Goal: Task Accomplishment & Management: Manage account settings

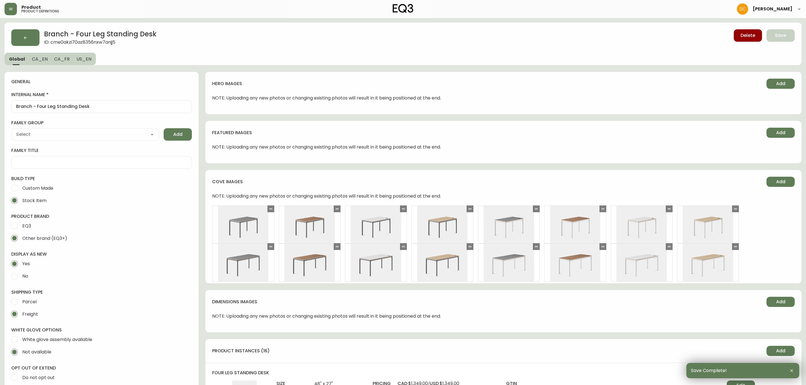
select select "cmdqi44aw1pvq0198ref13kmb"
drag, startPoint x: 351, startPoint y: 292, endPoint x: 337, endPoint y: 128, distance: 164.8
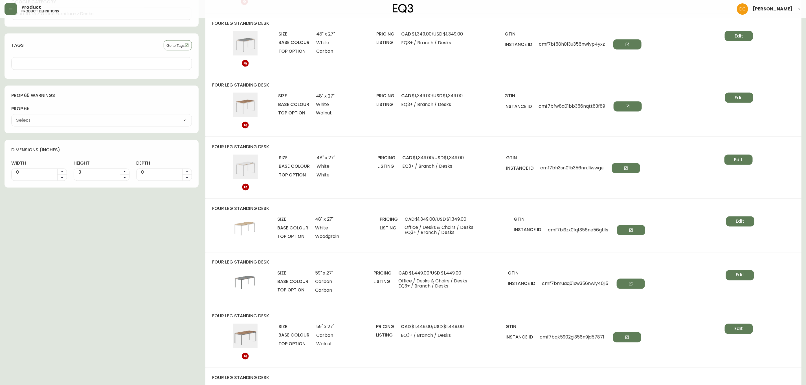
scroll to position [677, 0]
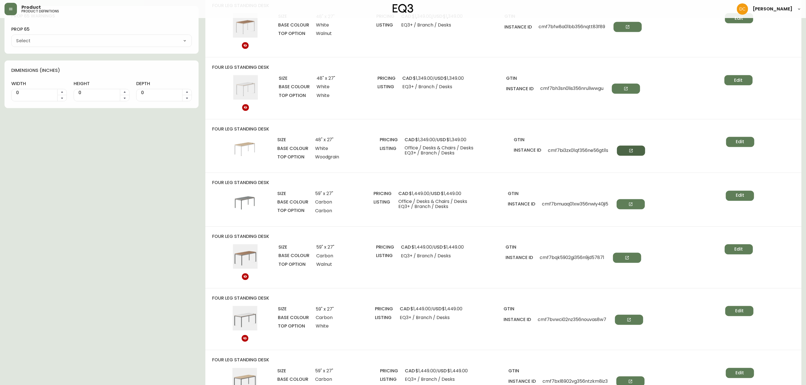
click at [626, 155] on button "button" at bounding box center [631, 151] width 28 height 10
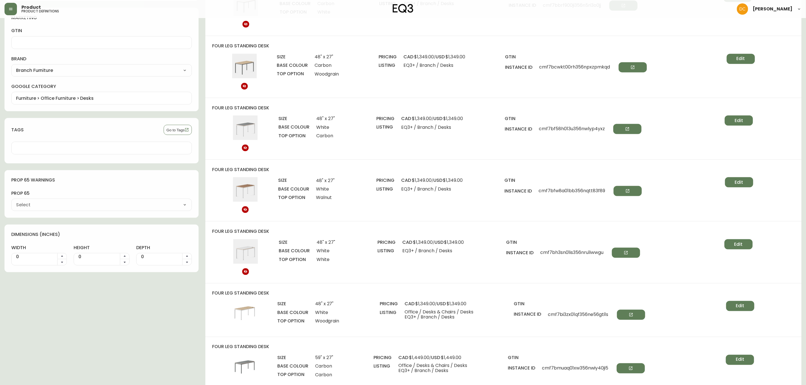
scroll to position [0, 0]
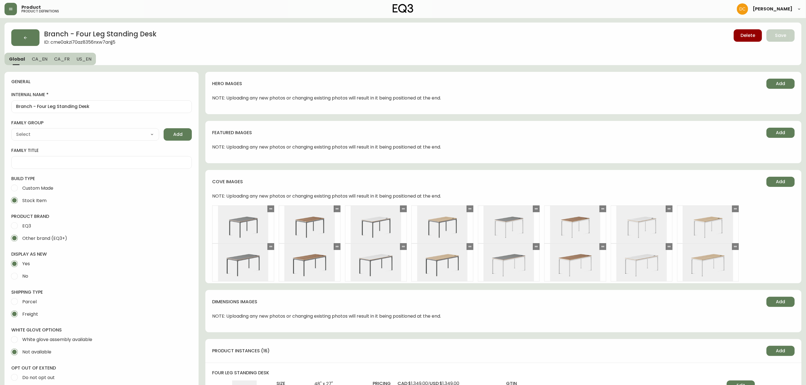
drag, startPoint x: 302, startPoint y: 209, endPoint x: 304, endPoint y: 98, distance: 110.1
click at [16, 9] on button "button" at bounding box center [11, 9] width 12 height 12
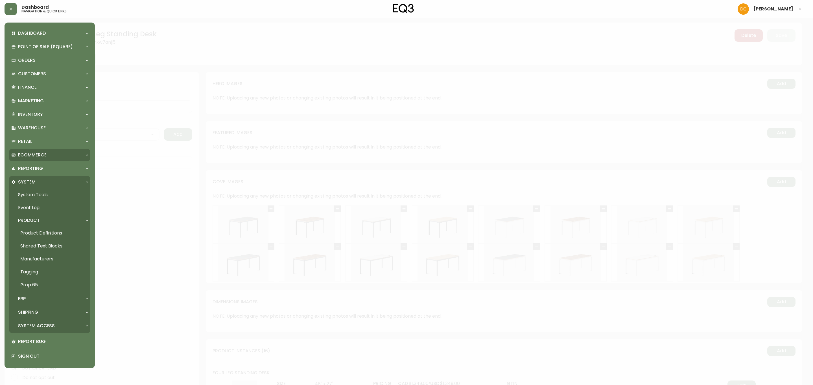
click at [44, 154] on p "Ecommerce" at bounding box center [32, 155] width 28 height 6
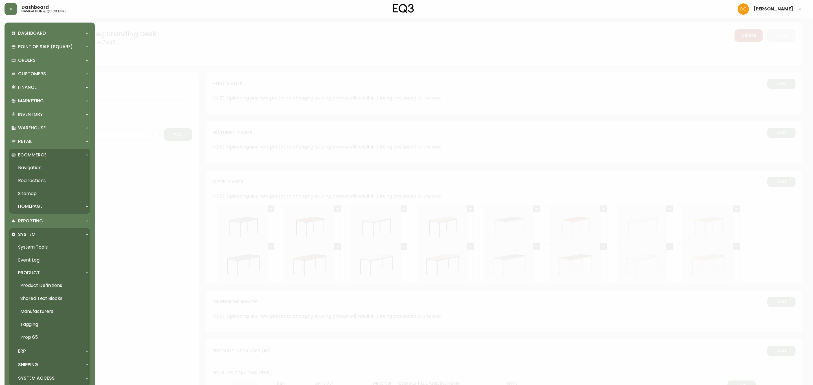
click at [49, 204] on div "Homepage" at bounding box center [46, 206] width 71 height 6
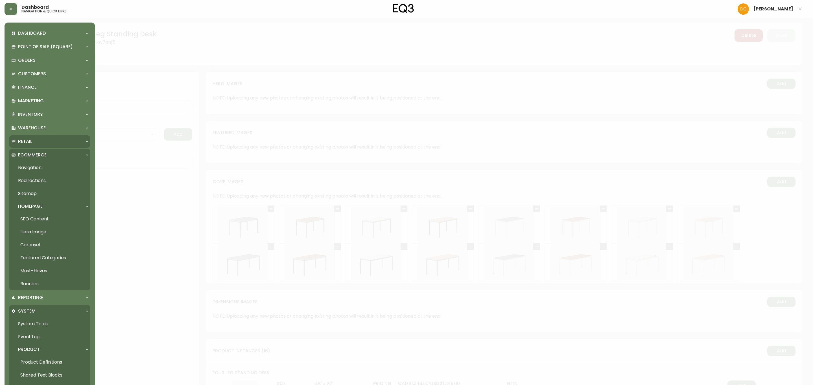
click at [38, 138] on div "Retail" at bounding box center [49, 141] width 81 height 12
click at [41, 168] on link "Locations" at bounding box center [49, 167] width 81 height 13
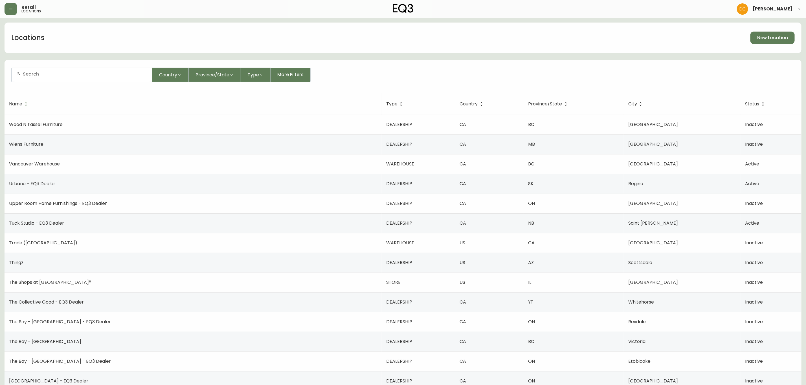
click at [76, 76] on input "text" at bounding box center [85, 73] width 125 height 5
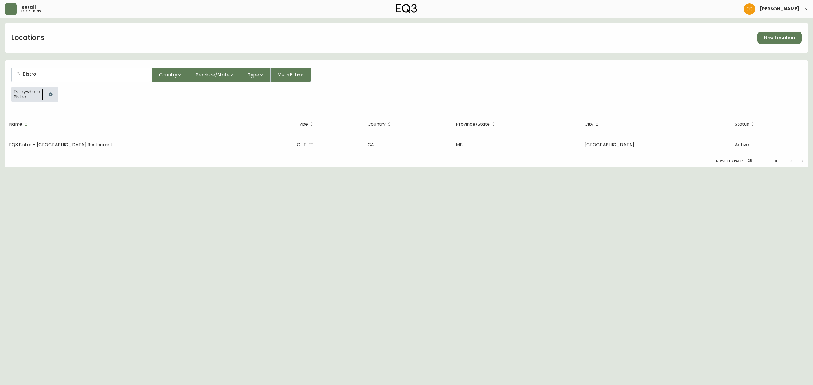
type input "Bistro"
click at [156, 147] on td "EQ3 Bistro – Winnipeg Restaurant" at bounding box center [149, 145] width 288 height 20
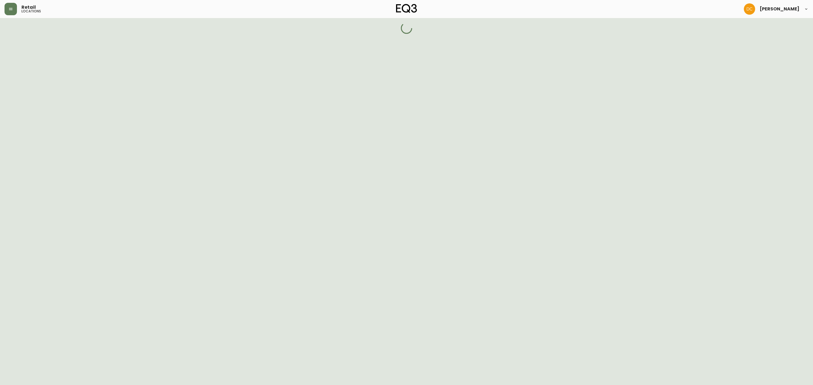
select select "OUTLET"
select select "MB"
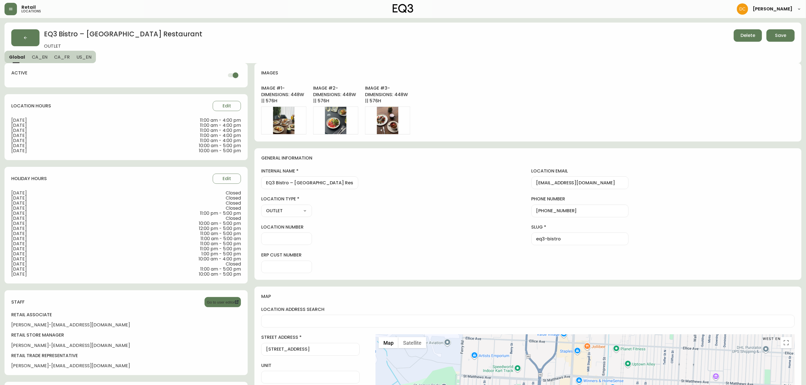
click at [41, 57] on span "CA_EN" at bounding box center [40, 57] width 16 height 6
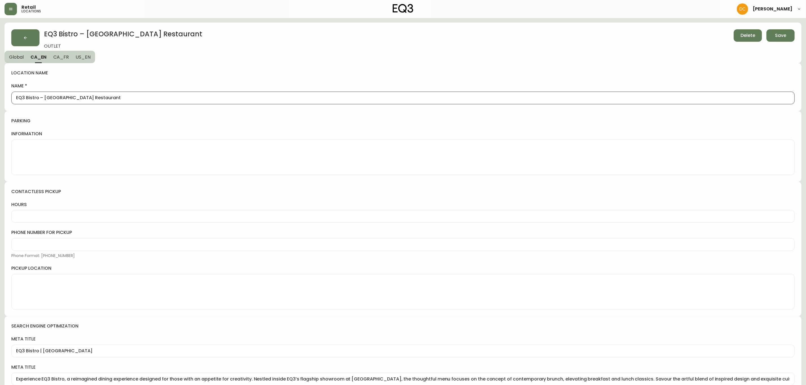
drag, startPoint x: 44, startPoint y: 95, endPoint x: 142, endPoint y: 103, distance: 98.5
click at [142, 103] on div "EQ3 Bistro – Winnipeg Restaurant" at bounding box center [403, 98] width 784 height 13
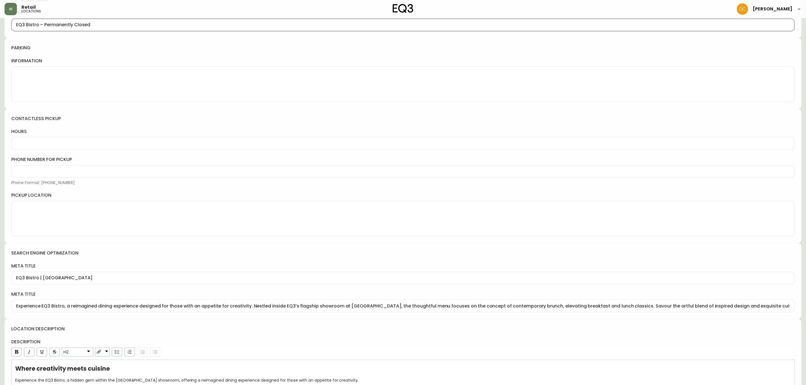
scroll to position [194, 0]
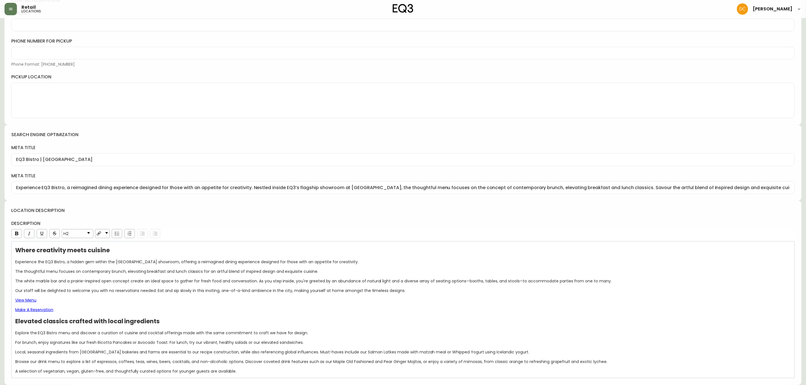
click at [336, 222] on h4 "description" at bounding box center [403, 224] width 784 height 6
click at [133, 302] on div "View Menu" at bounding box center [403, 301] width 776 height 6
click at [185, 317] on div "Where creativity meets cuisine Experience the EQ3 Bistro, a hidden gem within t…" at bounding box center [403, 311] width 776 height 127
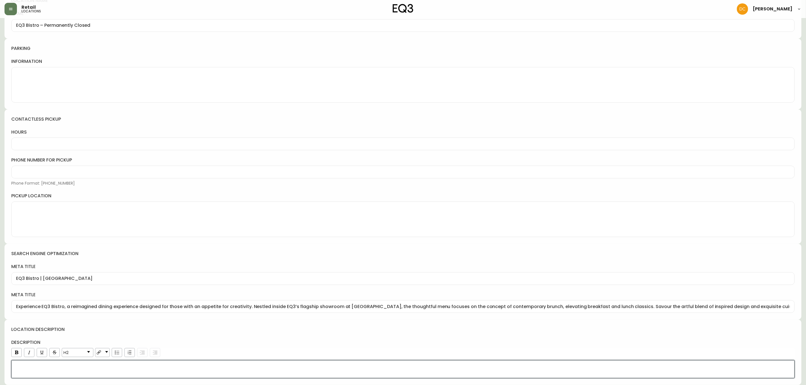
scroll to position [75, 0]
click at [86, 353] on link "H2" at bounding box center [77, 353] width 31 height 8
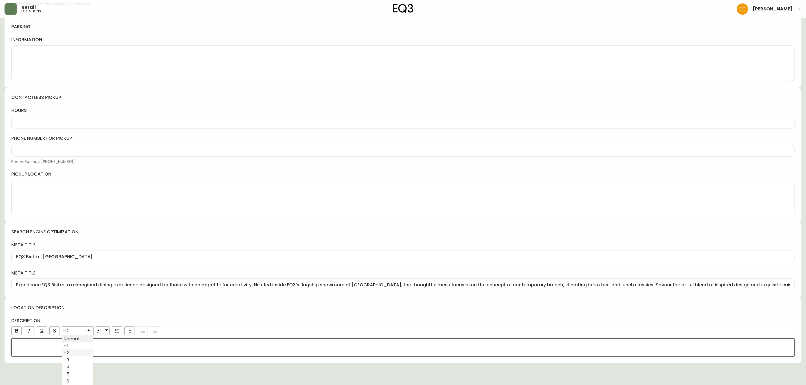
click at [78, 339] on li "Normal" at bounding box center [77, 339] width 30 height 7
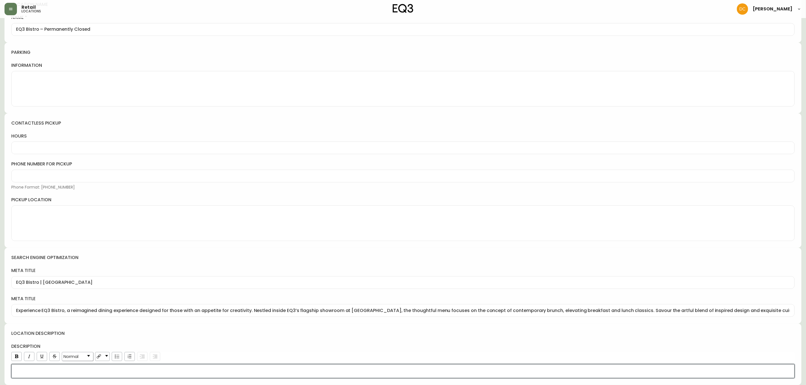
scroll to position [71, 0]
click at [46, 374] on div "rdw-editor" at bounding box center [403, 372] width 776 height 6
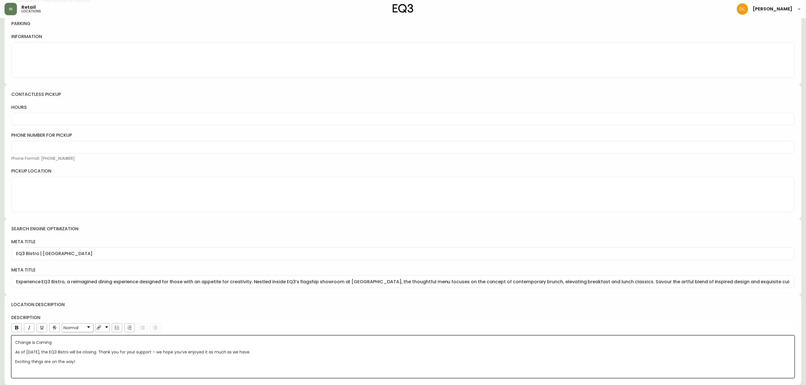
click at [126, 364] on div "Exciting things are on the way!" at bounding box center [403, 362] width 776 height 6
click at [76, 380] on div "location description description Normal Change is Coming As of September 8, 202…" at bounding box center [403, 340] width 797 height 90
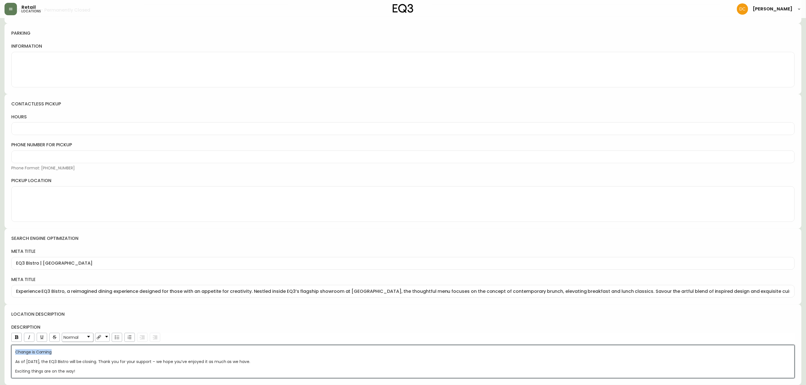
drag, startPoint x: 65, startPoint y: 355, endPoint x: 0, endPoint y: 350, distance: 64.8
click at [0, 350] on main "EQ3 Bistro – Winnipeg Restaurant OUTLET Delete Save Global CA_EN CA_FR US_EN lo…" at bounding box center [403, 157] width 806 height 455
click at [78, 336] on span "Normal" at bounding box center [70, 337] width 15 height 5
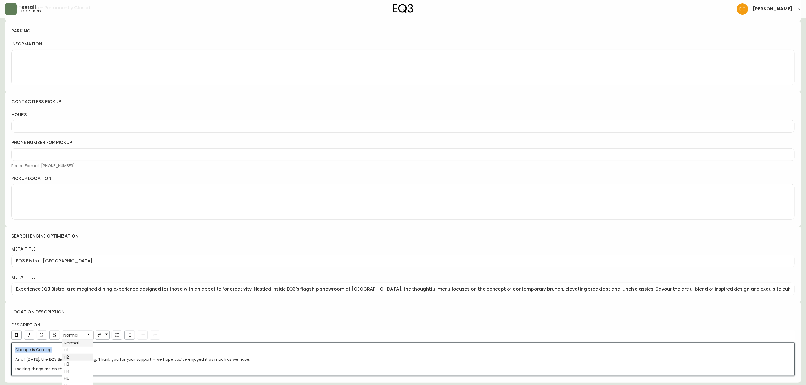
click at [74, 361] on li "H2" at bounding box center [77, 357] width 30 height 7
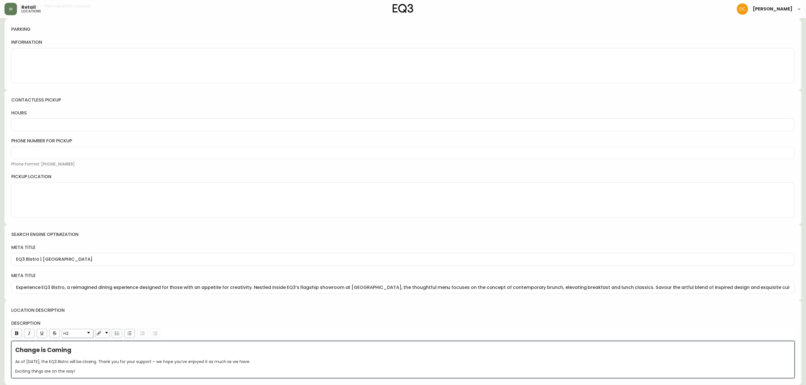
click at [179, 325] on h4 "description" at bounding box center [403, 324] width 784 height 6
click at [126, 372] on div "Exciting things are on the way!" at bounding box center [403, 372] width 776 height 6
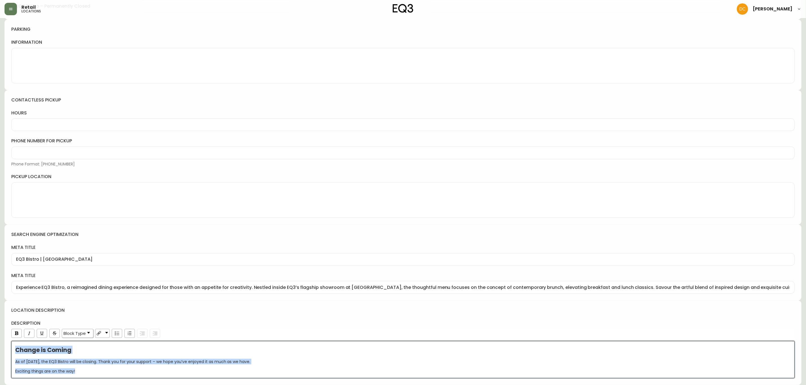
copy div "Change is Coming As of September 8, 2025, the EQ3 Bistro will be closing. Thank…"
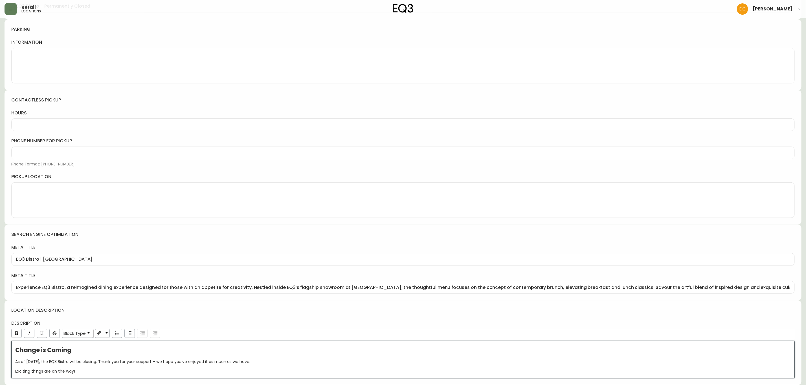
click at [207, 325] on h4 "description" at bounding box center [403, 324] width 784 height 6
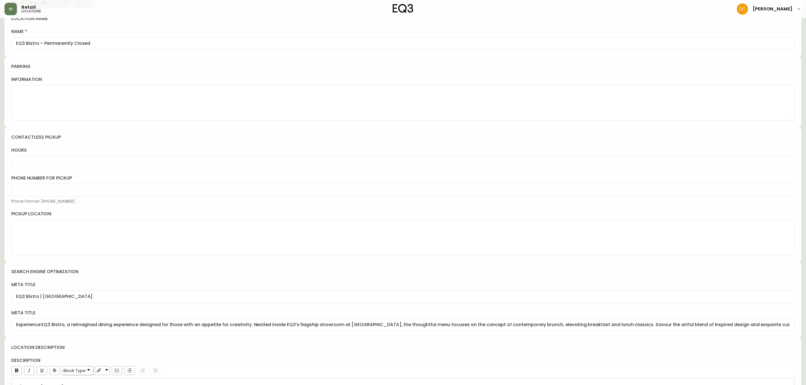
scroll to position [0, 0]
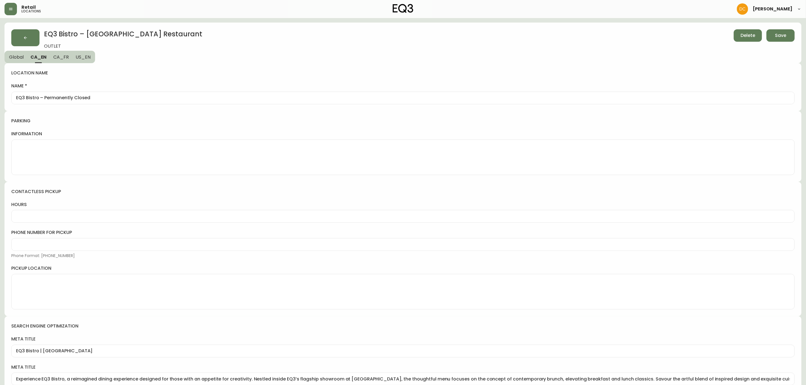
click at [97, 93] on div "EQ3 Bistro – Permanently Closed" at bounding box center [403, 98] width 784 height 13
click at [85, 58] on span "US_EN" at bounding box center [83, 57] width 15 height 6
type input "EQ3 Bistro – Winnipeg Restaurant"
type input "EQ3 Bistro"
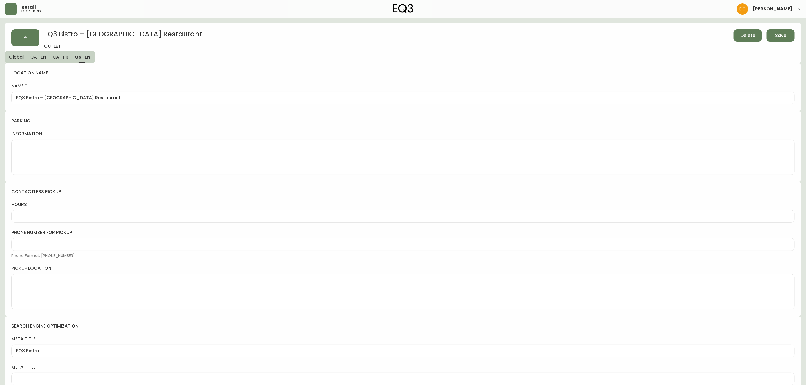
click at [93, 97] on input "EQ3 Bistro – Winnipeg Restaurant" at bounding box center [403, 97] width 774 height 5
paste input "Permanently Closed"
click at [58, 56] on span "CA_FR" at bounding box center [61, 57] width 16 height 6
type input "EQ3 Bistro"
type input "Découvrez le Bistro EQ3, une expérience gastronomique réinventée pour ceux qui …"
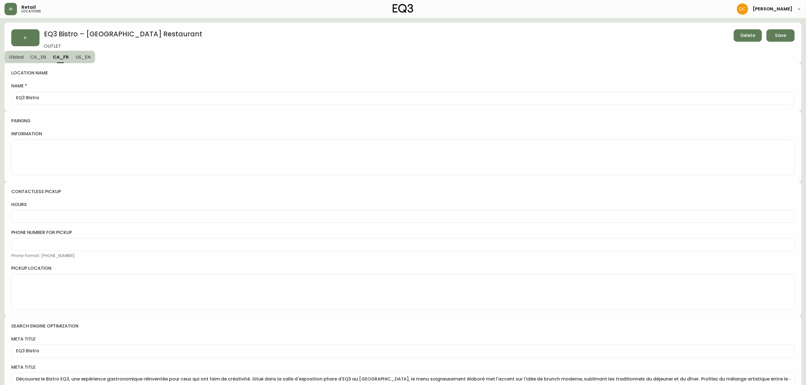
click at [80, 102] on div "EQ3 Bistro" at bounding box center [403, 98] width 784 height 13
click at [79, 97] on input "EQ3 Bistro" at bounding box center [403, 97] width 774 height 5
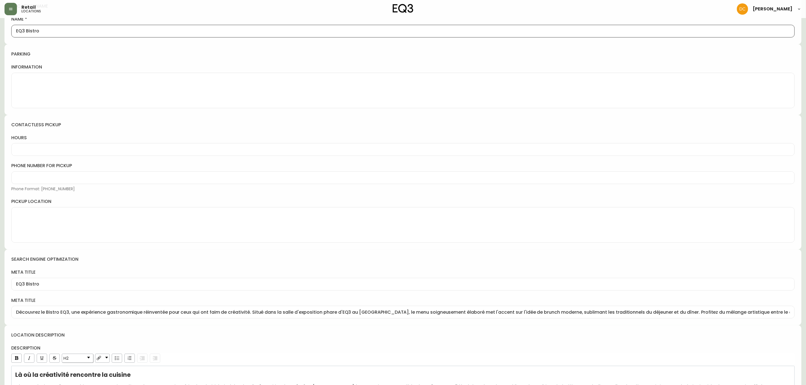
scroll to position [184, 0]
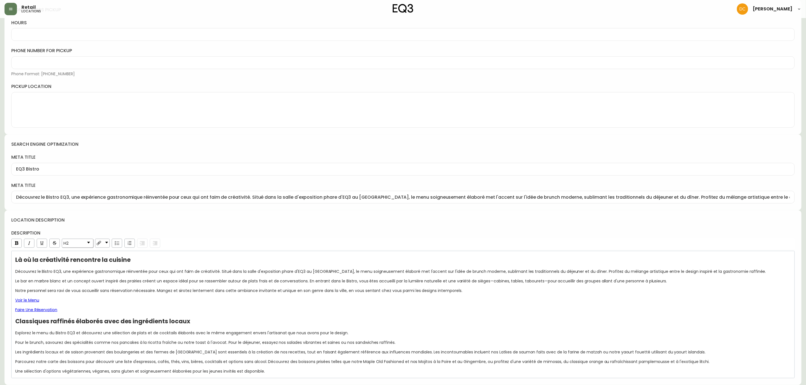
click at [165, 310] on div "Faire Une Réservation" at bounding box center [403, 310] width 776 height 6
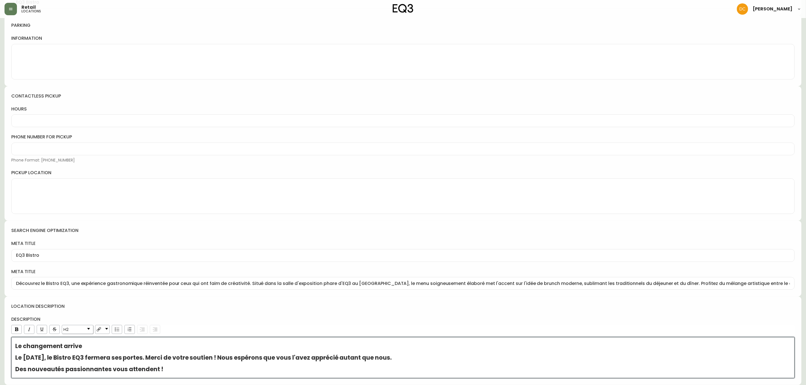
scroll to position [98, 0]
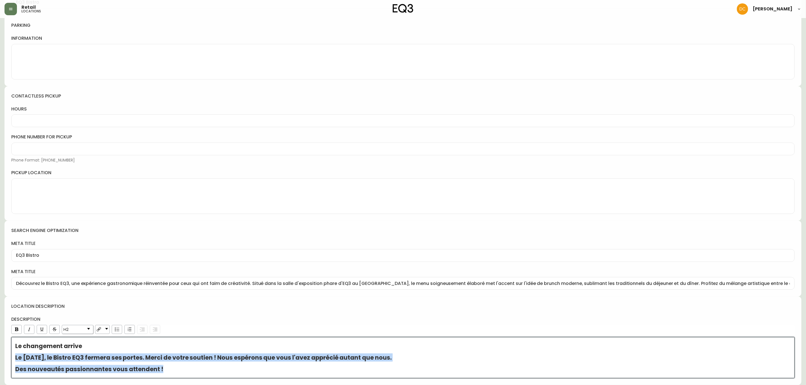
drag, startPoint x: 185, startPoint y: 369, endPoint x: 0, endPoint y: 360, distance: 185.6
click at [0, 360] on main "EQ3 Bistro – Winnipeg Restaurant OUTLET Delete Save Global CA_EN CA_FR US_EN lo…" at bounding box center [403, 153] width 806 height 463
click at [81, 330] on link "H2" at bounding box center [77, 330] width 31 height 8
click at [79, 339] on li "Normal" at bounding box center [77, 337] width 30 height 7
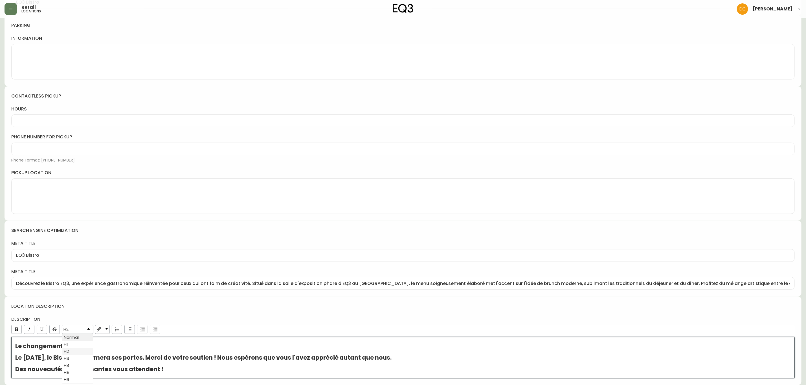
scroll to position [94, 0]
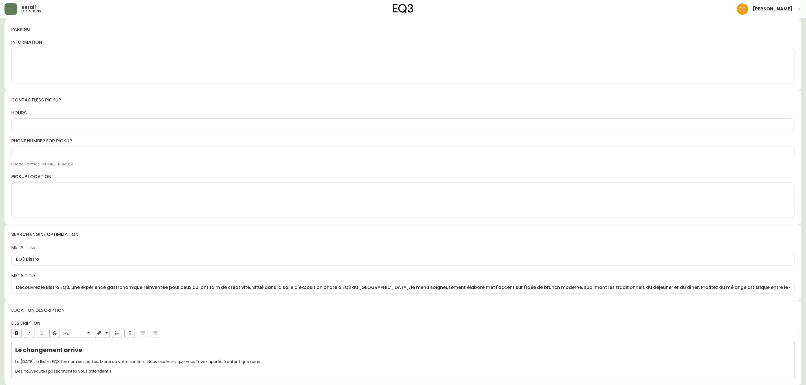
click at [232, 317] on div "location description description H2 Le changement arrive Le 8 septembre 2025, l…" at bounding box center [403, 343] width 797 height 85
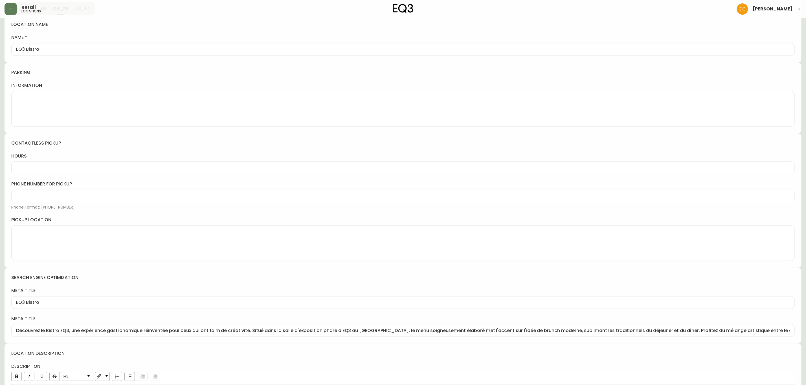
scroll to position [0, 0]
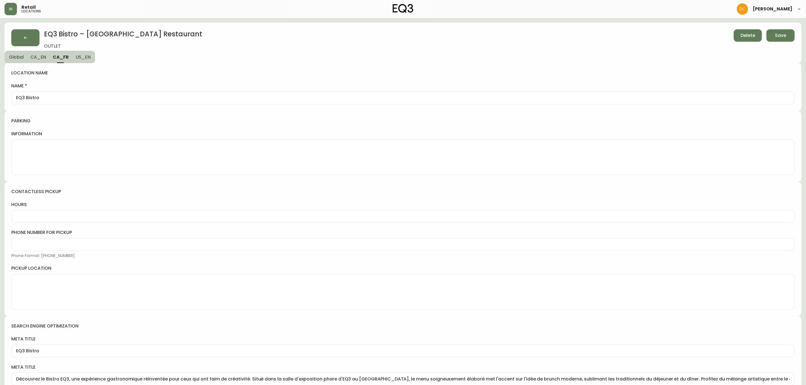
click at [79, 99] on input "EQ3 Bistro" at bounding box center [403, 97] width 774 height 5
click at [102, 99] on input "EQ3 Bistro -" at bounding box center [403, 97] width 774 height 5
paste input "définitivement fermé"
click at [87, 55] on span "US_EN" at bounding box center [83, 57] width 15 height 6
type input "EQ3 Bistro – Permanently Closed"
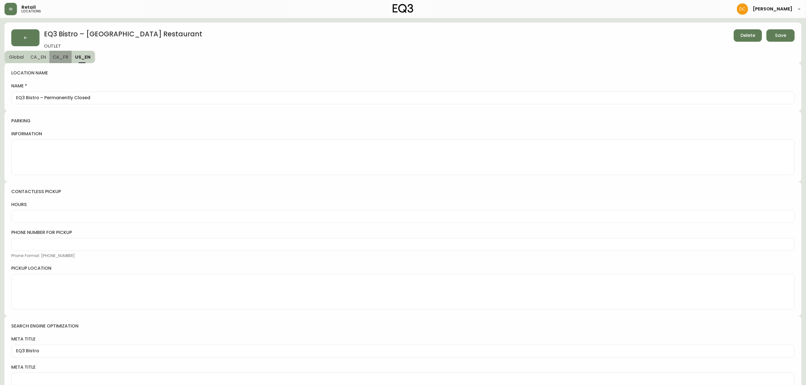
click at [60, 56] on span "CA_FR" at bounding box center [61, 57] width 16 height 6
type input "EQ3 Bistro - définitivement fermé"
type input "Découvrez le Bistro EQ3, une expérience gastronomique réinventée pour ceux qui …"
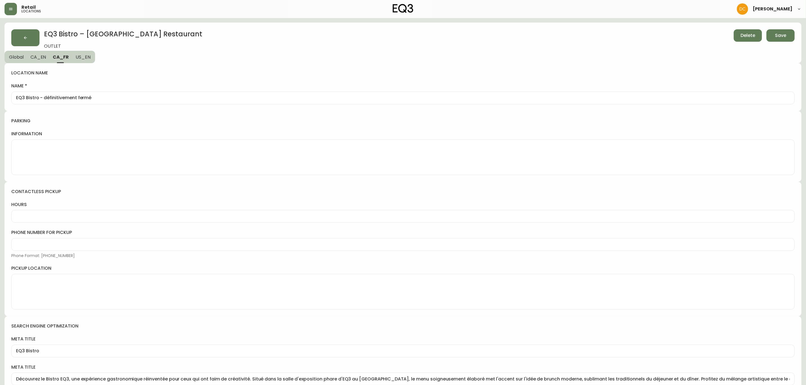
click at [42, 58] on span "CA_EN" at bounding box center [38, 57] width 16 height 6
type input "EQ3 Bistro – Permanently Closed"
type input "EQ3 Bistro | Winnipeg Restaurant"
type input "Experience EQ3 Bistro, a reimagined dining experience designed for those with a…"
click at [17, 60] on span "Global" at bounding box center [16, 57] width 15 height 6
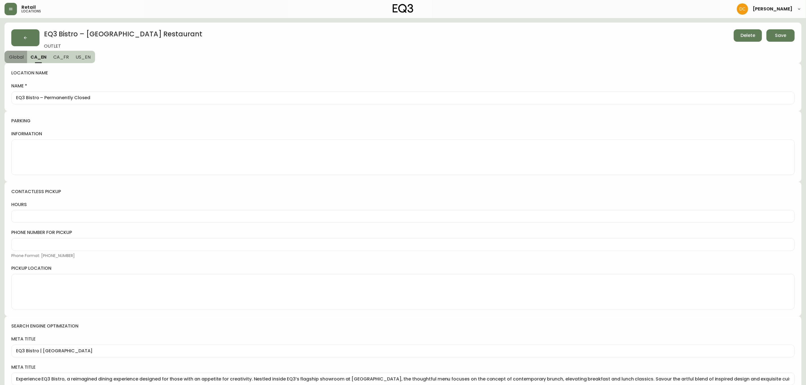
select select "OUTLET"
select select "MB"
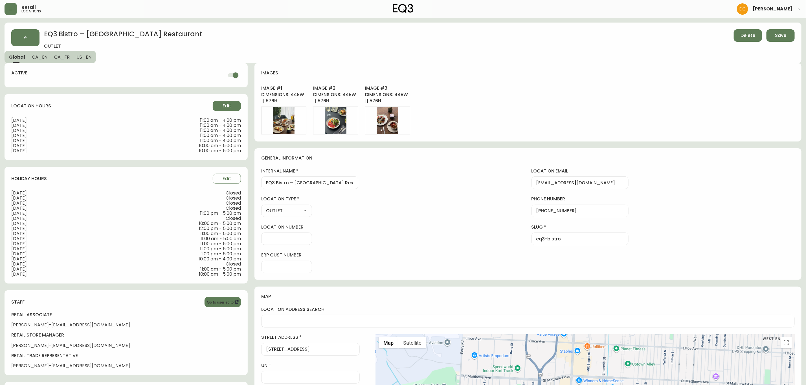
click at [223, 108] on span "Edit" at bounding box center [227, 106] width 8 height 6
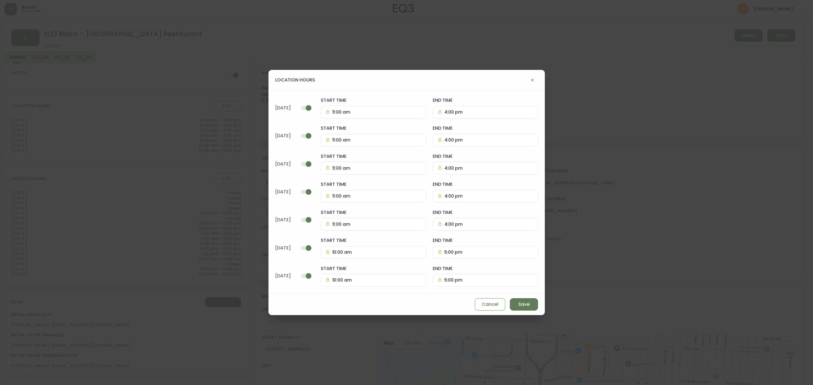
click at [325, 109] on input "checkbox" at bounding box center [308, 108] width 32 height 11
checkbox input "false"
click at [325, 131] on input "checkbox" at bounding box center [308, 136] width 32 height 11
checkbox input "false"
click at [325, 164] on input "checkbox" at bounding box center [308, 164] width 32 height 11
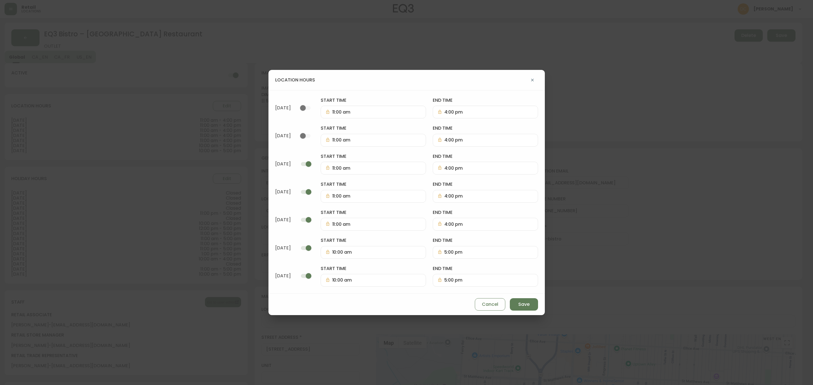
checkbox input "false"
click at [342, 183] on div "Monday start time 11:00 am end time 4:00 pm Tuesday start time 11:00 am end tim…" at bounding box center [406, 192] width 276 height 204
click at [325, 196] on input "checkbox" at bounding box center [308, 192] width 32 height 11
checkbox input "false"
click at [325, 222] on input "checkbox" at bounding box center [308, 220] width 32 height 11
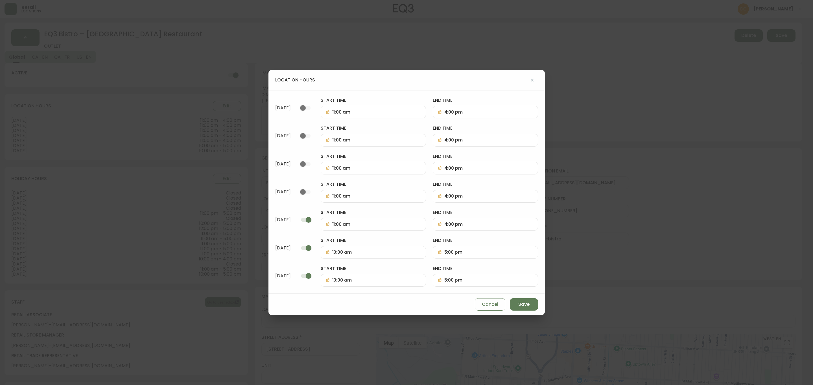
checkbox input "false"
click at [325, 249] on input "checkbox" at bounding box center [308, 248] width 32 height 11
checkbox input "false"
click at [341, 285] on div "Monday start time 11:00 am end time 4:00 pm Tuesday start time 11:00 am end tim…" at bounding box center [406, 192] width 276 height 204
click at [325, 280] on input "checkbox" at bounding box center [308, 276] width 32 height 11
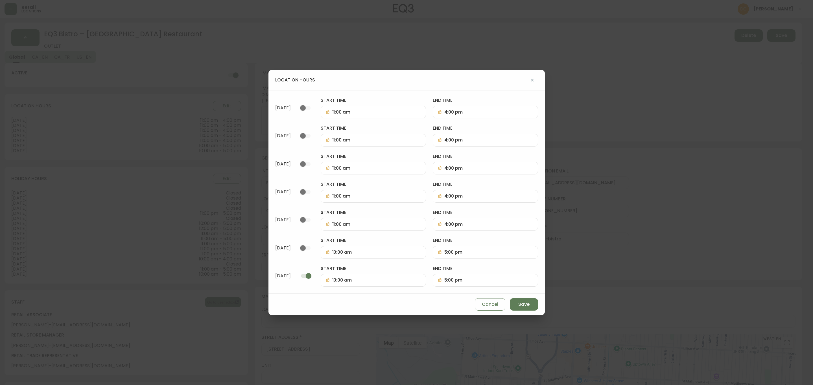
checkbox input "false"
click at [518, 306] on span "Save" at bounding box center [523, 305] width 11 height 6
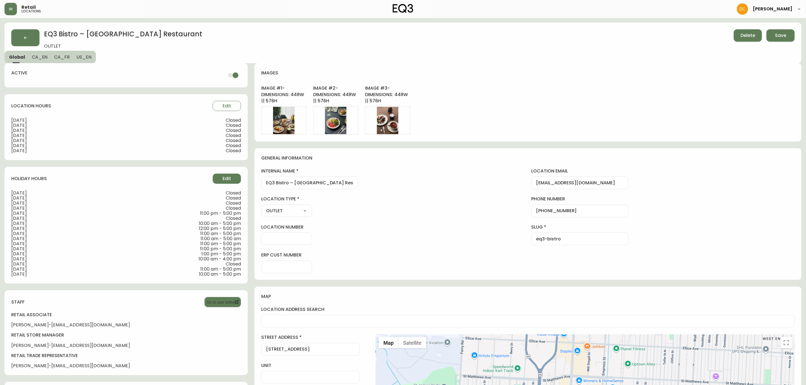
click at [213, 179] on button "Edit" at bounding box center [227, 179] width 28 height 10
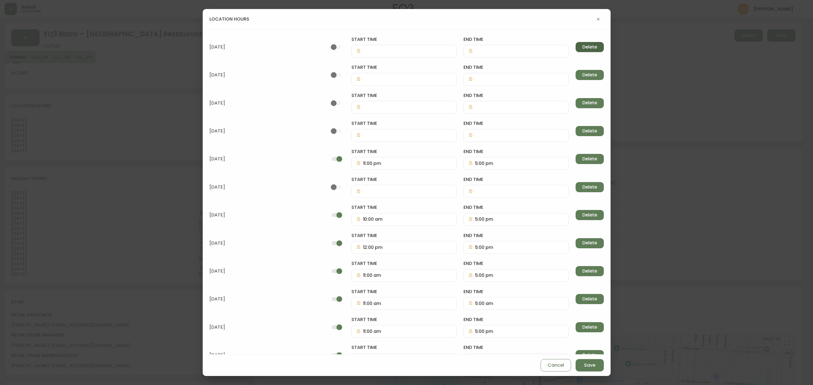
click at [582, 48] on span "Delete" at bounding box center [589, 47] width 15 height 6
checkbox input "true"
type input "11:00 pm"
type input "5:00 pm"
checkbox input "false"
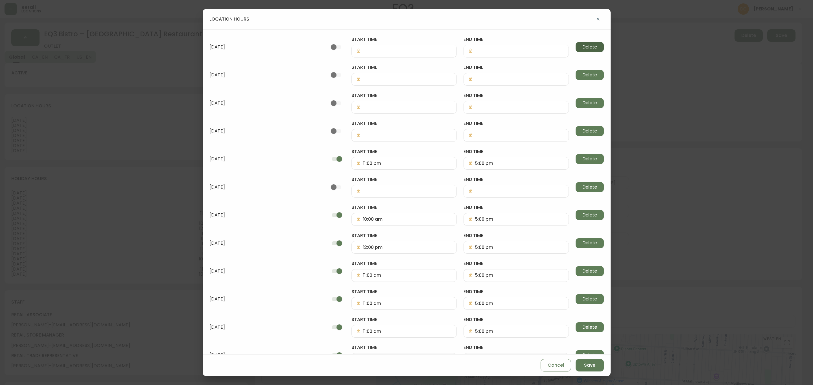
checkbox input "true"
type input "10:00 am"
type input "5:00 pm"
type input "12:00 pm"
type input "11:00 am"
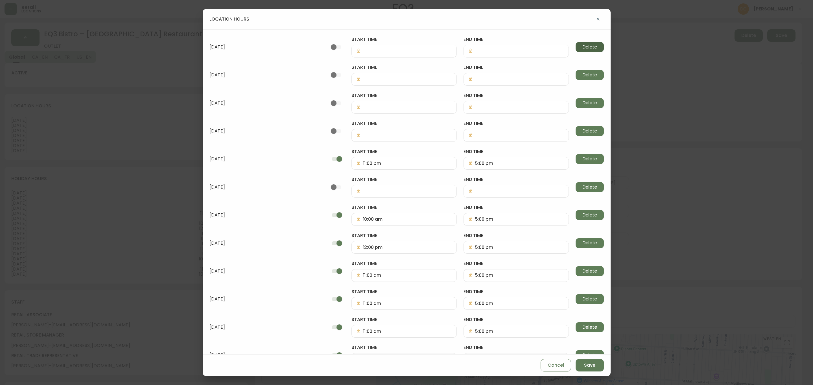
type input "5:00 am"
type input "5:00 pm"
type input "11:00 pm"
type input "1:00 pm"
type input "10:00 am"
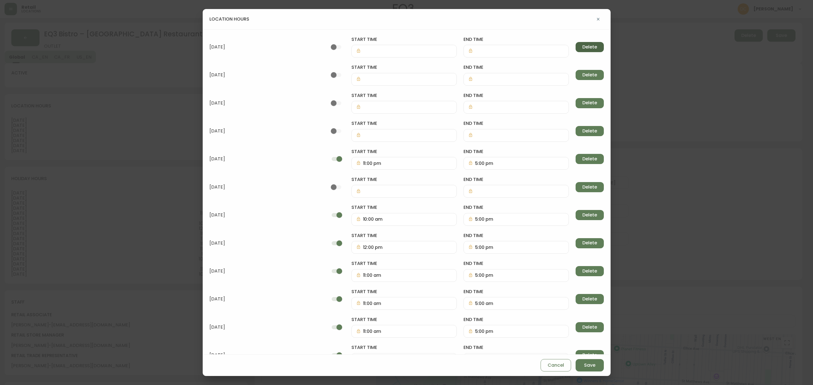
type input "4:00 pm"
checkbox input "false"
checkbox input "true"
type input "11:00 am"
type input "5:00 pm"
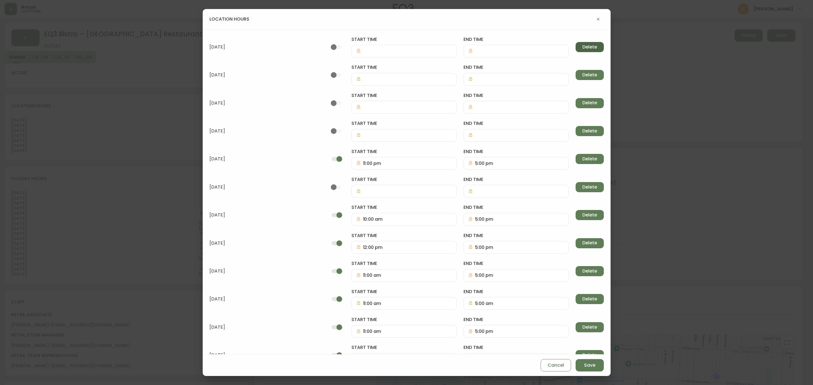
type input "10:00 am"
click at [582, 49] on span "Delete" at bounding box center [589, 47] width 15 height 6
checkbox input "true"
type input "11:00 pm"
type input "5:00 pm"
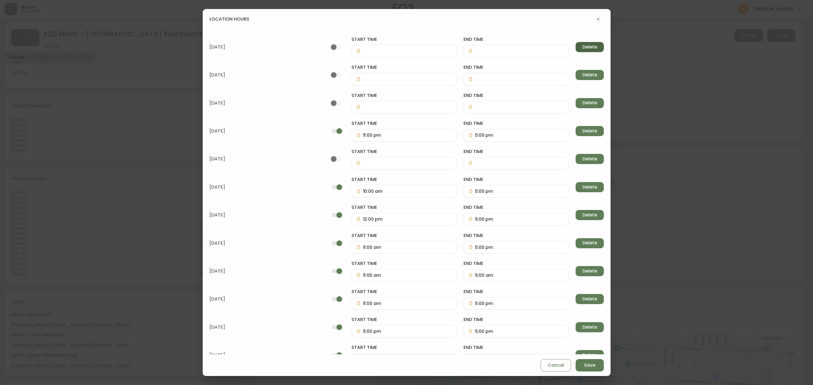
checkbox input "false"
checkbox input "true"
type input "10:00 am"
type input "5:00 pm"
type input "12:00 pm"
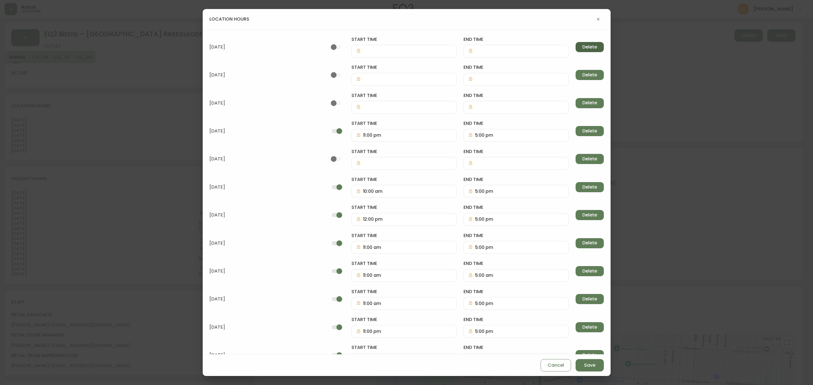
type input "11:00 am"
type input "5:00 am"
type input "5:00 pm"
type input "11:00 pm"
type input "1:00 pm"
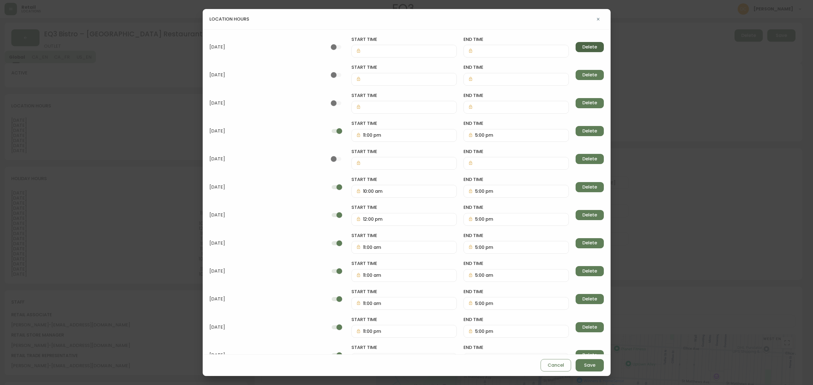
type input "10:00 am"
type input "4:00 pm"
checkbox input "false"
checkbox input "true"
type input "11:00 am"
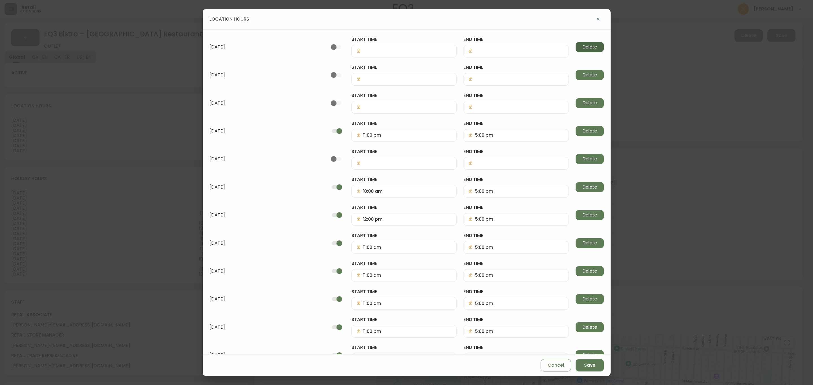
type input "5:00 pm"
type input "10:00 am"
click at [582, 49] on span "Delete" at bounding box center [589, 47] width 15 height 6
checkbox input "true"
type input "11:00 pm"
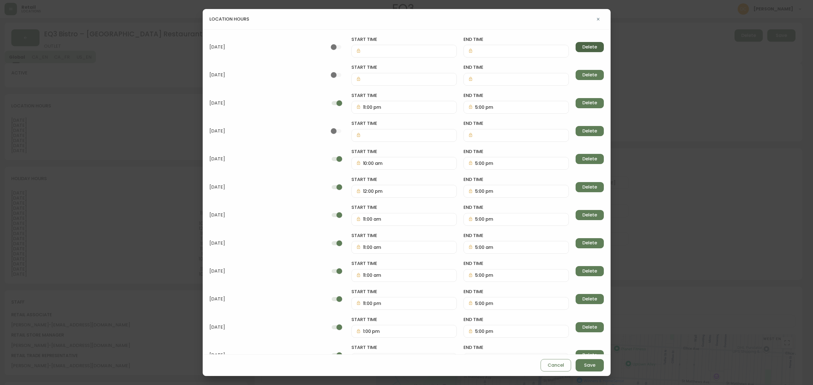
type input "5:00 pm"
checkbox input "false"
checkbox input "true"
type input "10:00 am"
type input "5:00 pm"
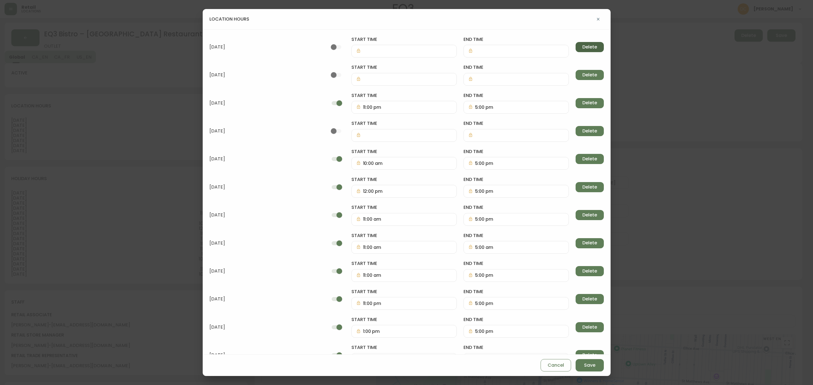
type input "12:00 pm"
type input "11:00 am"
type input "5:00 am"
type input "5:00 pm"
type input "11:00 pm"
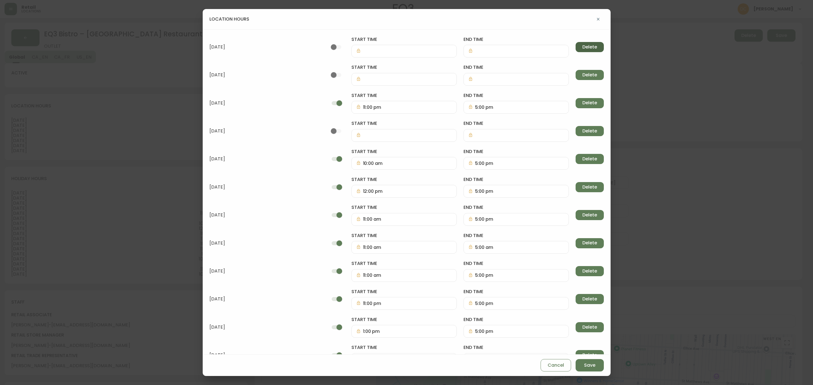
type input "1:00 pm"
type input "10:00 am"
type input "4:00 pm"
checkbox input "false"
checkbox input "true"
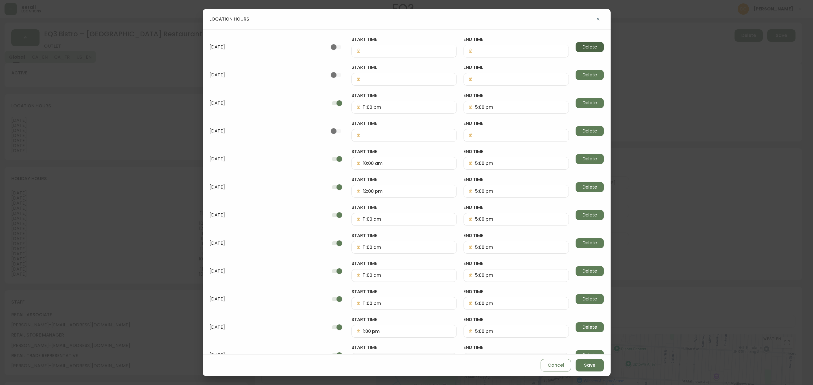
type input "11:00 am"
type input "5:00 pm"
type input "10:00 am"
click at [582, 49] on span "Delete" at bounding box center [589, 47] width 15 height 6
checkbox input "true"
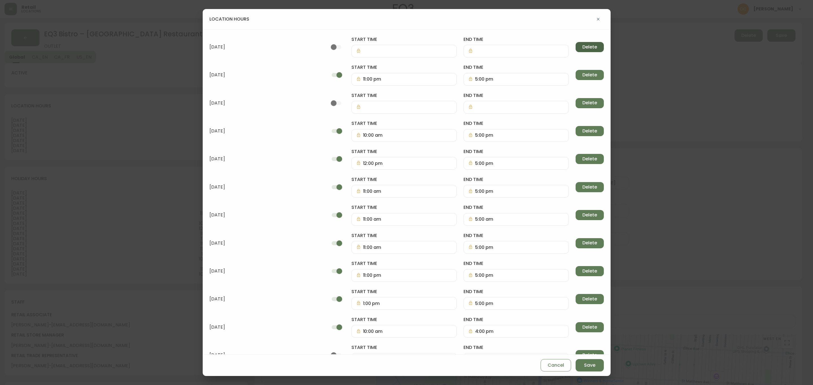
type input "11:00 pm"
type input "5:00 pm"
checkbox input "false"
checkbox input "true"
type input "10:00 am"
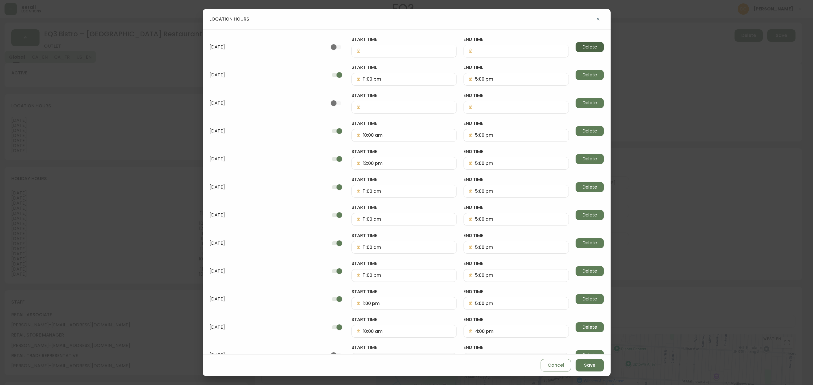
type input "5:00 pm"
type input "12:00 pm"
type input "11:00 am"
type input "5:00 am"
type input "5:00 pm"
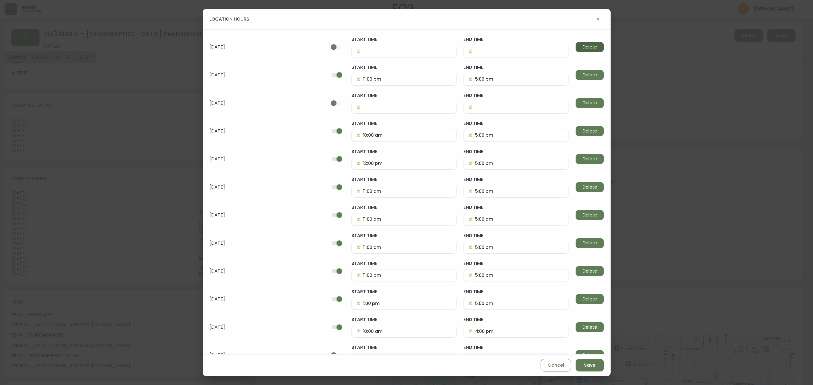
type input "11:00 pm"
type input "1:00 pm"
type input "10:00 am"
type input "4:00 pm"
checkbox input "false"
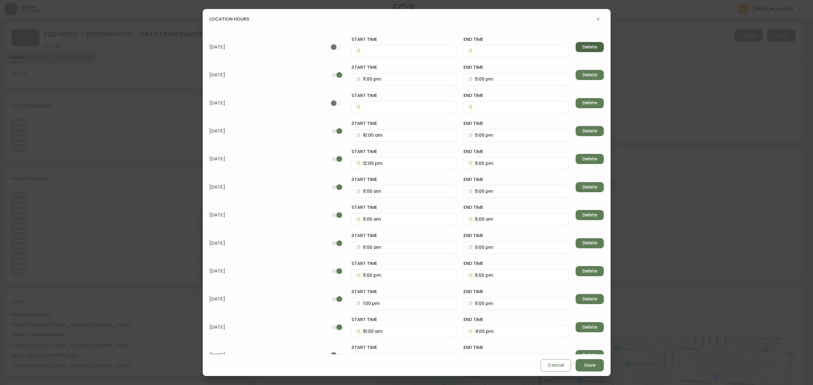
checkbox input "true"
type input "11:00 am"
type input "5:00 pm"
type input "10:00 am"
click at [582, 49] on span "Delete" at bounding box center [589, 47] width 15 height 6
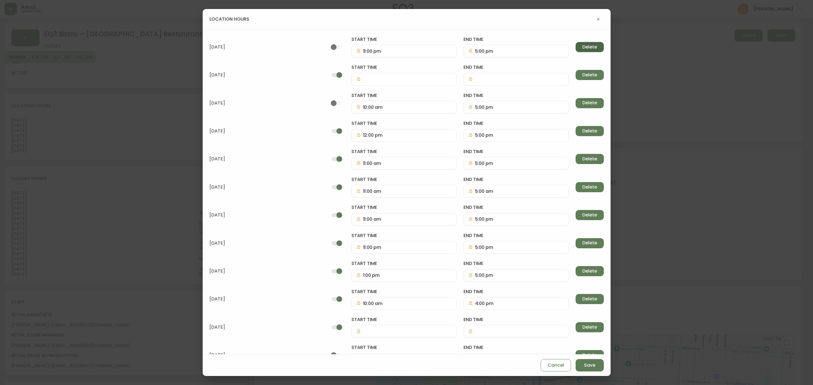
checkbox input "false"
checkbox input "true"
type input "10:00 am"
type input "5:00 pm"
type input "12:00 pm"
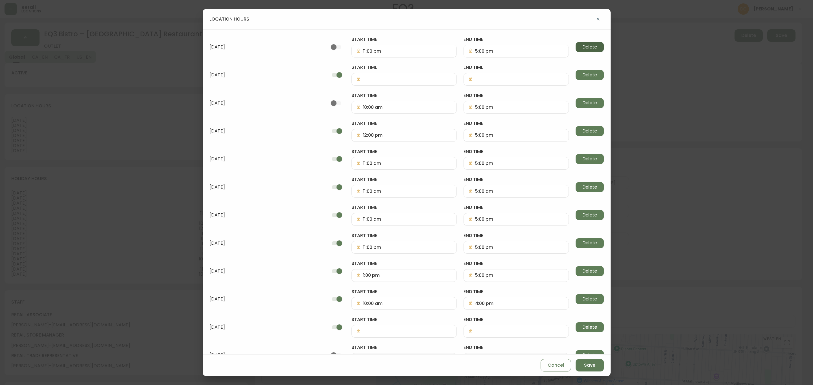
type input "11:00 am"
type input "5:00 am"
type input "5:00 pm"
type input "11:00 pm"
type input "1:00 pm"
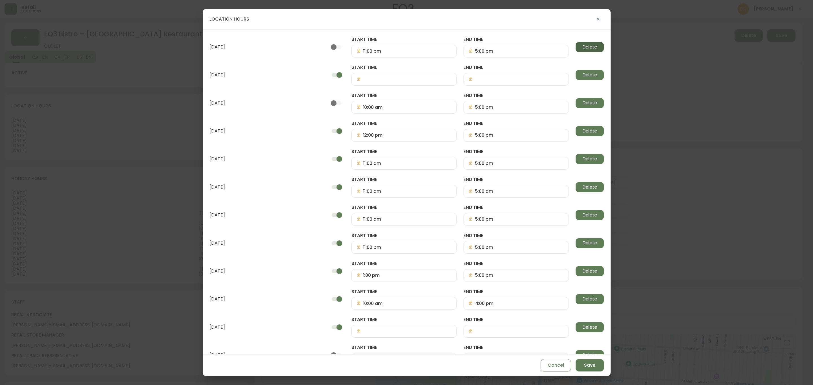
type input "10:00 am"
type input "4:00 pm"
checkbox input "false"
checkbox input "true"
type input "11:00 am"
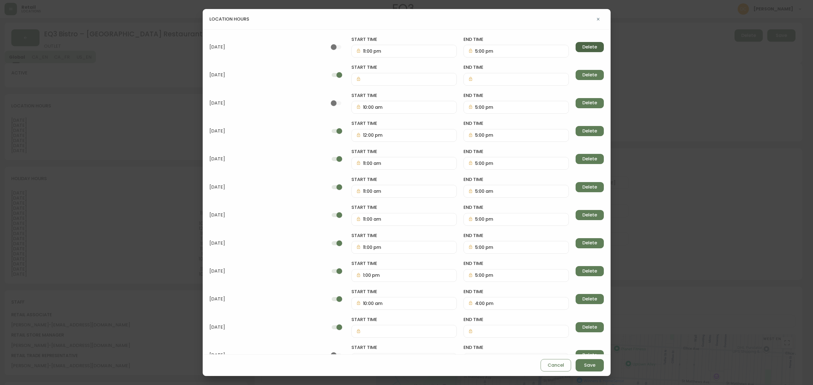
type input "5:00 pm"
type input "10:00 am"
click at [582, 49] on span "Delete" at bounding box center [589, 47] width 15 height 6
checkbox input "true"
type input "10:00 am"
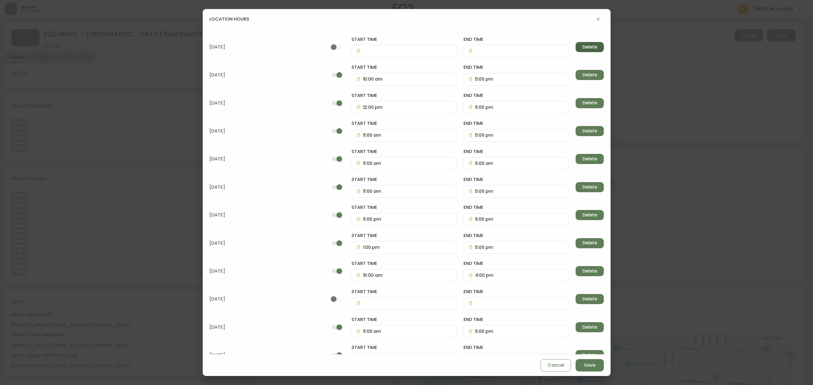
type input "5:00 pm"
type input "12:00 pm"
type input "11:00 am"
type input "5:00 am"
type input "5:00 pm"
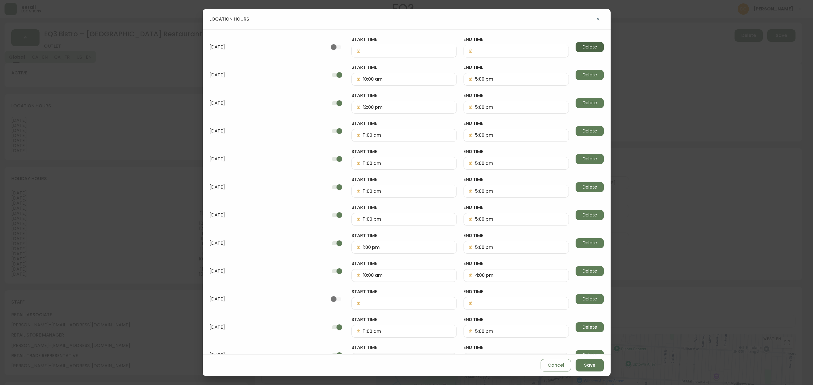
type input "11:00 pm"
type input "1:00 pm"
type input "10:00 am"
type input "4:00 pm"
checkbox input "false"
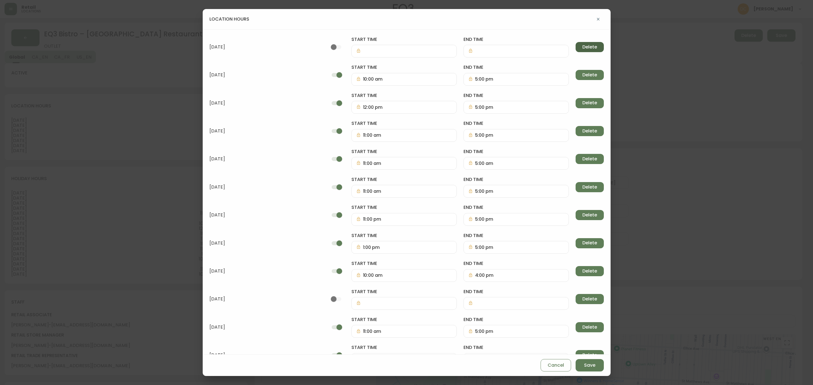
checkbox input "true"
type input "11:00 am"
type input "5:00 pm"
type input "10:00 am"
click at [582, 49] on span "Delete" at bounding box center [589, 47] width 15 height 6
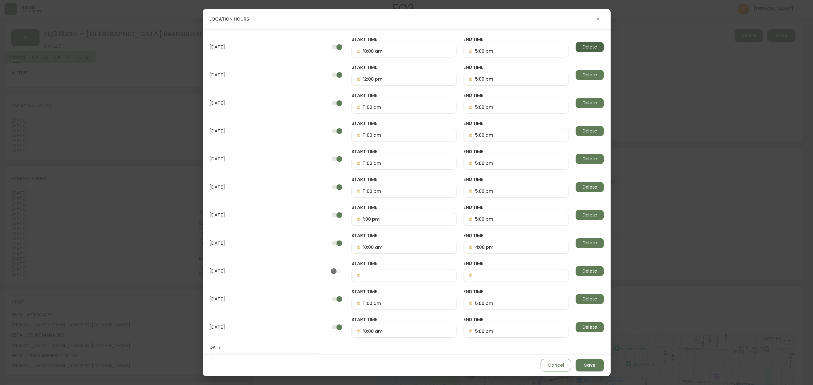
type input "12:00 pm"
type input "11:00 am"
type input "5:00 am"
type input "5:00 pm"
type input "11:00 pm"
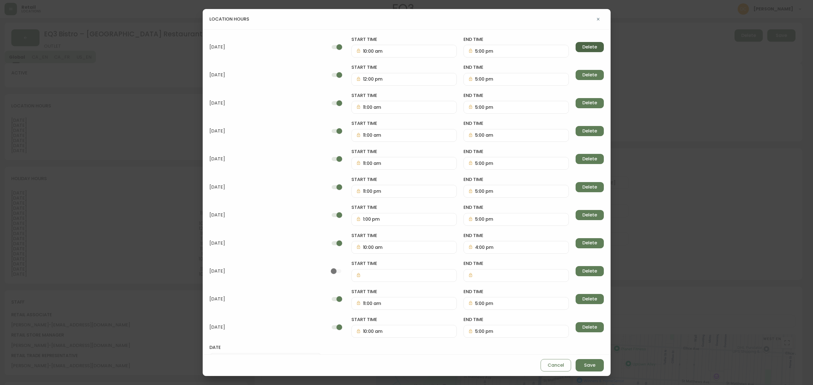
type input "1:00 pm"
type input "10:00 am"
type input "4:00 pm"
checkbox input "false"
checkbox input "true"
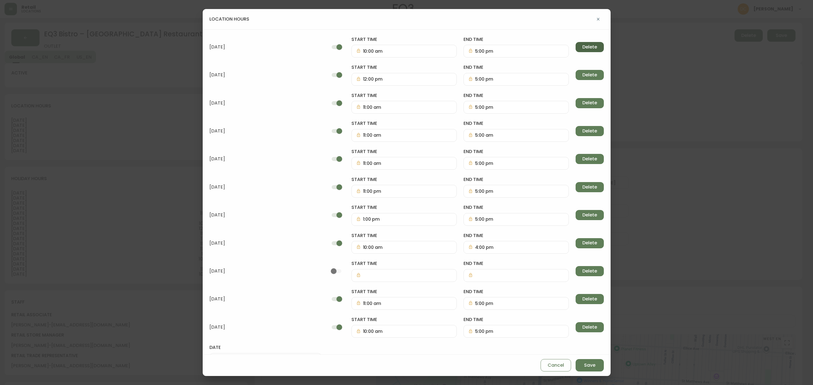
type input "11:00 am"
type input "5:00 pm"
type input "10:00 am"
click at [582, 49] on span "Delete" at bounding box center [589, 47] width 15 height 6
type input "11:00 am"
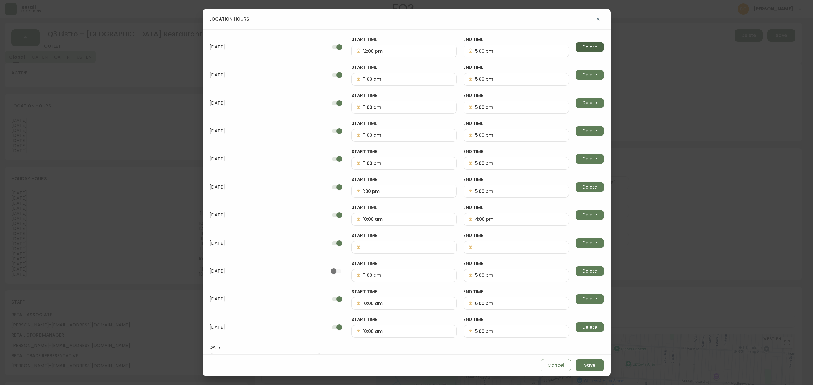
type input "5:00 am"
type input "5:00 pm"
type input "11:00 pm"
type input "1:00 pm"
type input "10:00 am"
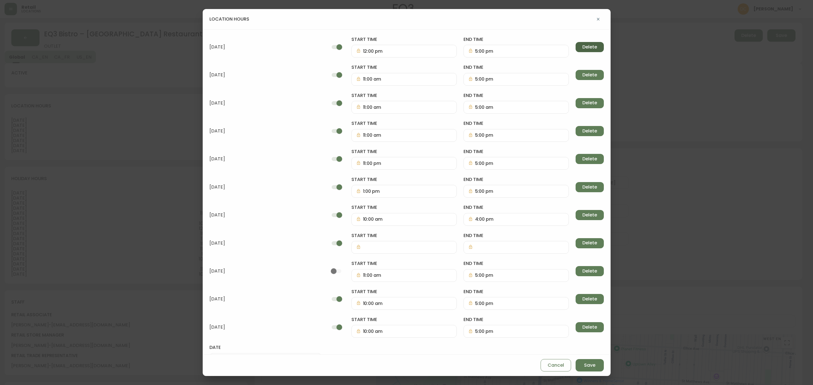
type input "4:00 pm"
checkbox input "false"
checkbox input "true"
type input "11:00 am"
type input "5:00 pm"
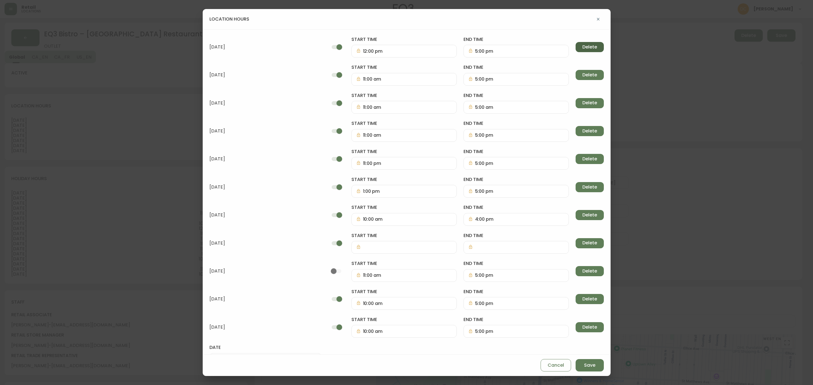
type input "10:00 am"
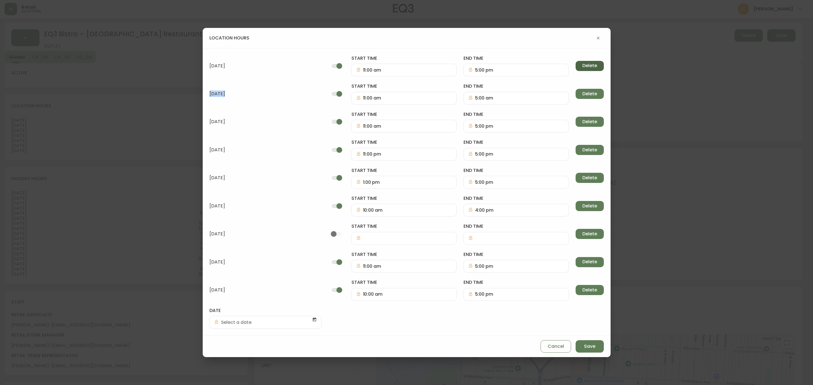
click at [540, 49] on div "May 19 start time 11:00 am end time 5:00 pm Delete July 1 start time 11:00 am e…" at bounding box center [407, 192] width 408 height 288
click at [582, 64] on span "Delete" at bounding box center [589, 66] width 15 height 6
type input "5:00 am"
type input "5:00 pm"
type input "11:00 pm"
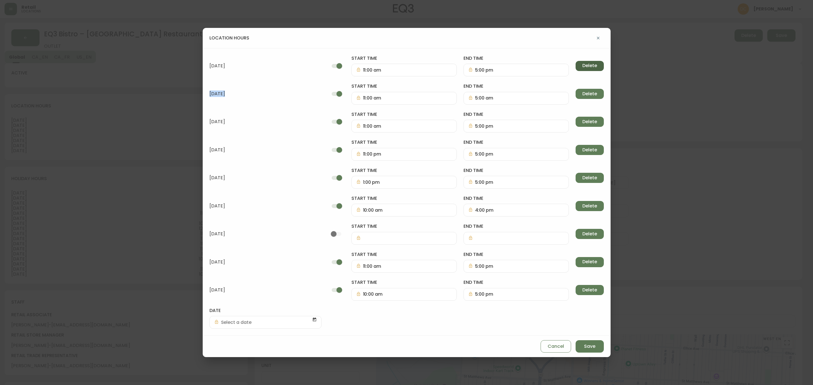
type input "1:00 pm"
type input "10:00 am"
type input "4:00 pm"
checkbox input "false"
checkbox input "true"
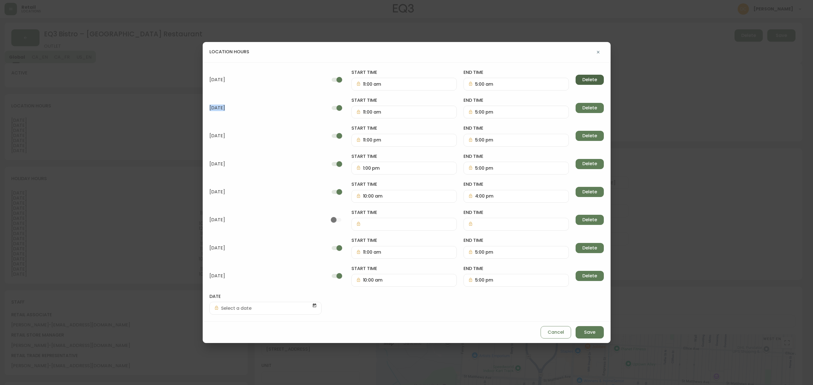
click at [575, 83] on button "Delete" at bounding box center [589, 80] width 28 height 10
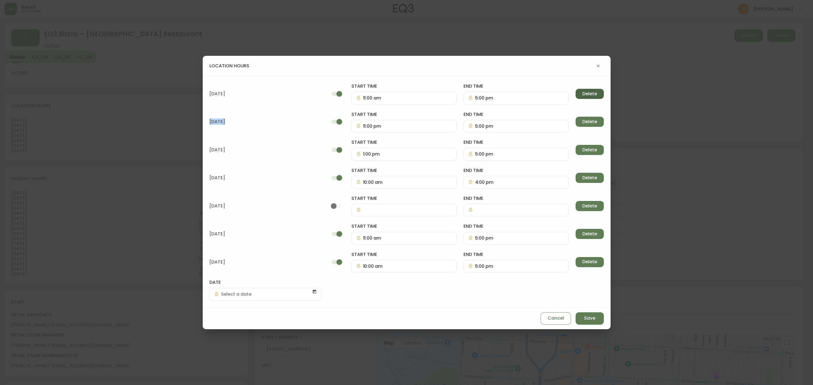
drag, startPoint x: 540, startPoint y: 94, endPoint x: 541, endPoint y: 98, distance: 3.8
click at [575, 98] on button "Delete" at bounding box center [589, 94] width 28 height 10
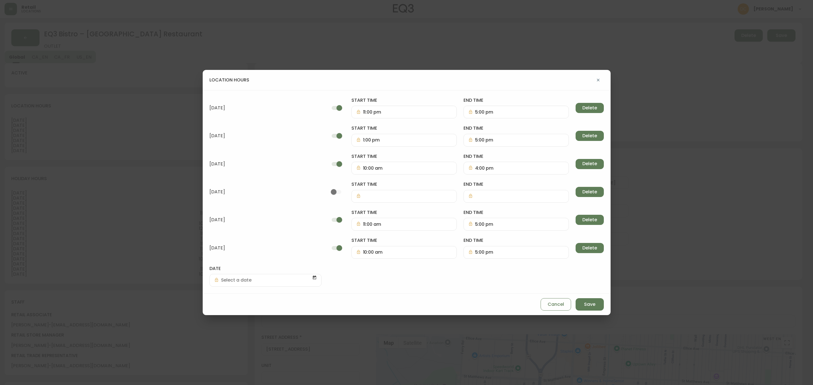
click at [541, 115] on div "October 13 start time 11:00 pm end time 5:00 pm Delete November 11 start time 1…" at bounding box center [407, 192] width 408 height 204
click at [582, 109] on span "Delete" at bounding box center [589, 108] width 15 height 6
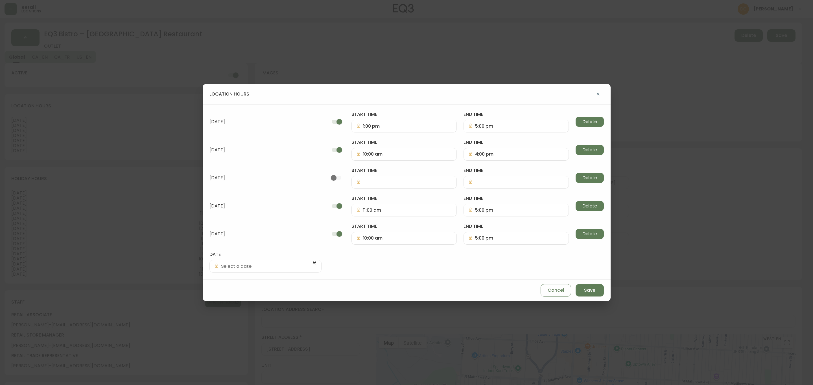
click at [582, 121] on span "Delete" at bounding box center [589, 122] width 15 height 6
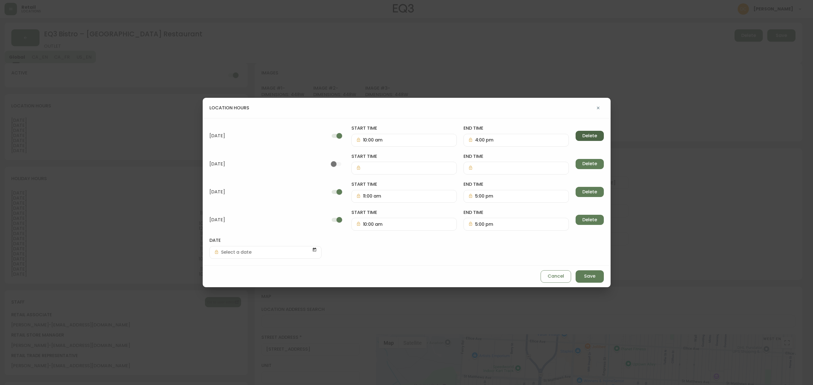
click at [582, 133] on span "Delete" at bounding box center [589, 136] width 15 height 6
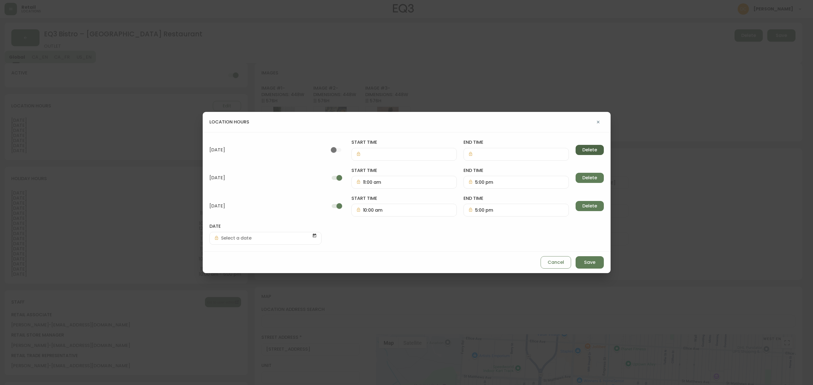
click at [582, 147] on span "Delete" at bounding box center [589, 150] width 15 height 6
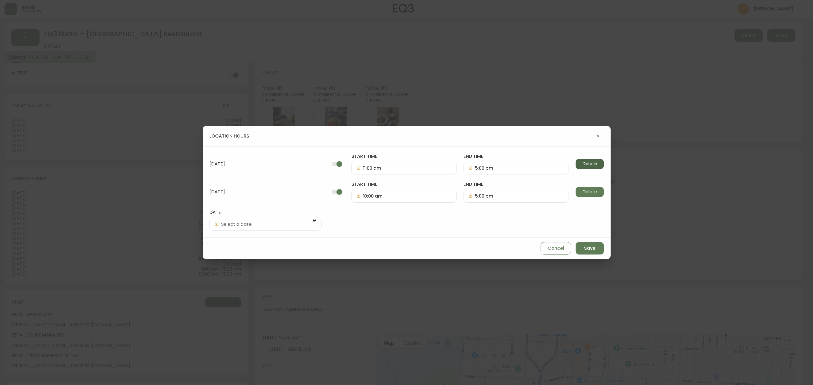
click at [575, 159] on button "Delete" at bounding box center [589, 164] width 28 height 10
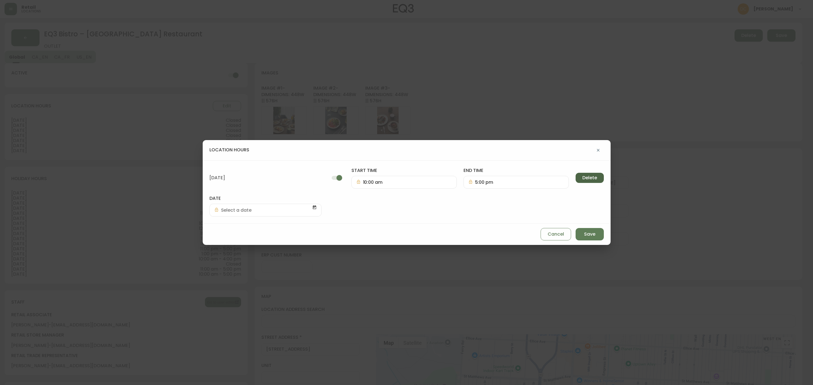
click at [582, 180] on span "Delete" at bounding box center [589, 178] width 15 height 6
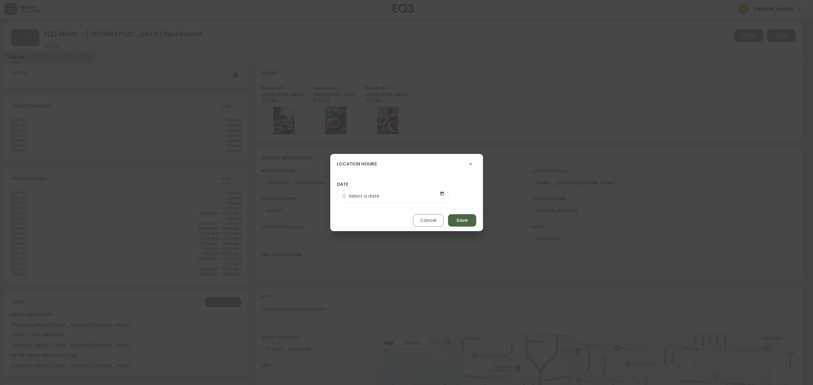
click at [455, 224] on button "Save" at bounding box center [462, 220] width 28 height 12
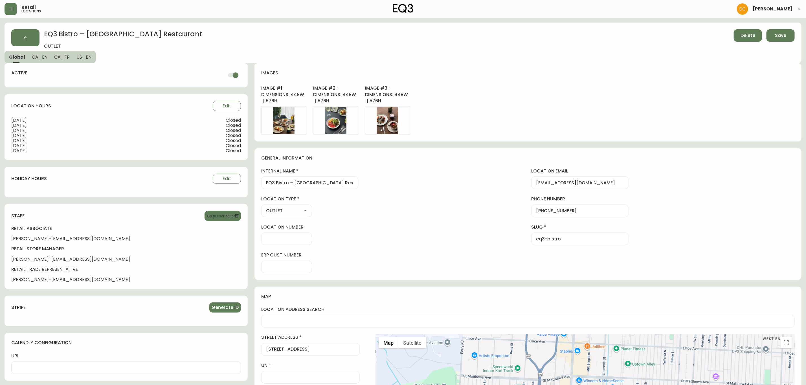
click at [71, 194] on div "holiday hours Edit" at bounding box center [126, 182] width 243 height 30
click at [47, 58] on button "CA_EN" at bounding box center [39, 57] width 23 height 12
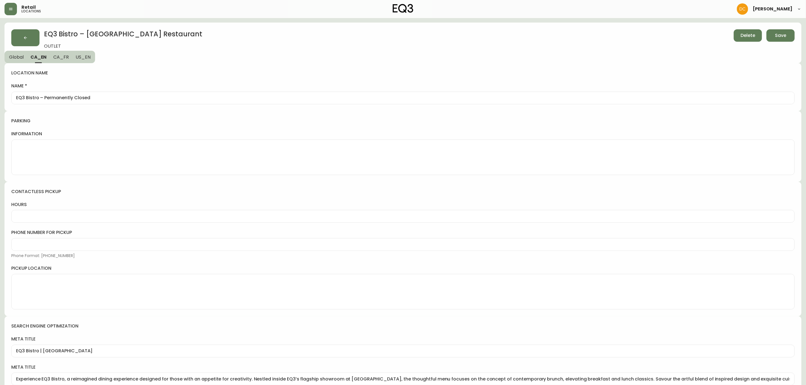
click at [61, 60] on button "CA_FR" at bounding box center [61, 57] width 22 height 12
click at [84, 60] on button "US_EN" at bounding box center [83, 57] width 23 height 12
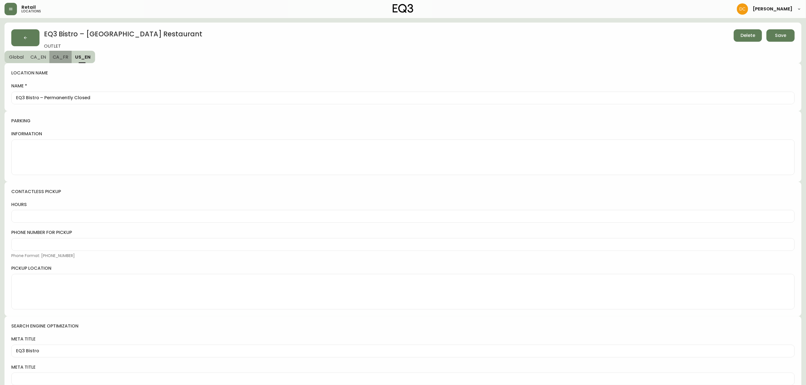
drag, startPoint x: 64, startPoint y: 61, endPoint x: 36, endPoint y: 59, distance: 28.6
click at [63, 61] on button "CA_FR" at bounding box center [60, 57] width 22 height 12
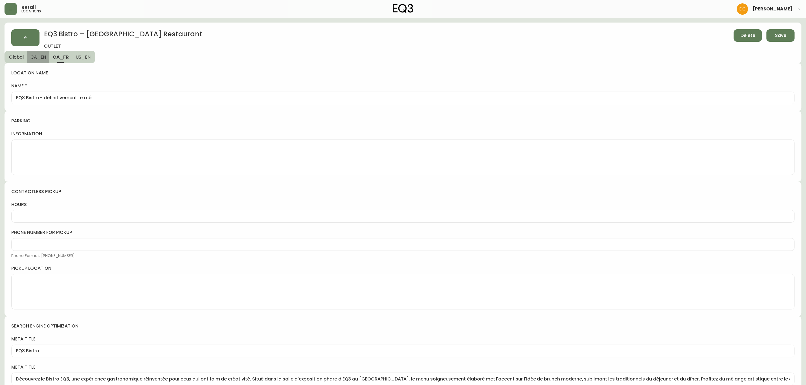
click at [36, 59] on span "CA_EN" at bounding box center [38, 57] width 16 height 6
click at [14, 60] on button "Global" at bounding box center [16, 57] width 23 height 12
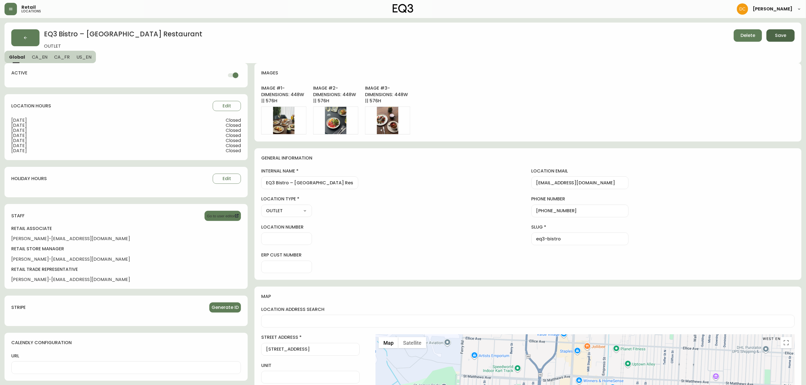
click at [770, 34] on button "Save" at bounding box center [781, 35] width 28 height 12
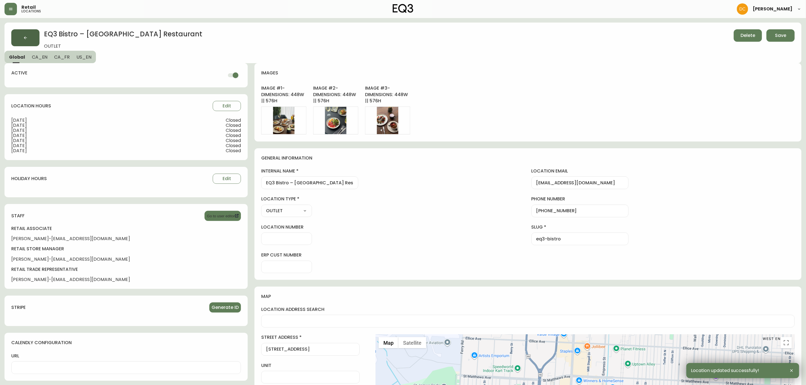
click at [16, 36] on button "button" at bounding box center [25, 37] width 28 height 17
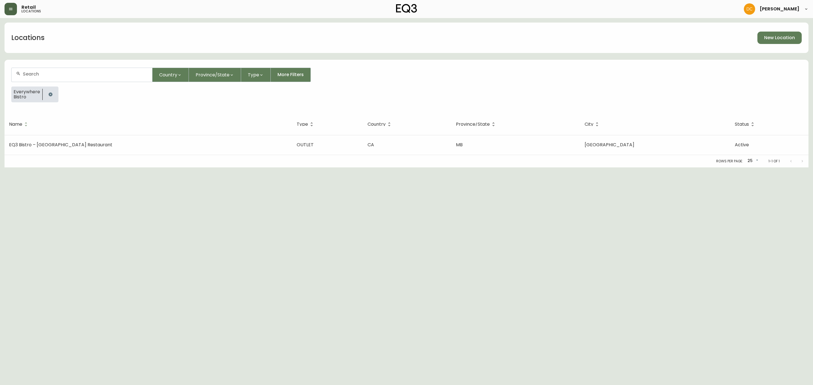
click at [11, 8] on icon "button" at bounding box center [10, 9] width 5 height 5
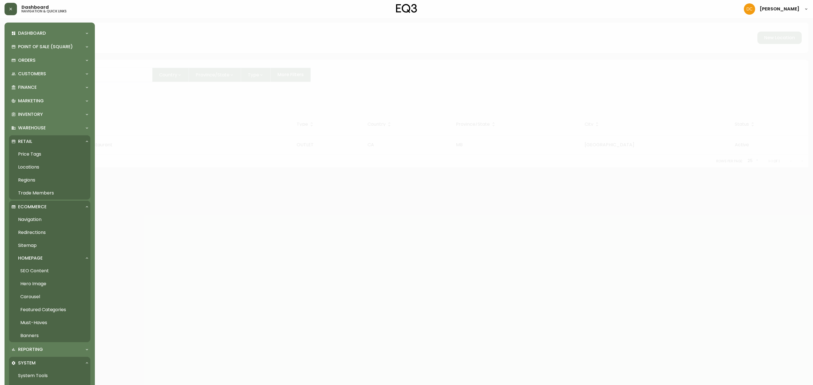
scroll to position [168, 0]
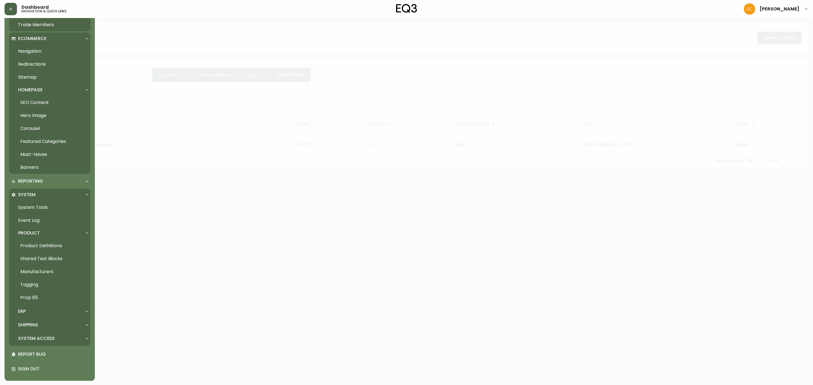
click at [38, 312] on div "ERP" at bounding box center [46, 312] width 71 height 6
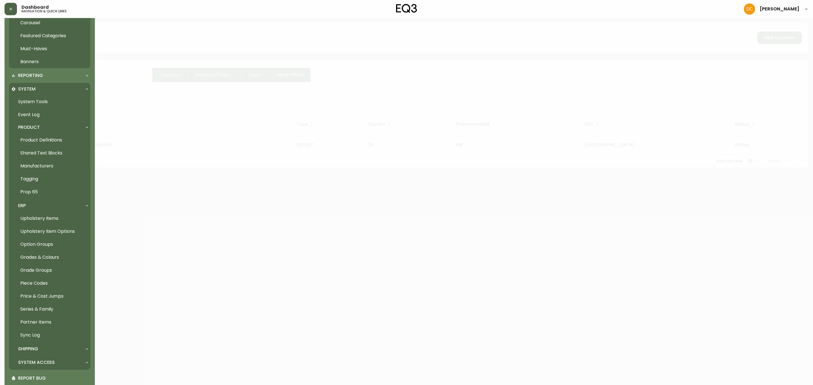
scroll to position [297, 0]
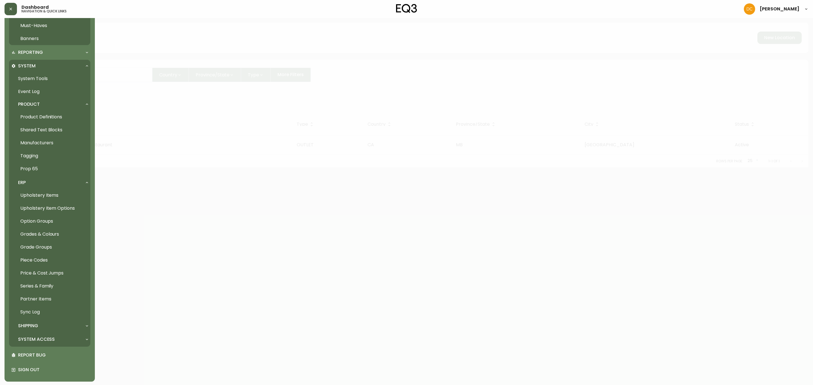
click at [49, 299] on link "Partner Items" at bounding box center [49, 299] width 81 height 13
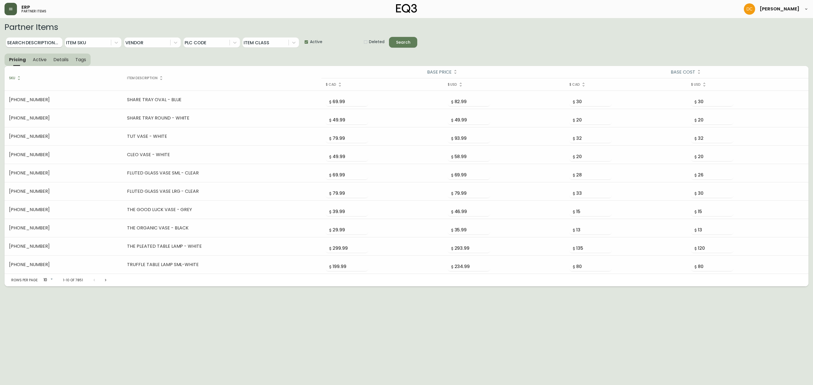
click at [51, 43] on input "Search Description..." at bounding box center [34, 43] width 56 height 10
click at [389, 37] on button "Search" at bounding box center [403, 42] width 28 height 11
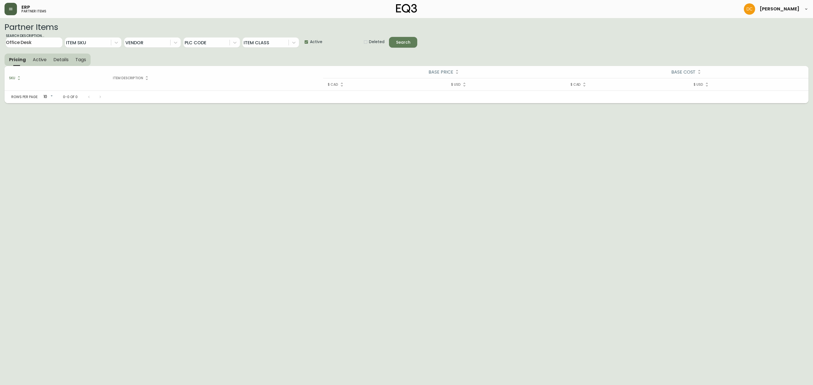
click at [312, 40] on span "Active" at bounding box center [316, 42] width 12 height 6
click at [310, 40] on input "Active" at bounding box center [304, 41] width 11 height 11
click at [397, 40] on icon "submit" at bounding box center [399, 42] width 8 height 8
drag, startPoint x: 370, startPoint y: 43, endPoint x: 325, endPoint y: 45, distance: 45.5
click at [370, 43] on span "Deleted" at bounding box center [377, 42] width 16 height 6
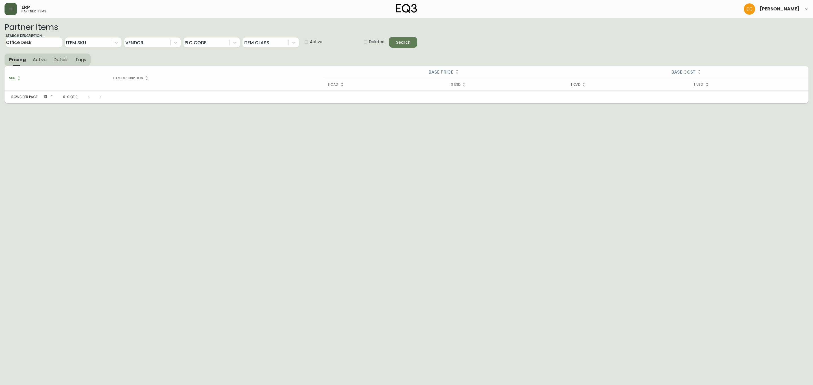
click at [369, 43] on input "Deleted" at bounding box center [363, 41] width 11 height 11
click at [319, 45] on span "Active" at bounding box center [316, 42] width 12 height 6
click at [310, 45] on input "Active" at bounding box center [304, 41] width 11 height 11
click at [402, 44] on span "Search" at bounding box center [403, 42] width 14 height 7
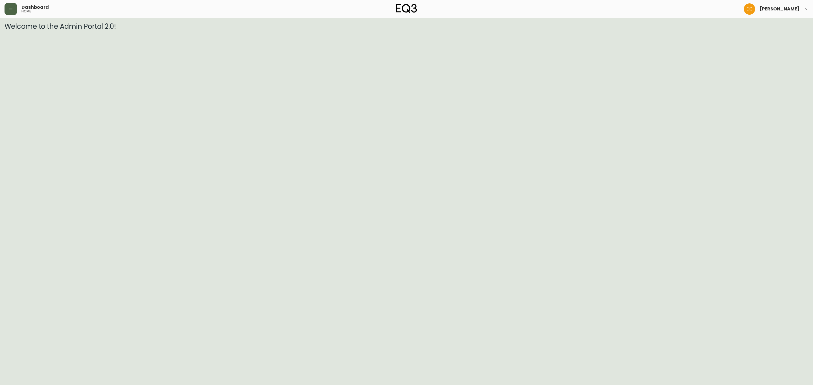
click at [6, 9] on button "button" at bounding box center [11, 9] width 12 height 12
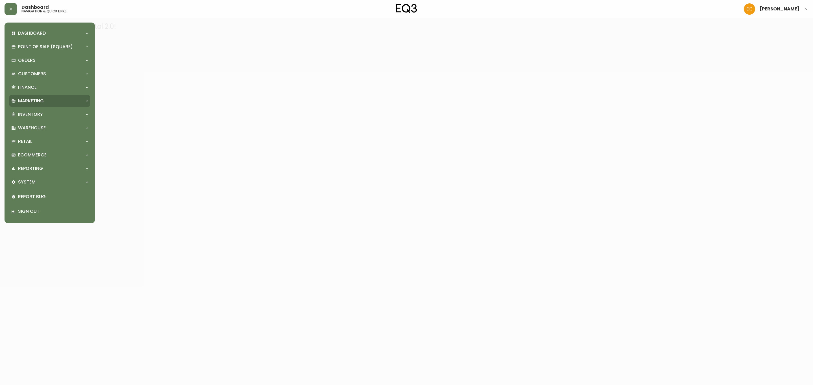
click at [39, 100] on p "Marketing" at bounding box center [31, 101] width 26 height 6
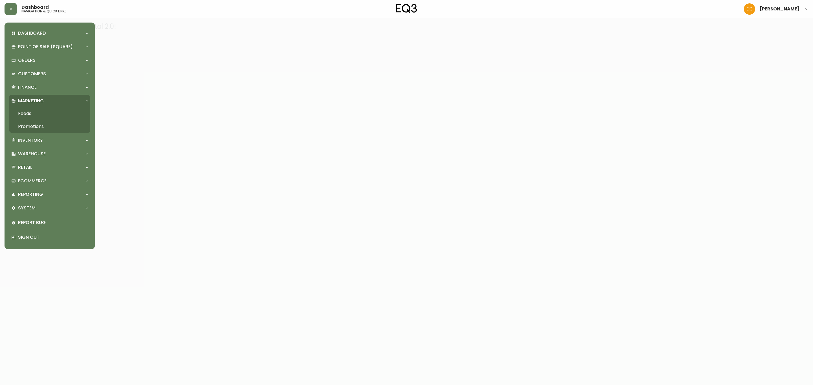
click at [48, 126] on link "Promotions" at bounding box center [49, 126] width 81 height 13
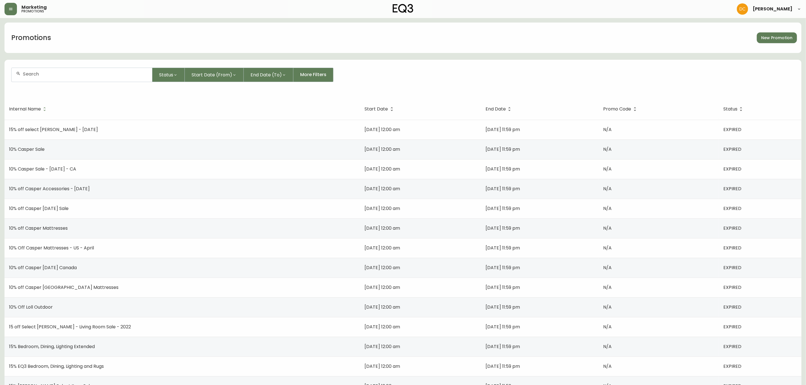
click at [131, 78] on div at bounding box center [82, 75] width 141 height 14
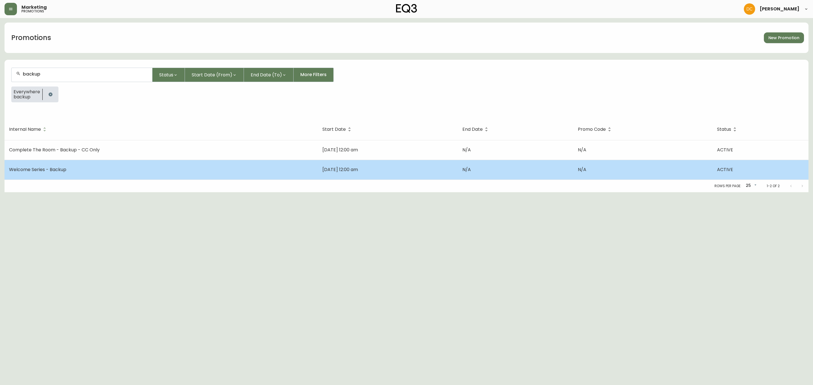
type input "backup"
click at [90, 171] on td "Welcome Series - Backup" at bounding box center [161, 170] width 313 height 20
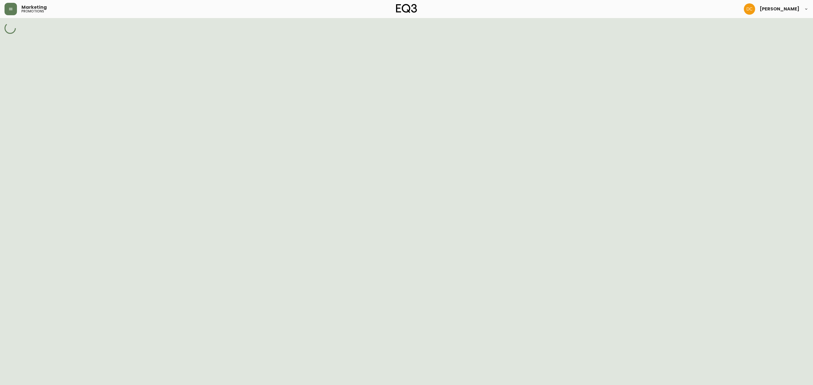
select select "MULTI_CODE"
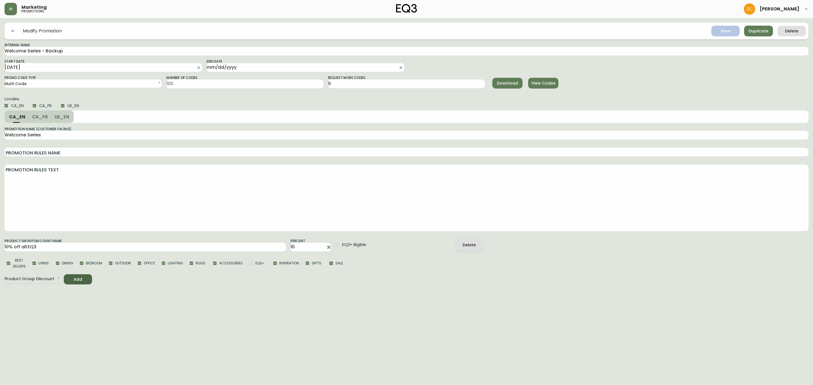
click at [554, 84] on span "View Codes" at bounding box center [542, 83] width 21 height 7
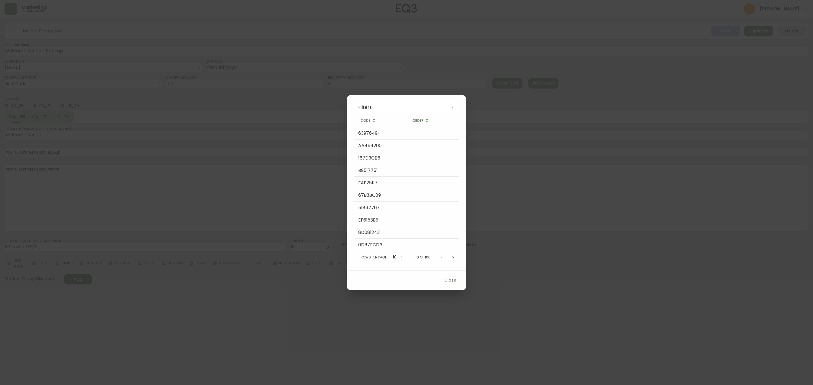
click at [454, 258] on icon "Next page" at bounding box center [453, 257] width 5 height 5
click at [454, 258] on icon "Next page" at bounding box center [454, 257] width 5 height 5
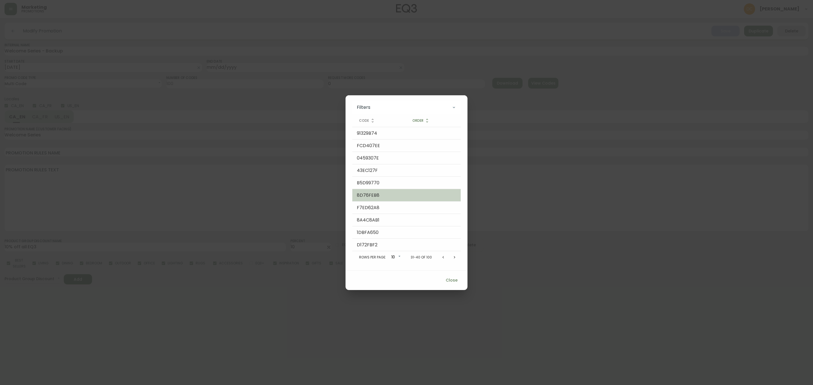
click at [374, 193] on td "8D76FEB8" at bounding box center [378, 195] width 53 height 12
copy td "8D76FEB8"
click at [449, 279] on span "Close" at bounding box center [452, 280] width 14 height 7
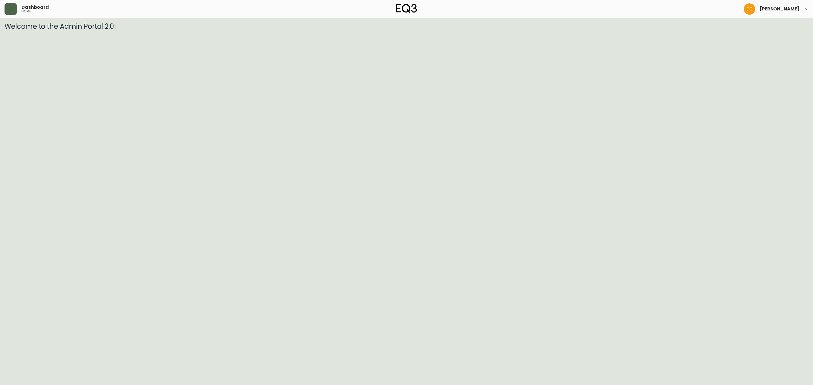
drag, startPoint x: 9, startPoint y: 9, endPoint x: 6, endPoint y: 11, distance: 3.6
click at [8, 10] on button "button" at bounding box center [11, 9] width 12 height 12
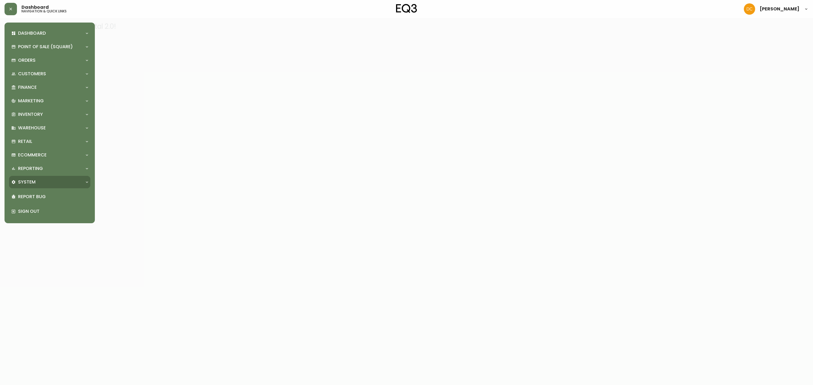
drag, startPoint x: 23, startPoint y: 179, endPoint x: 29, endPoint y: 199, distance: 20.4
click at [23, 179] on p "System" at bounding box center [26, 182] width 17 height 6
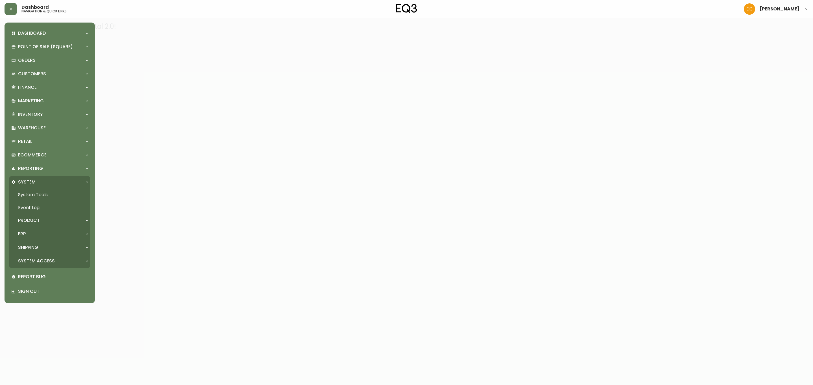
click at [32, 221] on p "Product" at bounding box center [29, 221] width 22 height 6
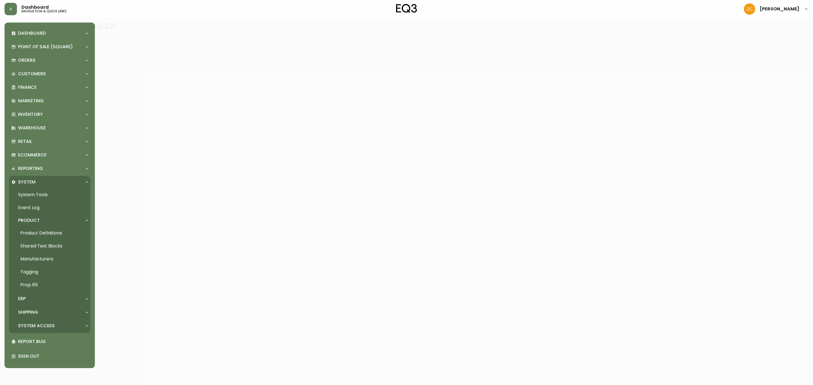
click at [36, 237] on link "Product Definitions" at bounding box center [49, 233] width 81 height 13
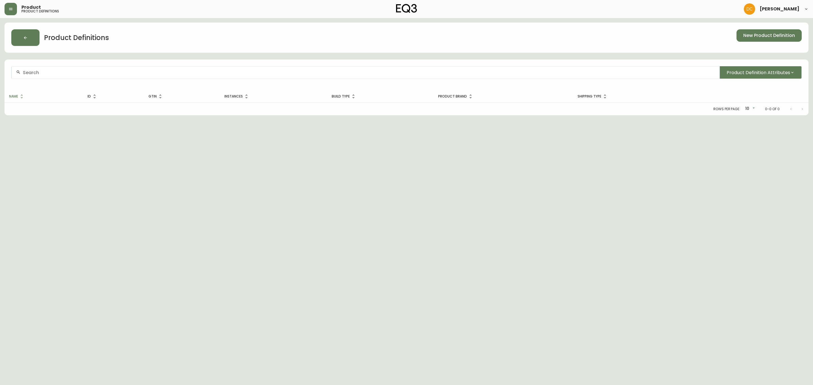
click at [164, 74] on input "text" at bounding box center [369, 72] width 692 height 5
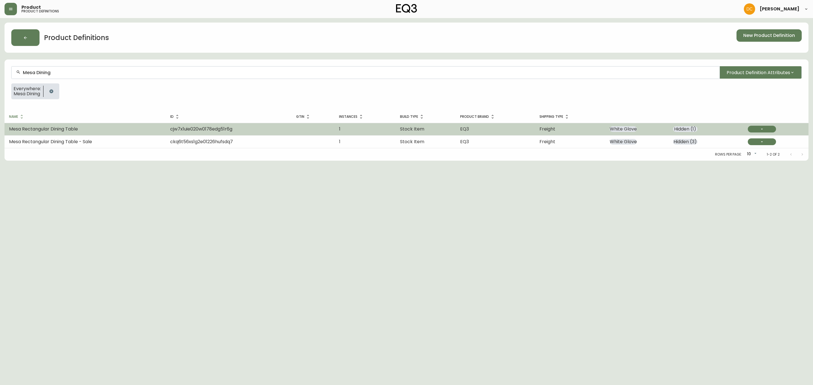
type input "Mesa Dining"
click at [114, 130] on td "Mesa Rectangular Dining Table" at bounding box center [85, 129] width 161 height 12
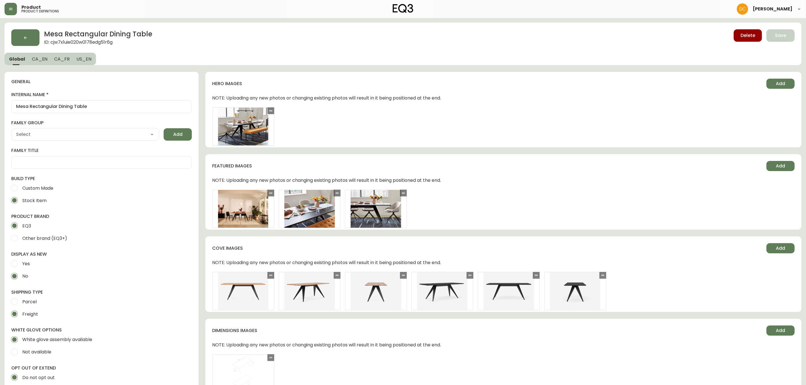
type input "EQ3"
type input "Furniture > Tables > Kitchen & Dining Room Tables"
type input "Casegoods_Toluene"
select select "cjyt4m5lw0000pt749bx6gh7n"
select select "cjy7ea7tl019r01624v2lqwbs"
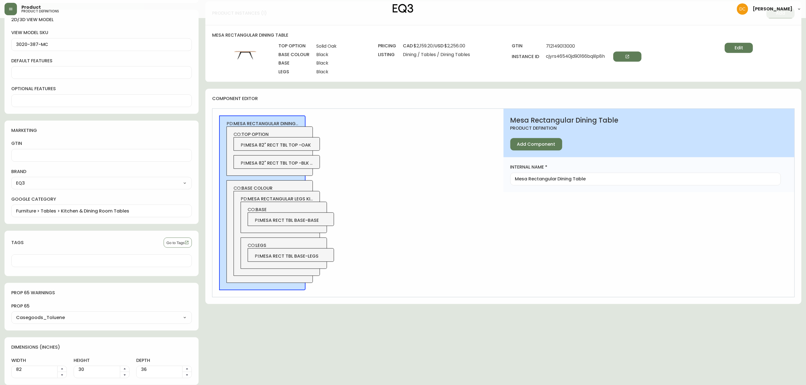
scroll to position [233, 0]
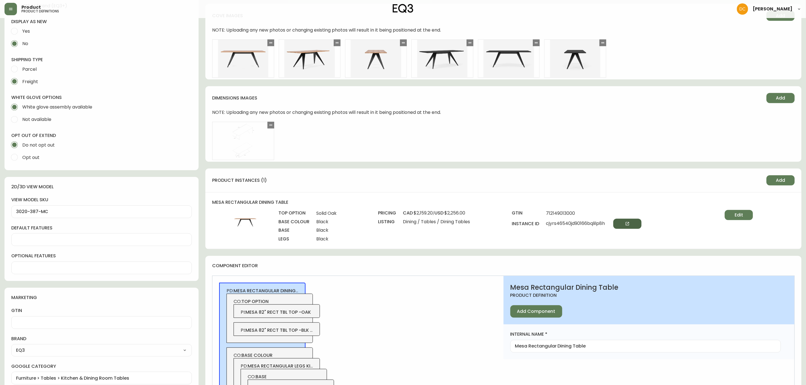
click at [630, 222] on icon "button" at bounding box center [627, 224] width 5 height 5
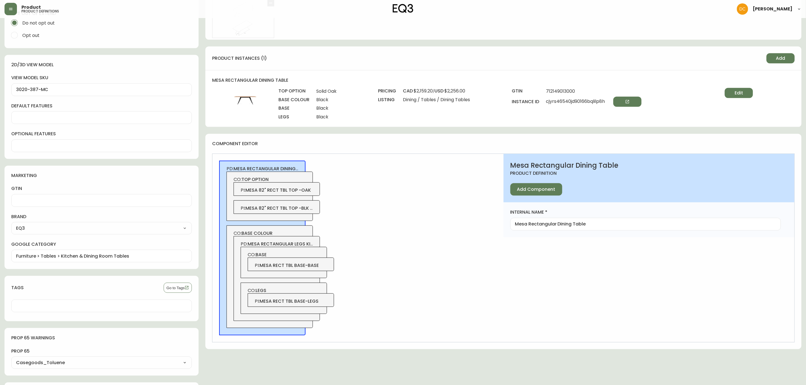
scroll to position [360, 0]
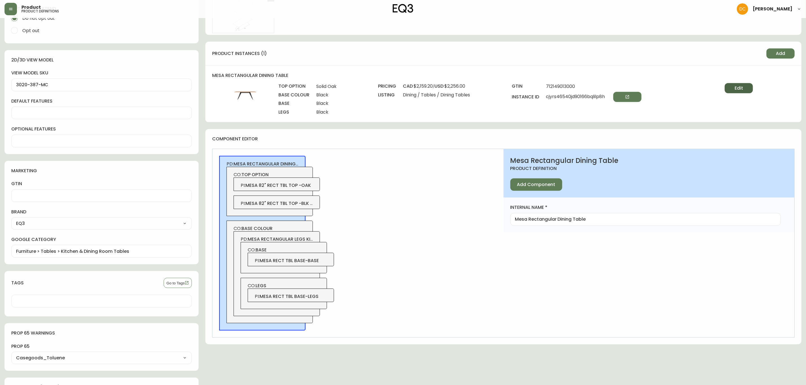
click at [736, 87] on span "Edit" at bounding box center [739, 88] width 8 height 6
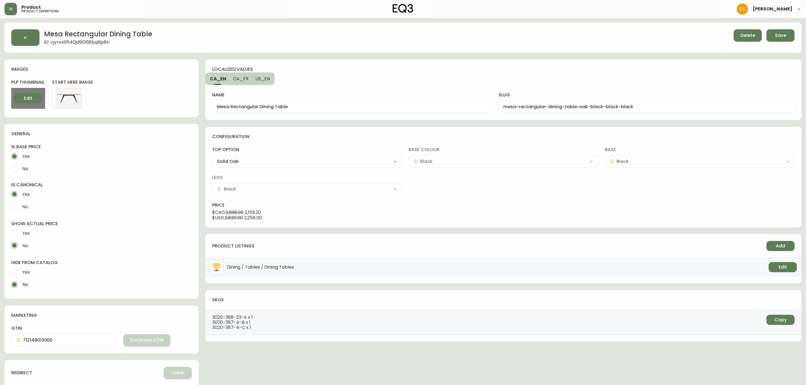
click at [23, 97] on button "Edit" at bounding box center [28, 98] width 28 height 10
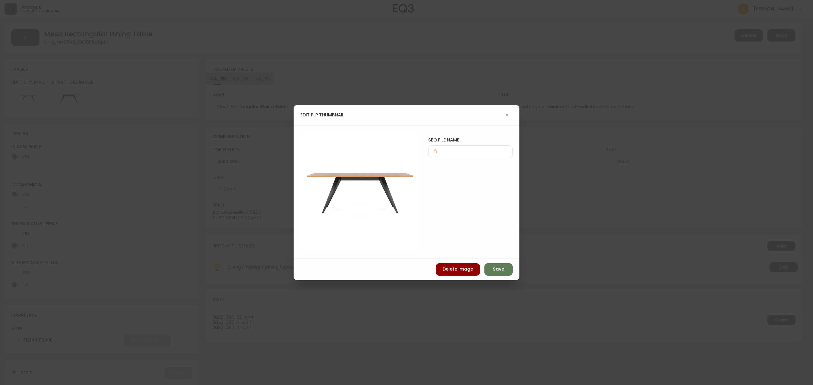
click at [503, 116] on button "button" at bounding box center [506, 115] width 11 height 11
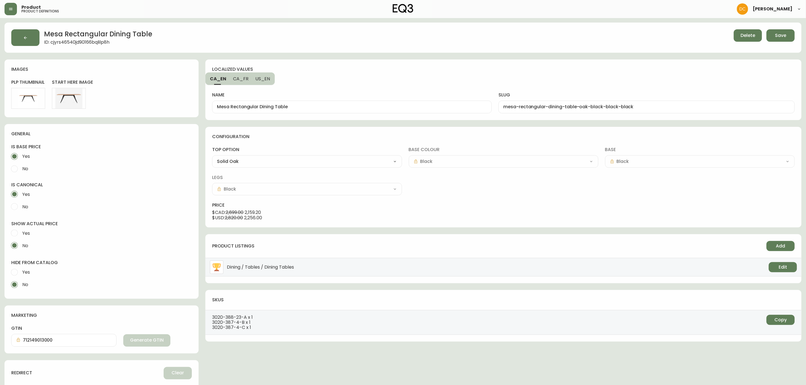
click at [385, 160] on select "Solid Oak Black Oak" at bounding box center [307, 161] width 190 height 8
select select "clcumdrvd032z356b01vscqhd"
click at [212, 158] on select "Solid Oak Black Oak" at bounding box center [307, 161] width 190 height 8
type input "Black Oak"
click at [778, 30] on button "Save" at bounding box center [781, 35] width 28 height 12
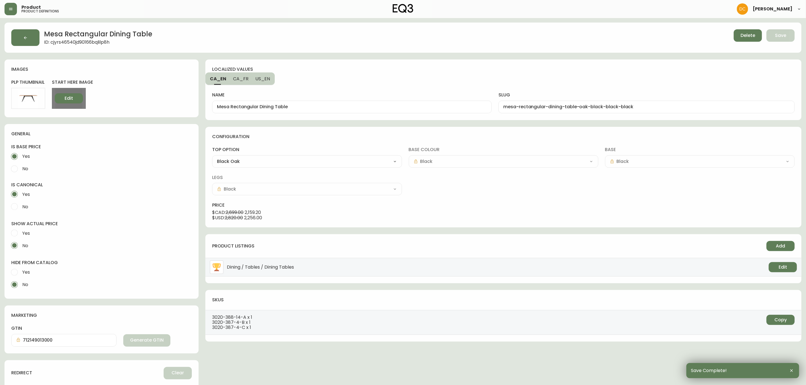
click at [65, 98] on span "Edit" at bounding box center [69, 98] width 8 height 6
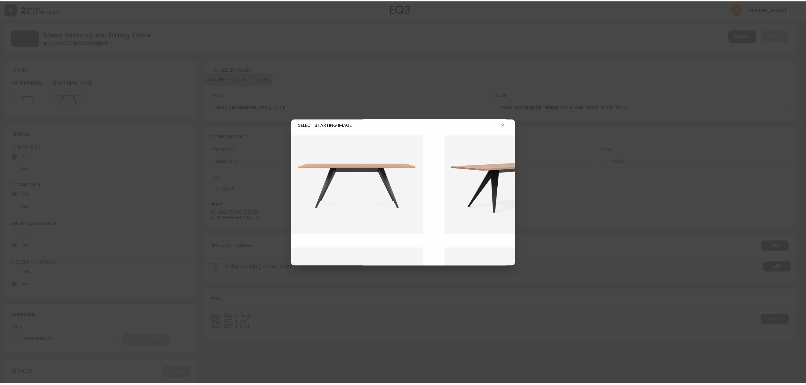
scroll to position [89, 0]
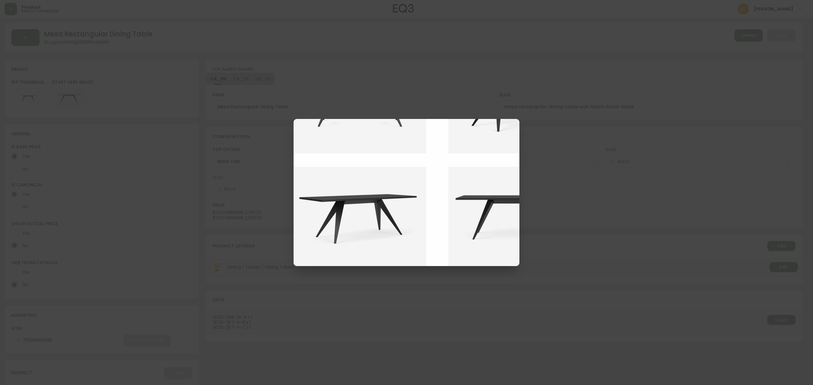
click at [355, 192] on img at bounding box center [363, 217] width 141 height 100
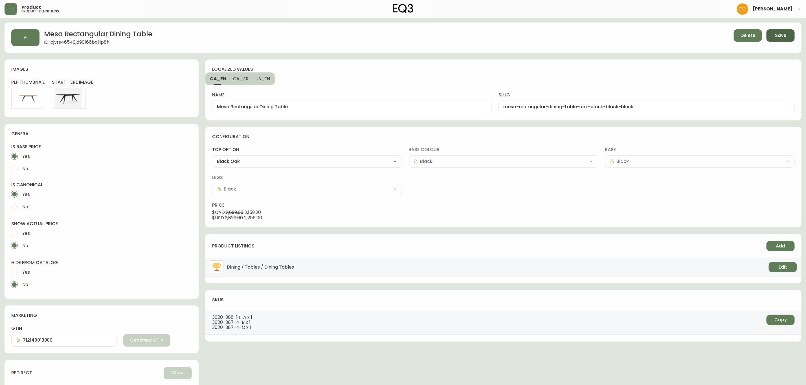
click at [781, 36] on span "Save" at bounding box center [780, 35] width 11 height 6
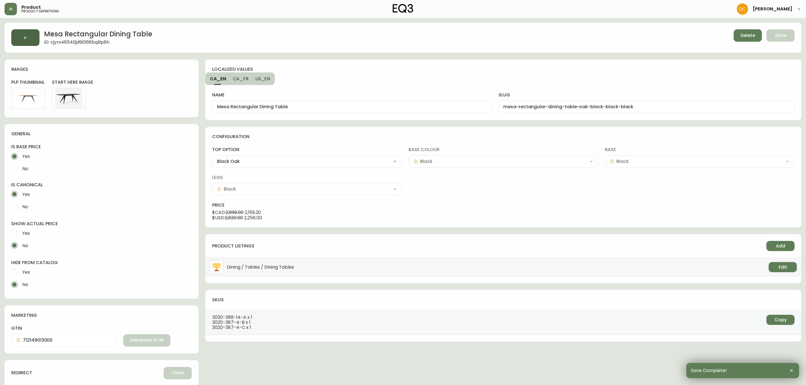
click at [27, 39] on icon "button" at bounding box center [25, 38] width 5 height 5
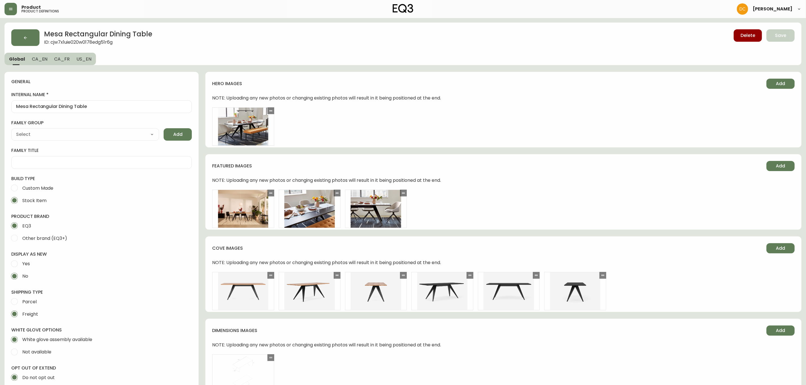
type input "EQ3"
type input "Furniture > Tables > Kitchen & Dining Room Tables"
type input "Casegoods_Toluene"
select select "cjyt4m5lw0000pt749bx6gh7n"
select select "cjy7ea7tl019r01624v2lqwbs"
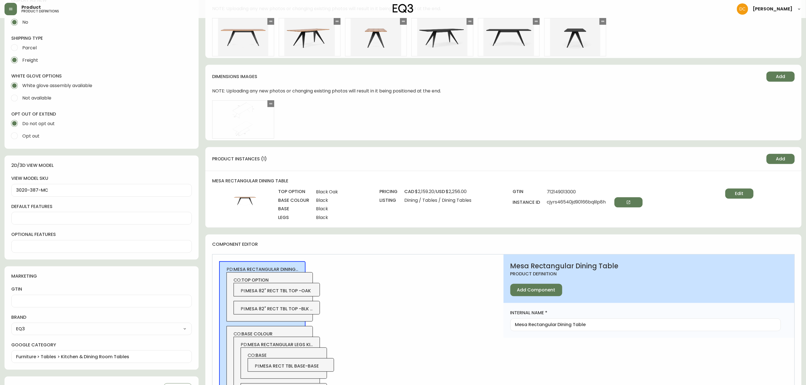
scroll to position [127, 0]
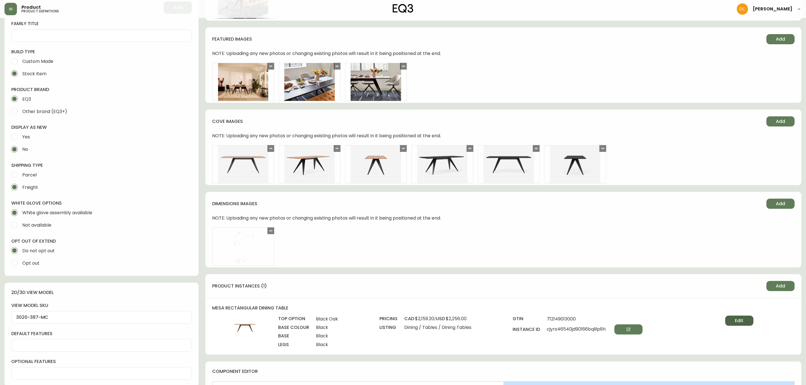
click at [751, 320] on button "Edit" at bounding box center [739, 321] width 28 height 10
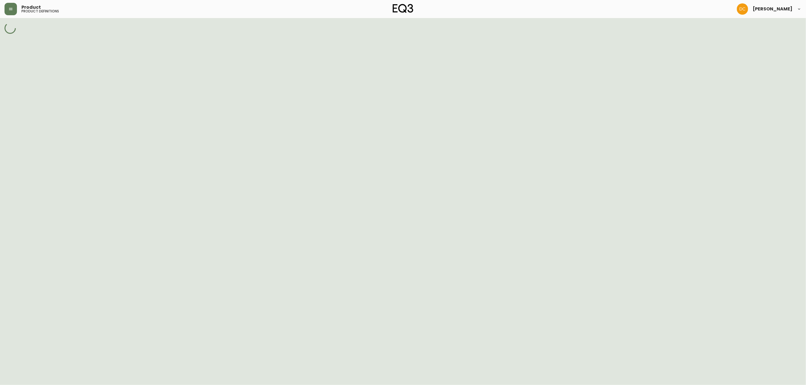
select select "clcumdrvd032z356b01vscqhd"
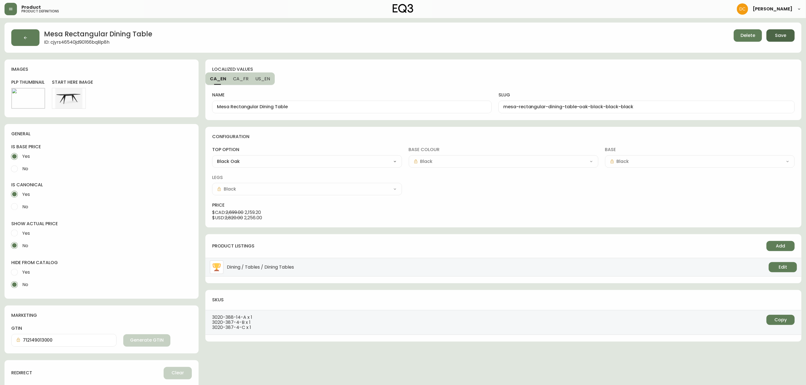
click at [777, 37] on span "Save" at bounding box center [780, 35] width 11 height 6
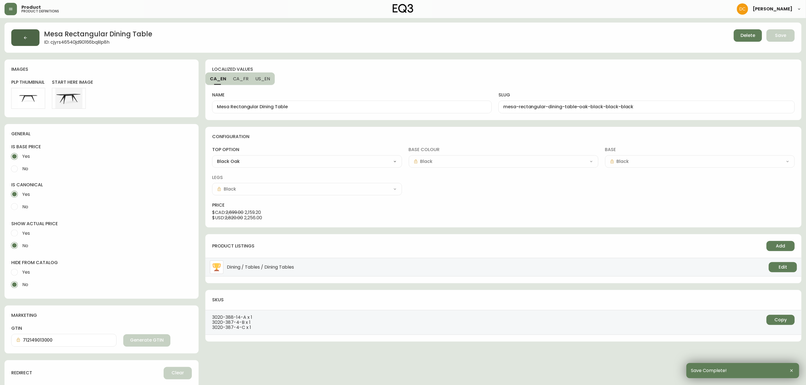
click at [26, 41] on button "button" at bounding box center [25, 37] width 28 height 17
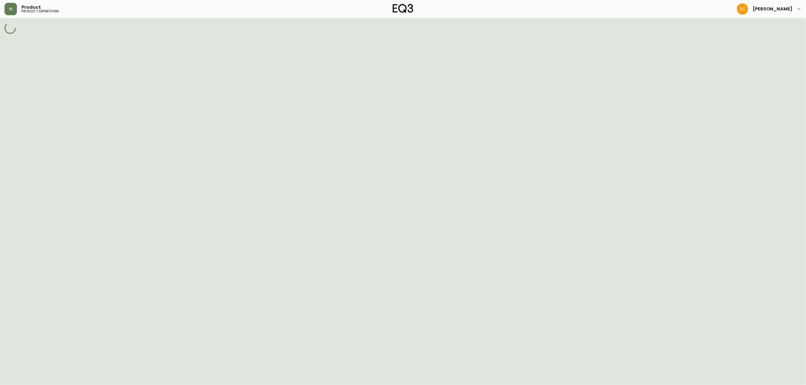
select select "cjy7ea7tl019r01624v2lqwbs"
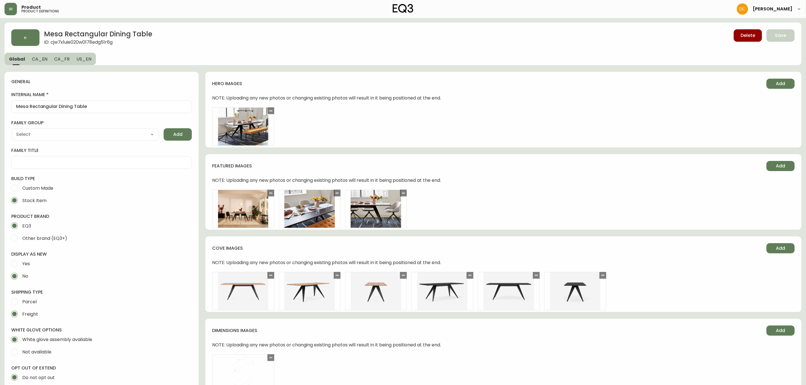
scroll to position [254, 0]
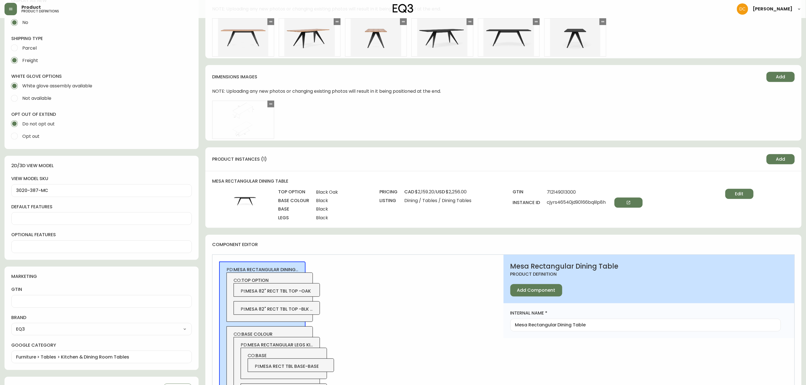
click at [284, 289] on span "mesa 82" rect tbl top -oak" at bounding box center [277, 291] width 65 height 6
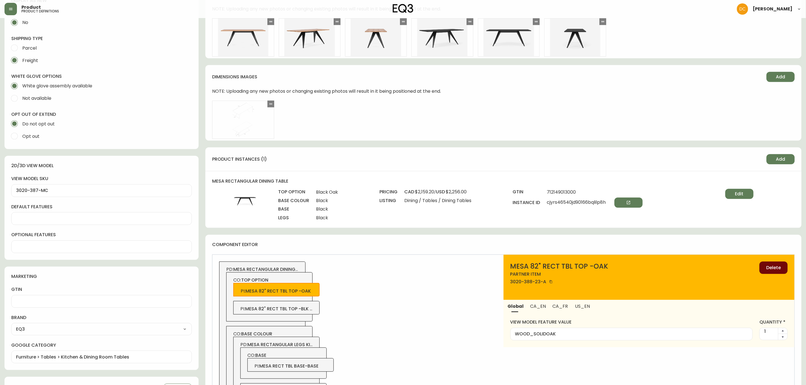
click at [767, 268] on span "Delete" at bounding box center [773, 268] width 15 height 6
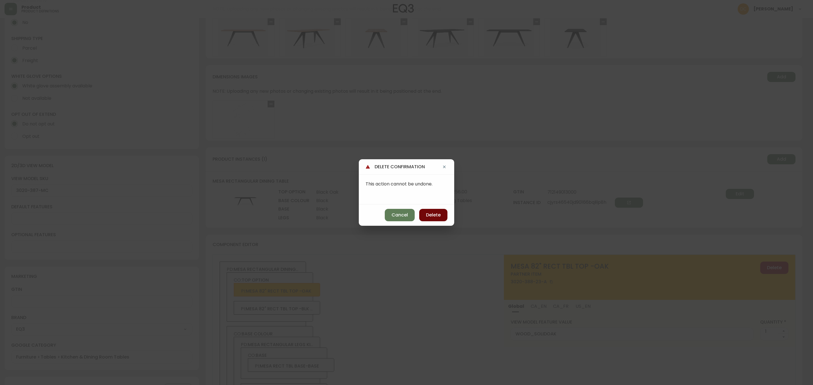
click at [433, 213] on span "Delete" at bounding box center [433, 215] width 15 height 6
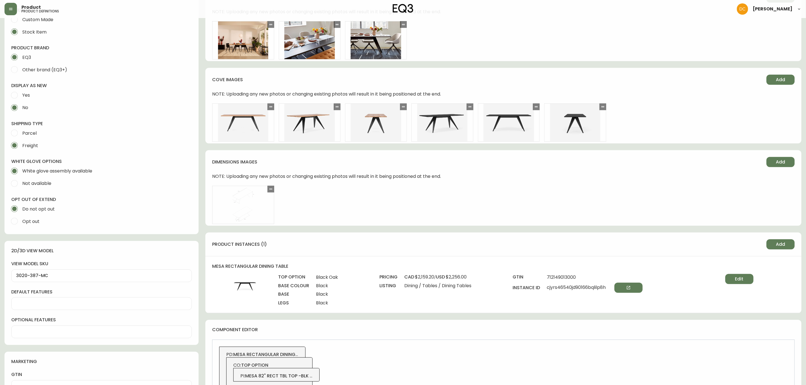
scroll to position [85, 0]
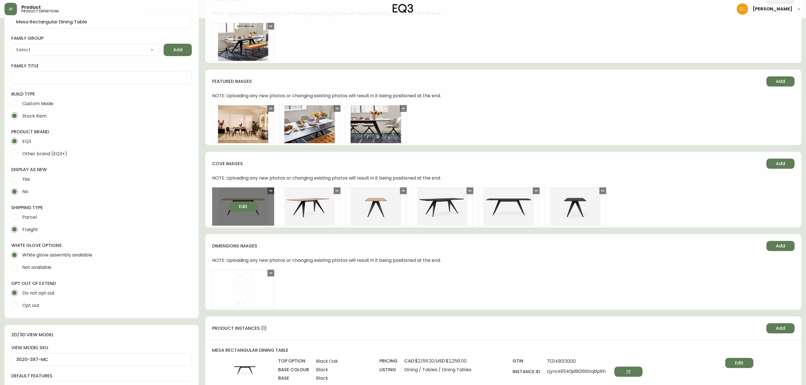
click at [240, 209] on span "Edit" at bounding box center [243, 207] width 8 height 6
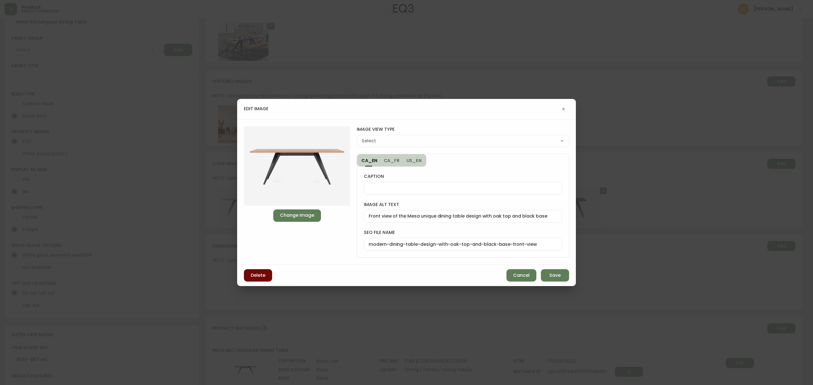
click at [264, 274] on span "Delete" at bounding box center [258, 276] width 15 height 6
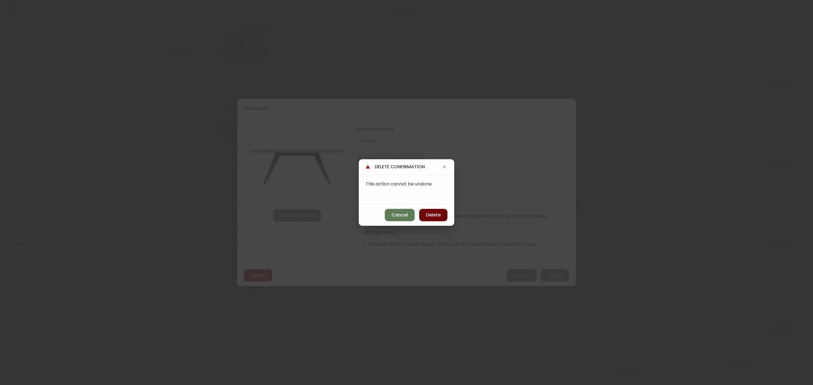
drag, startPoint x: 441, startPoint y: 218, endPoint x: 360, endPoint y: 216, distance: 81.3
click at [440, 218] on button "Delete" at bounding box center [433, 215] width 28 height 12
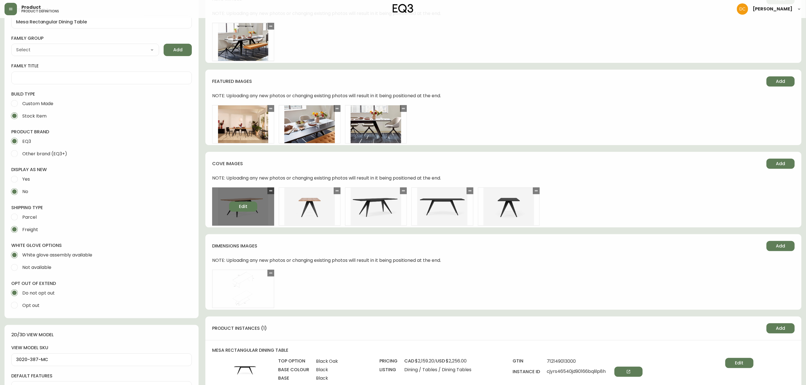
click at [238, 205] on button "Edit" at bounding box center [243, 207] width 28 height 10
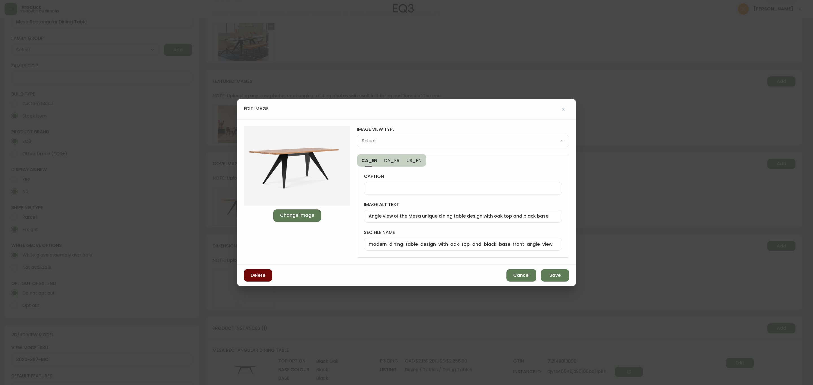
click at [253, 272] on button "Delete" at bounding box center [258, 275] width 28 height 12
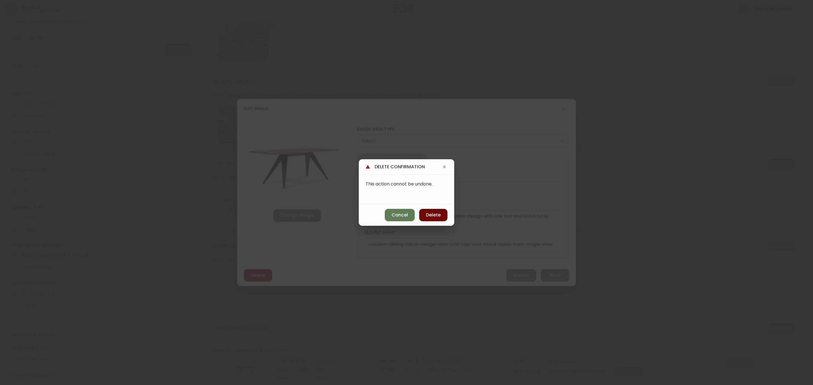
click at [443, 219] on button "Delete" at bounding box center [433, 215] width 28 height 12
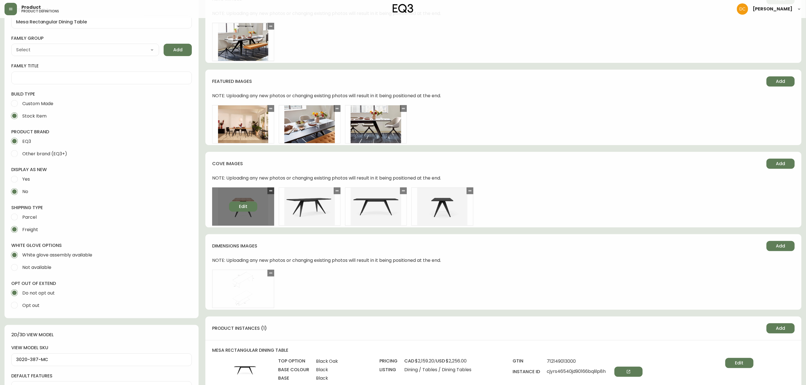
click at [247, 203] on button "Edit" at bounding box center [243, 207] width 28 height 10
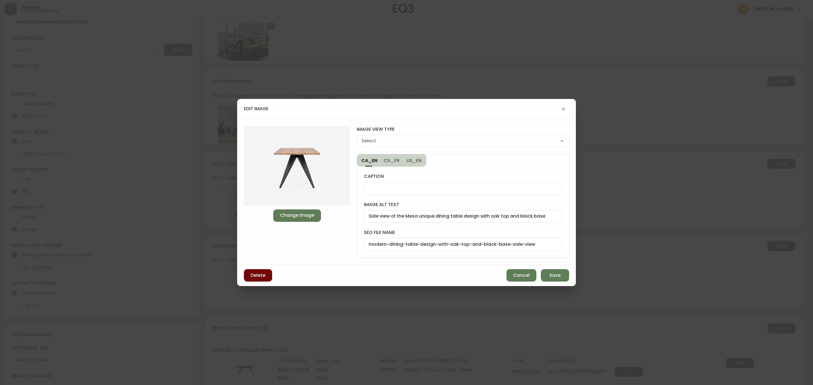
click at [262, 281] on button "Delete" at bounding box center [258, 275] width 28 height 12
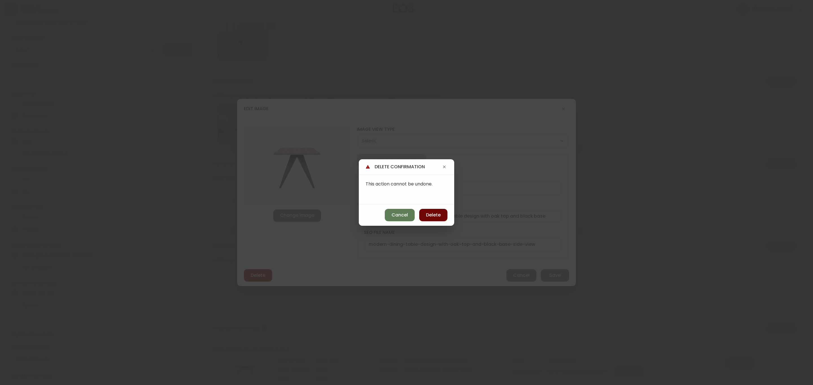
click at [435, 210] on button "Delete" at bounding box center [433, 215] width 28 height 12
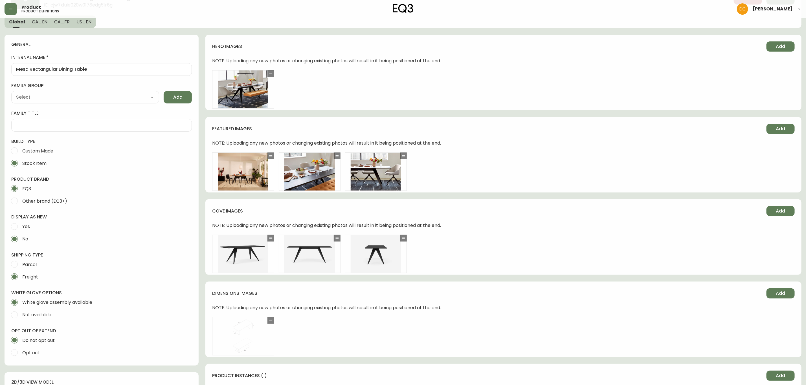
scroll to position [0, 0]
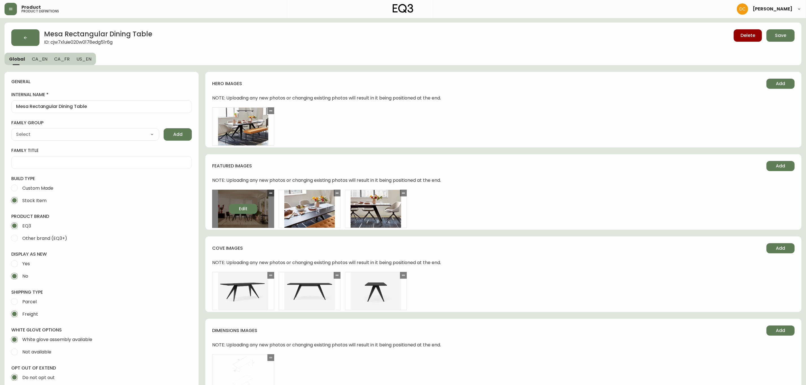
click at [237, 206] on button "Edit" at bounding box center [243, 209] width 28 height 10
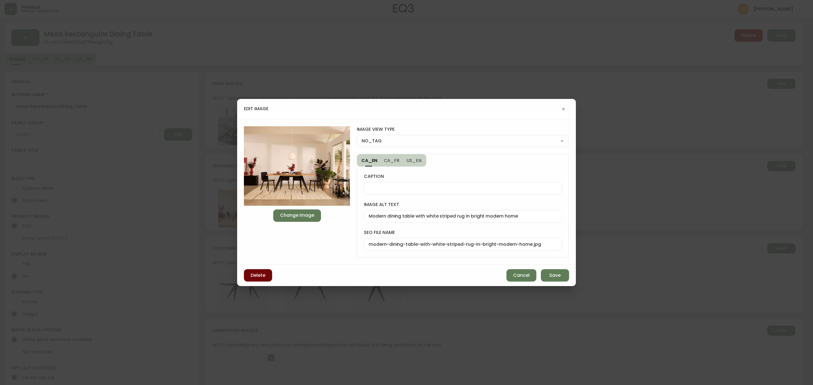
click at [258, 272] on button "Delete" at bounding box center [258, 275] width 28 height 12
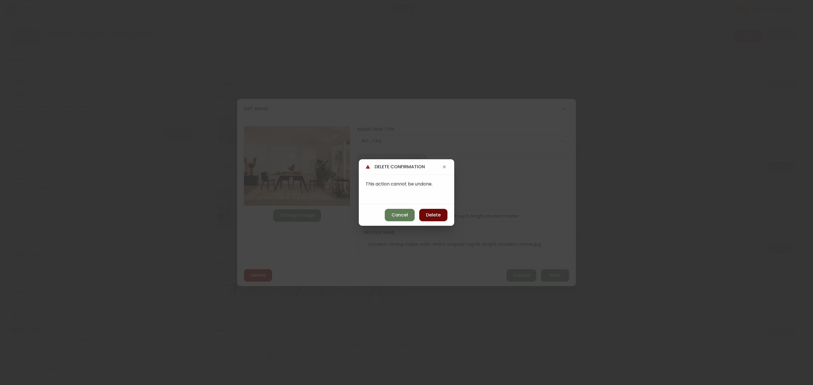
click at [430, 212] on button "Delete" at bounding box center [433, 215] width 28 height 12
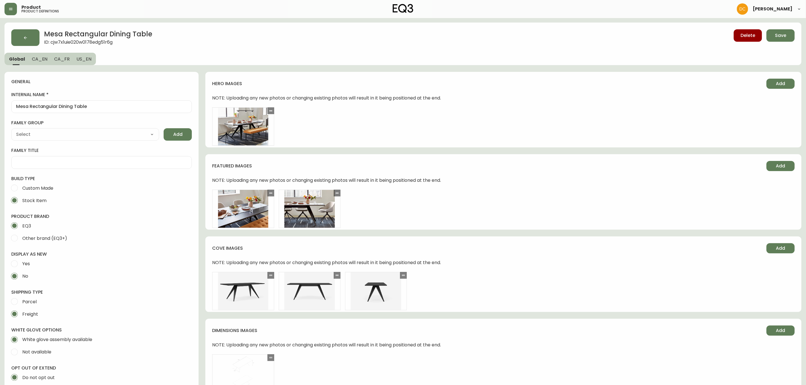
click at [40, 60] on span "CA_EN" at bounding box center [40, 59] width 16 height 6
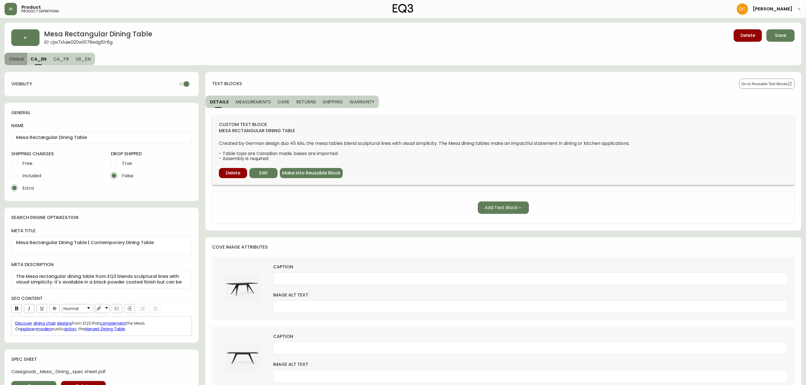
click at [26, 60] on button "Global" at bounding box center [16, 59] width 23 height 12
select select "cjy7ea7tl019r01624v2lqwbs"
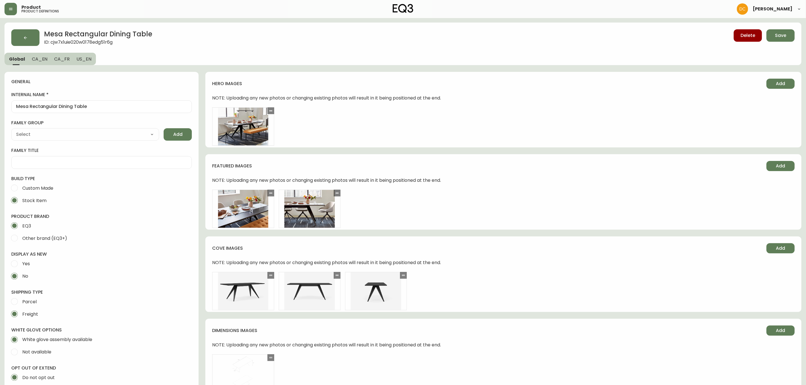
drag, startPoint x: 407, startPoint y: 332, endPoint x: 392, endPoint y: 142, distance: 190.5
click at [781, 36] on span "Save" at bounding box center [780, 35] width 11 height 6
drag, startPoint x: 464, startPoint y: 308, endPoint x: 447, endPoint y: 169, distance: 139.9
drag, startPoint x: 393, startPoint y: 301, endPoint x: 399, endPoint y: 108, distance: 193.1
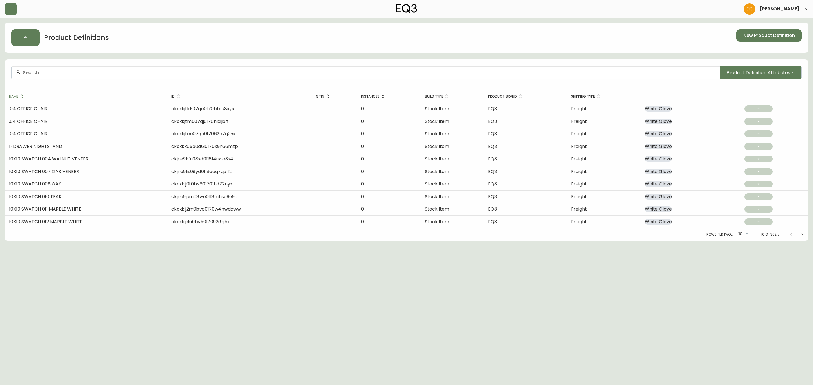
click at [179, 73] on input "text" at bounding box center [369, 72] width 692 height 5
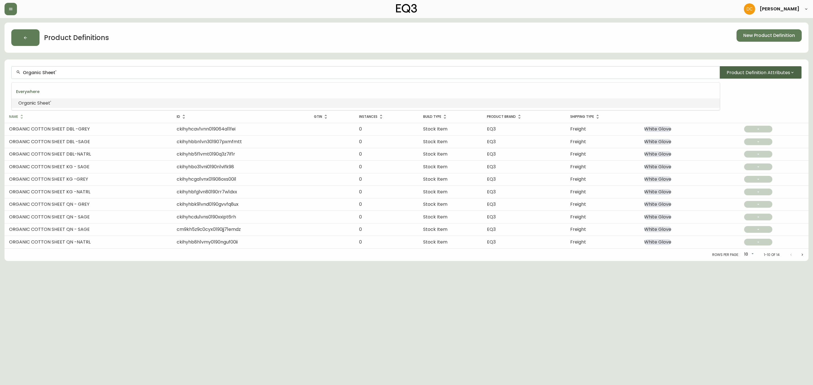
type input "Organic Sheet'"
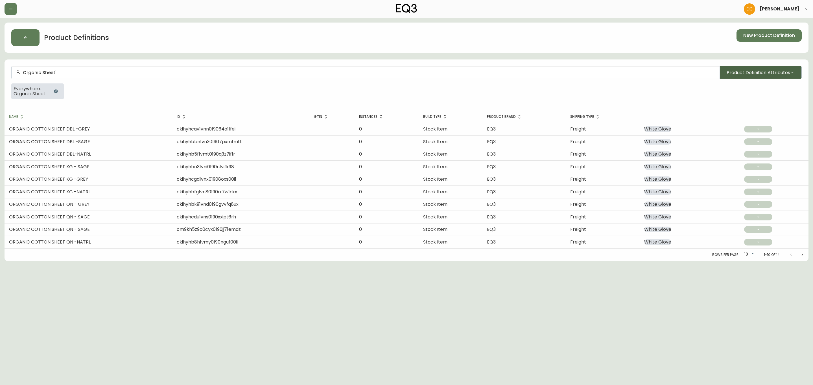
click at [789, 77] on button "Product Definition Attributes" at bounding box center [760, 72] width 82 height 12
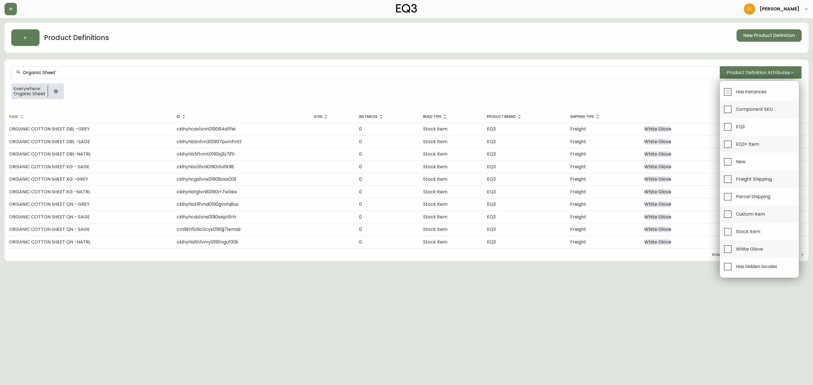
click at [751, 93] on span "Has instances" at bounding box center [751, 92] width 31 height 6
click at [734, 93] on input "Has instances" at bounding box center [727, 91] width 13 height 13
checkbox input "true"
click at [631, 85] on div at bounding box center [406, 192] width 813 height 385
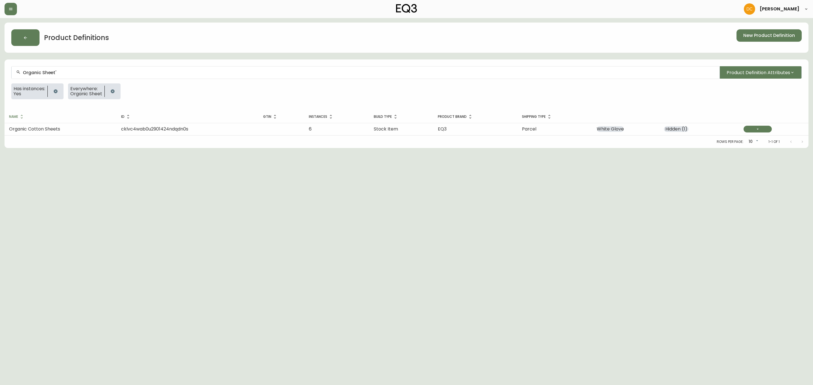
click at [138, 136] on div "Rows per page: 10 10 1-1 of 1" at bounding box center [407, 142] width 804 height 12
click at [141, 131] on span "cklvc4wab0u2901424ndqdn0s" at bounding box center [154, 129] width 67 height 6
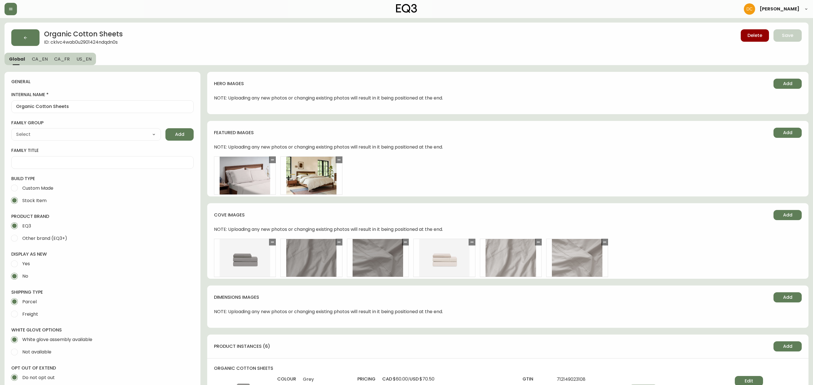
type input "EQ3"
type input "Home & Garden > Linens & Bedding > Bedding > Bed Sheets"
type input "Default"
select select "cjyt4m5lw0000pt749bx6gh7n"
select select "cjpjx7rji00004c744bbp6zrf"
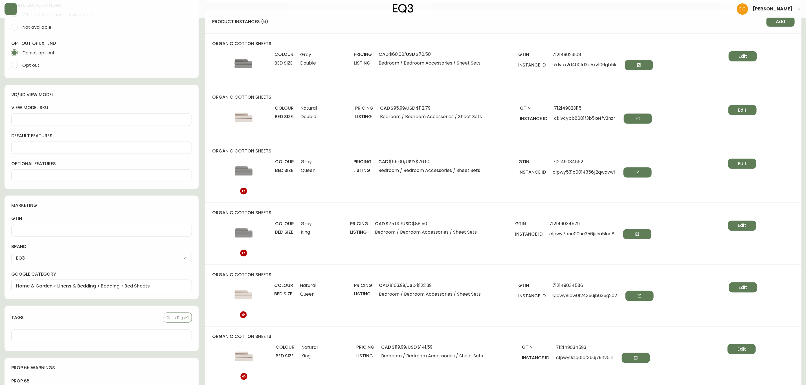
scroll to position [339, 0]
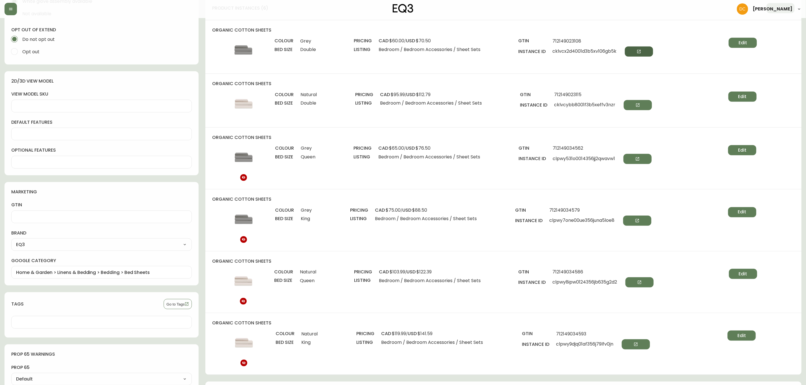
click at [639, 47] on button "button" at bounding box center [639, 52] width 28 height 10
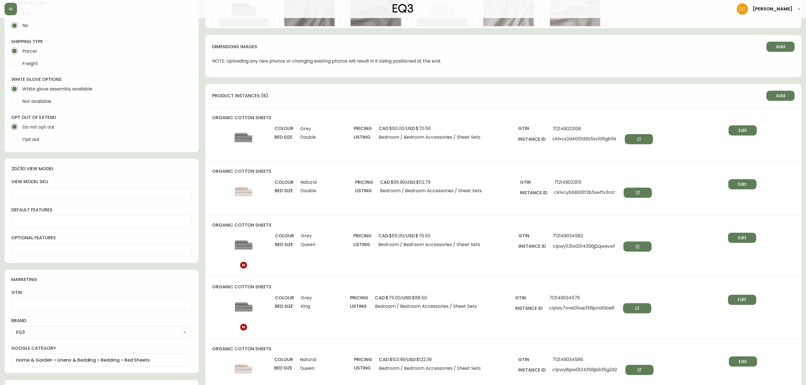
scroll to position [296, 0]
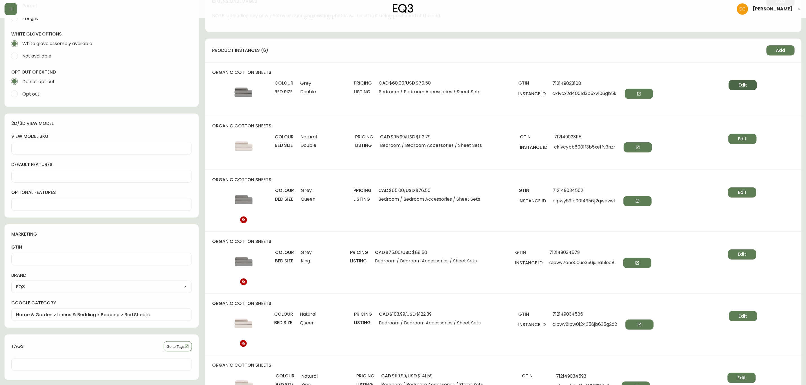
click at [748, 87] on button "Edit" at bounding box center [743, 85] width 28 height 10
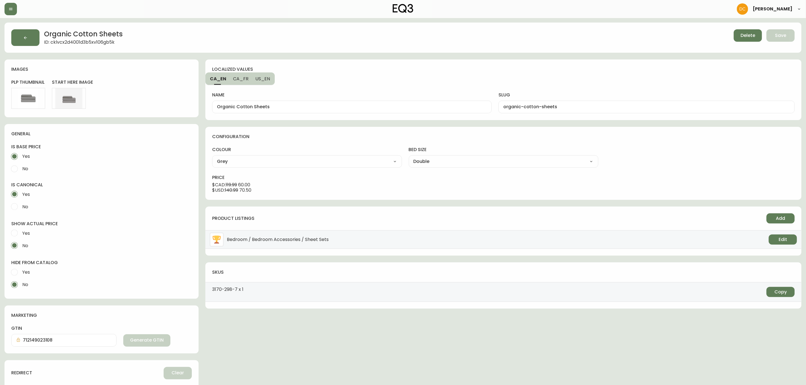
click at [348, 160] on select "Grey Natural" at bounding box center [307, 161] width 190 height 8
click at [454, 154] on div "bed size Double Double Queen King" at bounding box center [504, 157] width 190 height 21
drag, startPoint x: 458, startPoint y: 159, endPoint x: 461, endPoint y: 166, distance: 7.1
click at [458, 159] on select "Double Queen King" at bounding box center [504, 161] width 190 height 8
select select "cklvbixy4000p3b5x3fgv2nky"
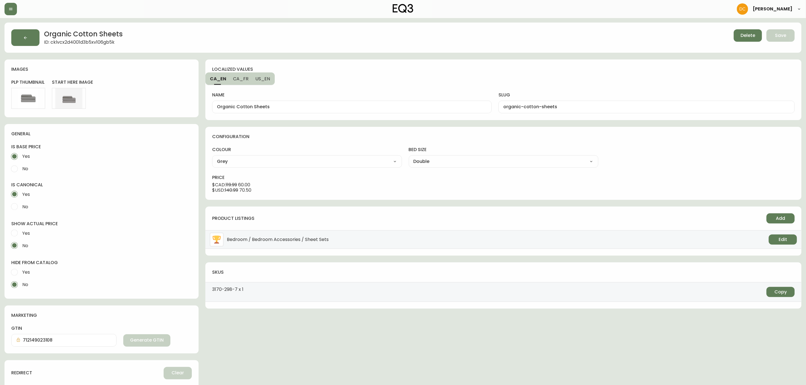
click at [409, 158] on select "Double Queen King" at bounding box center [504, 161] width 190 height 8
type input "Queen"
click at [28, 31] on button "button" at bounding box center [25, 37] width 28 height 17
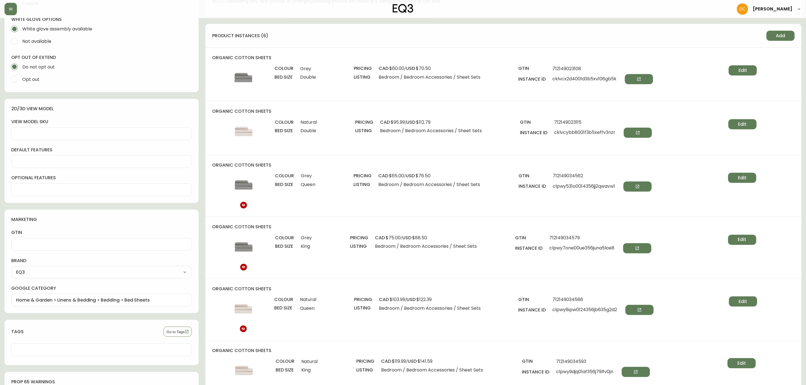
scroll to position [296, 0]
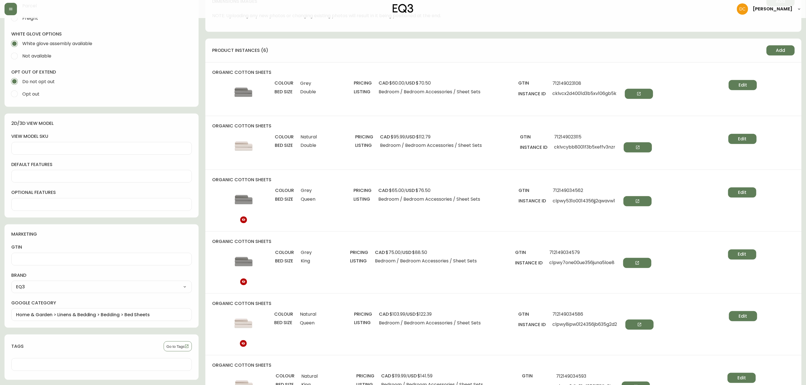
click at [429, 182] on h4 "organic cotton sheets" at bounding box center [503, 180] width 583 height 6
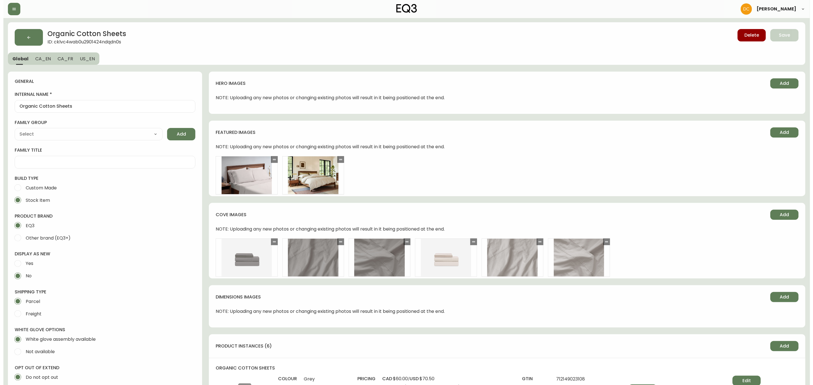
scroll to position [0, 0]
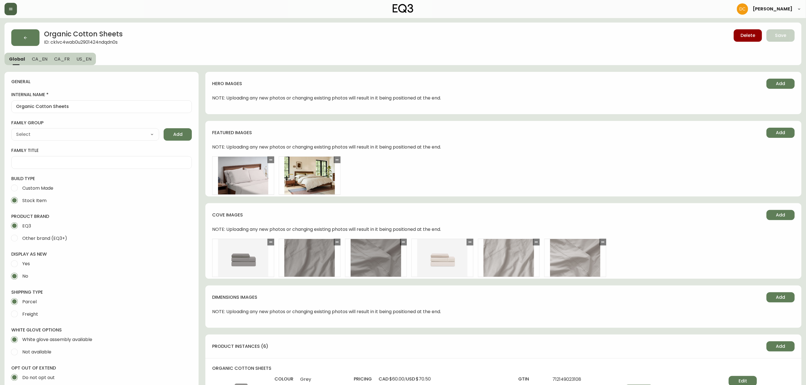
click at [5, 8] on button "button" at bounding box center [11, 9] width 12 height 12
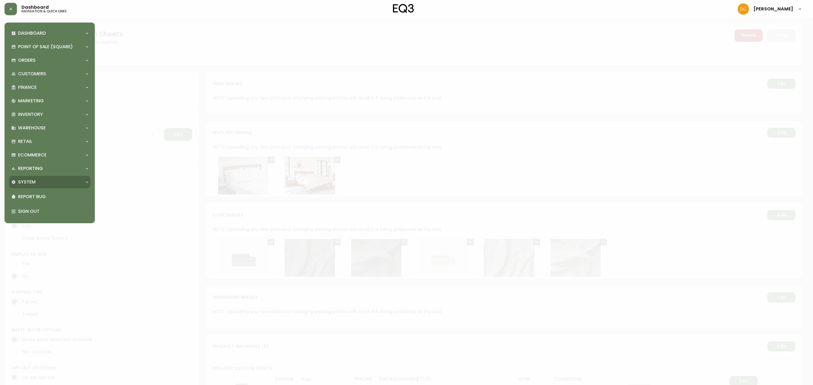
drag, startPoint x: 33, startPoint y: 181, endPoint x: 32, endPoint y: 193, distance: 11.9
click at [32, 181] on p "System" at bounding box center [26, 182] width 17 height 6
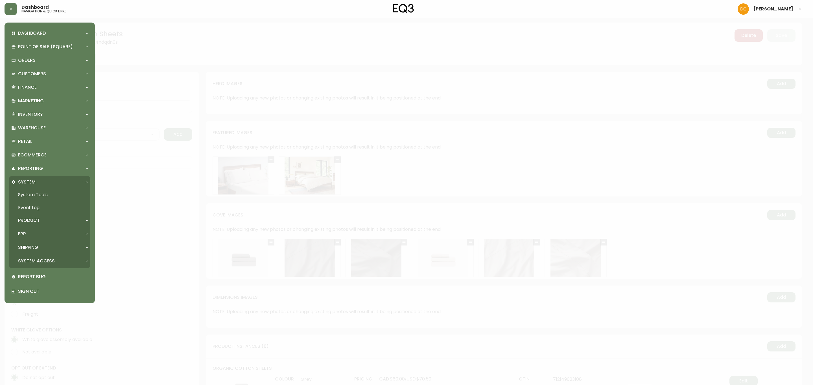
click at [25, 222] on p "Product" at bounding box center [29, 221] width 22 height 6
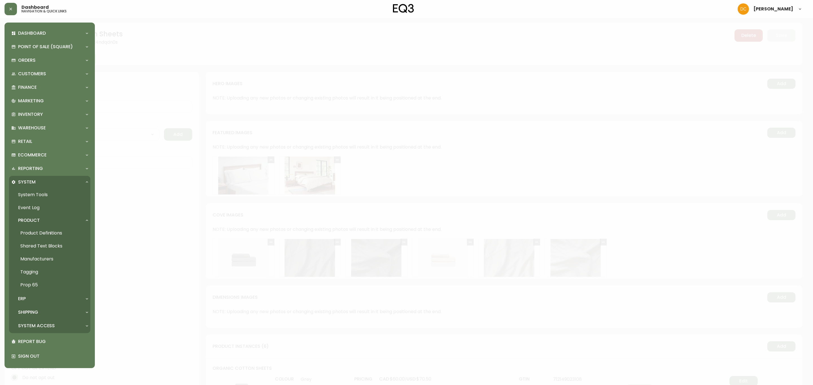
click at [36, 231] on link "Product Definitions" at bounding box center [49, 233] width 81 height 13
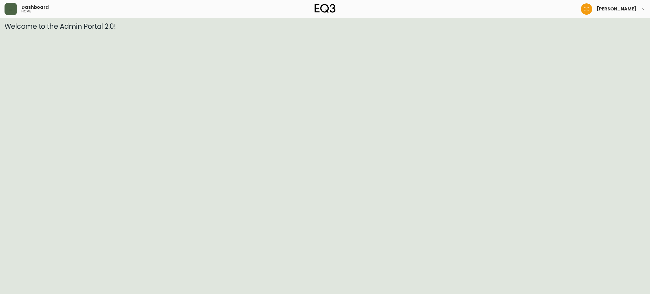
click at [15, 8] on button "button" at bounding box center [11, 9] width 12 height 12
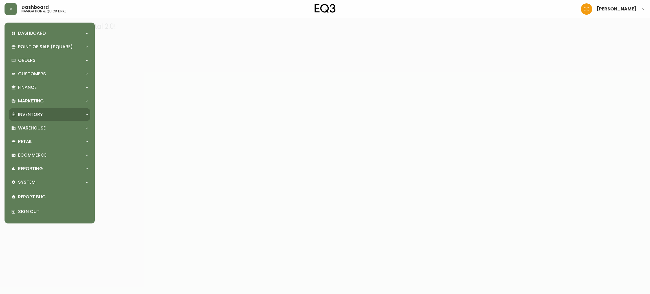
click at [53, 109] on div "Inventory" at bounding box center [49, 114] width 81 height 12
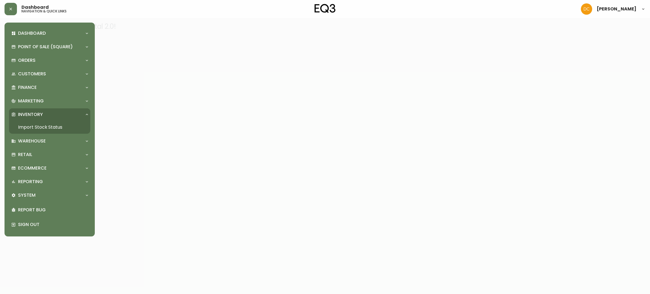
click at [50, 126] on link "Import Stock Status" at bounding box center [49, 127] width 81 height 13
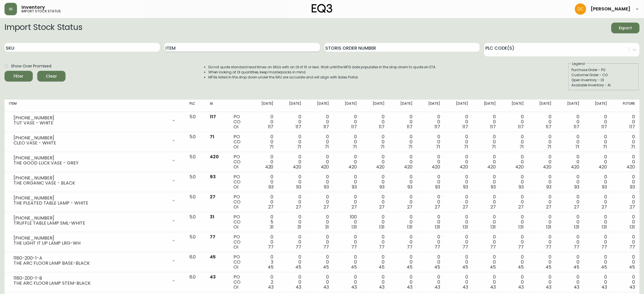
click at [171, 49] on input "Item" at bounding box center [241, 47] width 155 height 9
type input "Marcel Chest"
click at [5, 71] on button "Filter" at bounding box center [19, 76] width 28 height 11
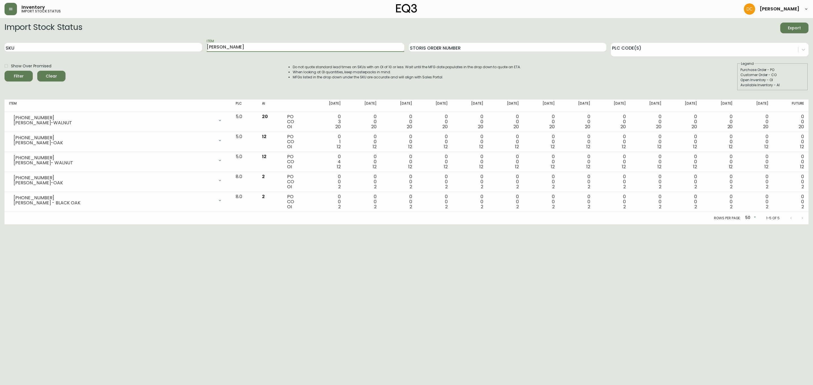
click at [43, 78] on span "Clear" at bounding box center [51, 76] width 19 height 7
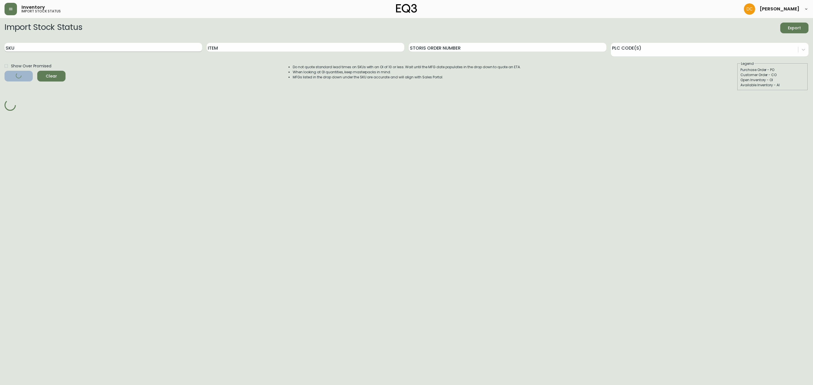
click at [63, 48] on input "SKU" at bounding box center [104, 47] width 198 height 9
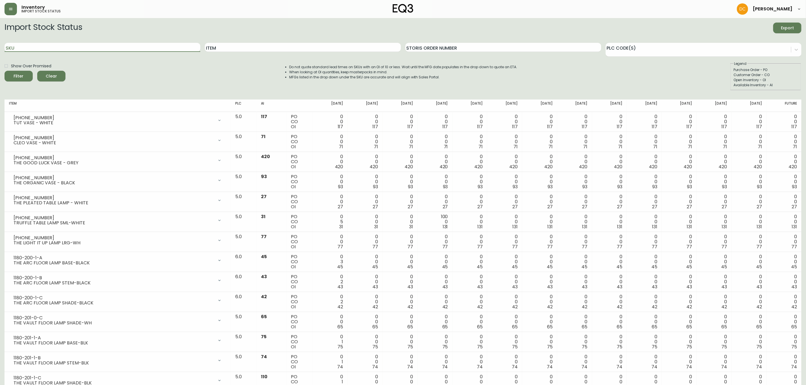
paste input "5370-FLLBNDL-D"
type input "5370-FLLBNDL-D"
click at [20, 78] on div "Filter" at bounding box center [19, 76] width 10 height 7
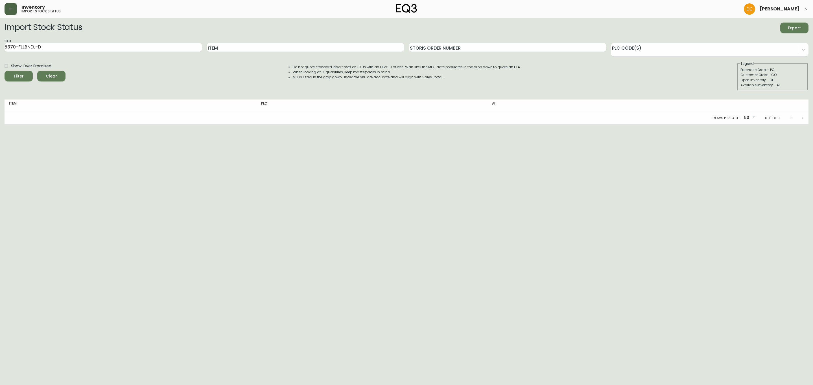
click at [10, 9] on icon "button" at bounding box center [10, 9] width 3 height 2
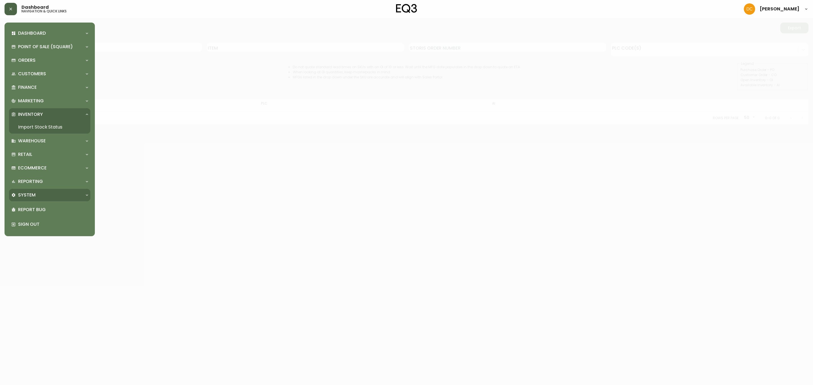
click at [35, 194] on p "System" at bounding box center [26, 195] width 17 height 6
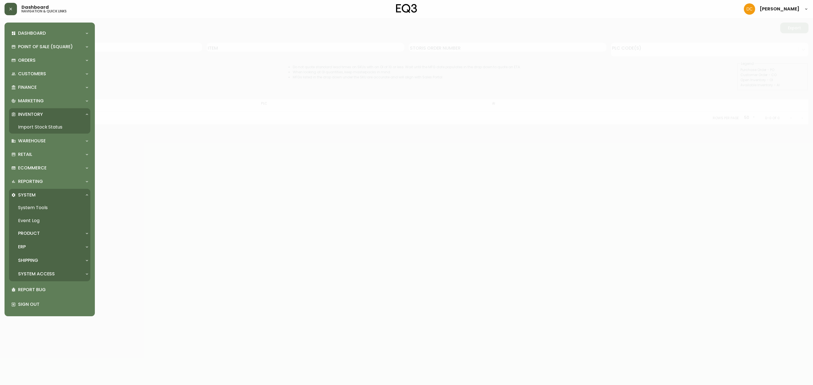
click at [39, 243] on div "ERP" at bounding box center [49, 247] width 81 height 12
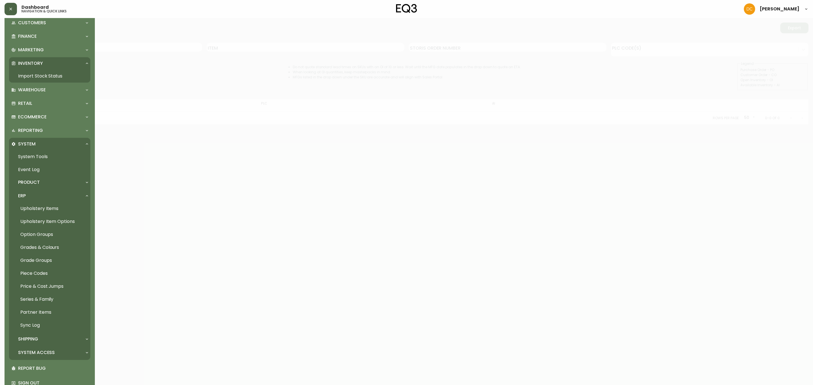
scroll to position [55, 0]
click at [39, 294] on link "Partner Items" at bounding box center [49, 308] width 81 height 13
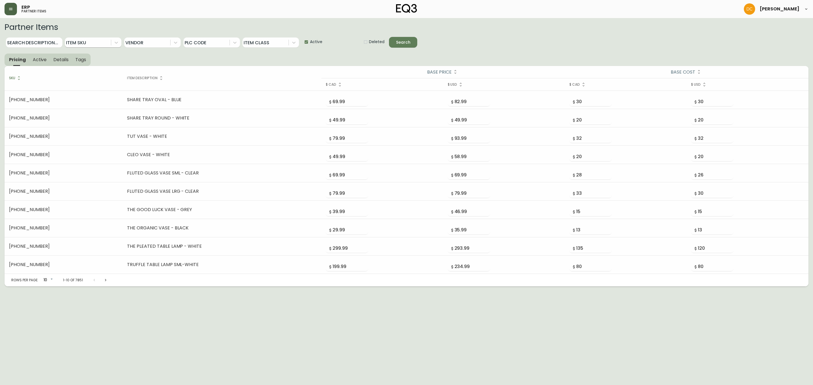
click at [71, 43] on div at bounding box center [88, 43] width 46 height 10
paste input "5370-FLLBNDL-D"
type input "5370-FLLBNDL-D"
click at [98, 58] on div "5370-FLLBNDL-D" at bounding box center [93, 55] width 56 height 9
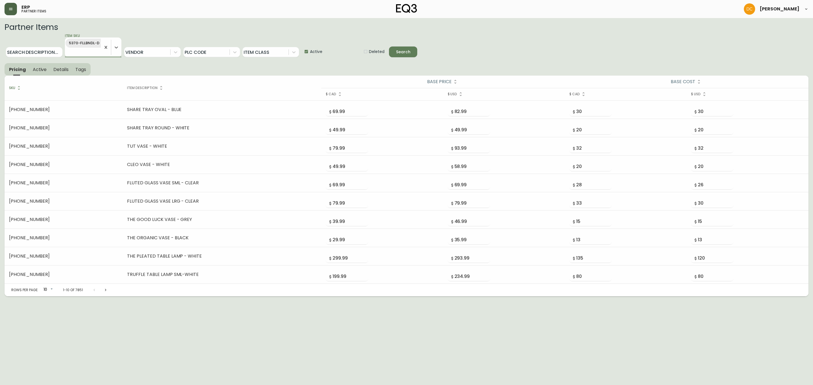
click at [409, 54] on div "Search" at bounding box center [403, 52] width 14 height 7
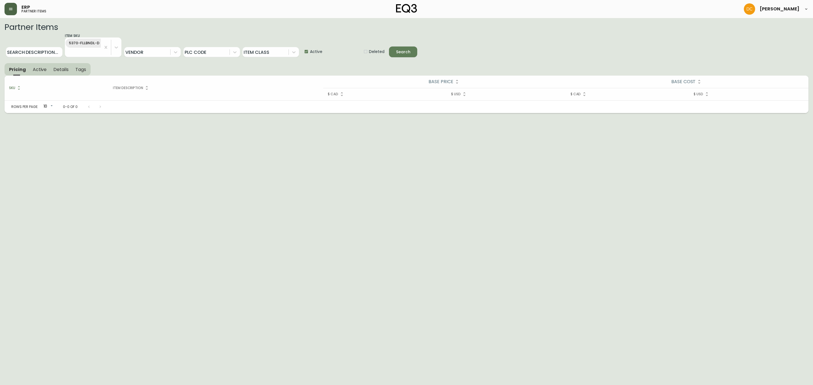
click at [311, 52] on span "Active" at bounding box center [316, 52] width 12 height 6
click at [310, 52] on input "Active" at bounding box center [304, 51] width 11 height 11
drag, startPoint x: 311, startPoint y: 52, endPoint x: 355, endPoint y: 53, distance: 44.0
click at [313, 52] on span "Active" at bounding box center [316, 52] width 12 height 6
click at [310, 52] on input "Active" at bounding box center [304, 51] width 11 height 11
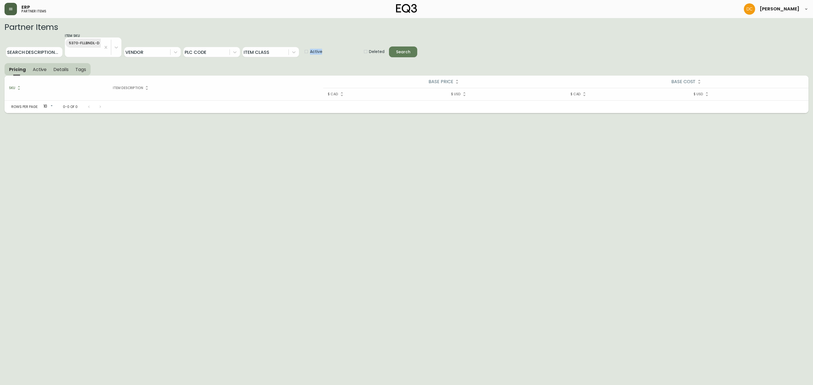
checkbox input "false"
click at [372, 53] on span "Deleted" at bounding box center [377, 52] width 16 height 6
click at [369, 53] on input "Deleted" at bounding box center [363, 51] width 11 height 11
checkbox input "false"
click at [394, 52] on span "Search" at bounding box center [402, 52] width 19 height 7
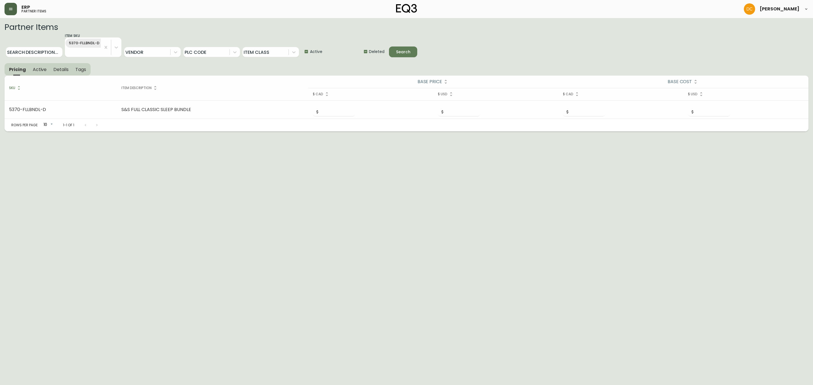
click at [8, 9] on icon "button" at bounding box center [10, 9] width 5 height 5
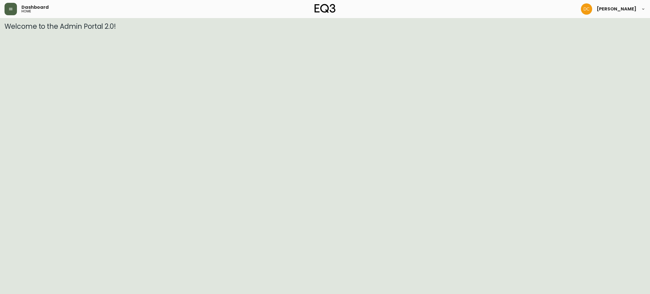
click at [12, 10] on icon "button" at bounding box center [10, 9] width 5 height 5
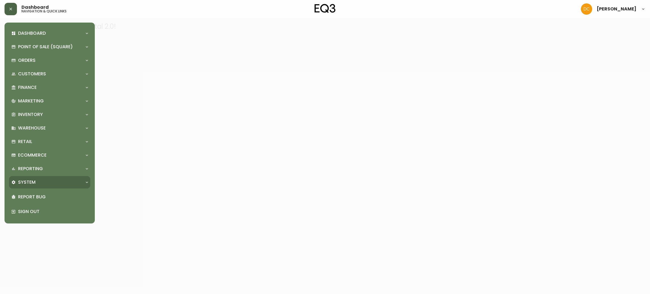
click at [31, 185] on div "System" at bounding box center [49, 182] width 81 height 12
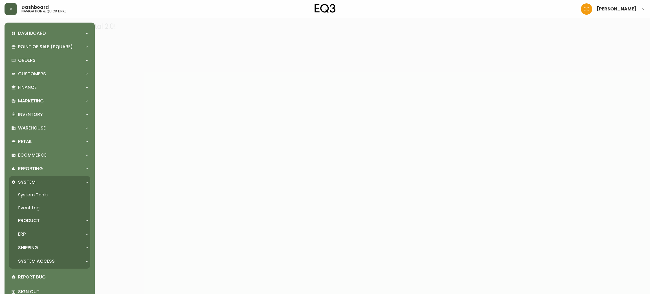
click at [40, 221] on div "Product" at bounding box center [46, 221] width 71 height 6
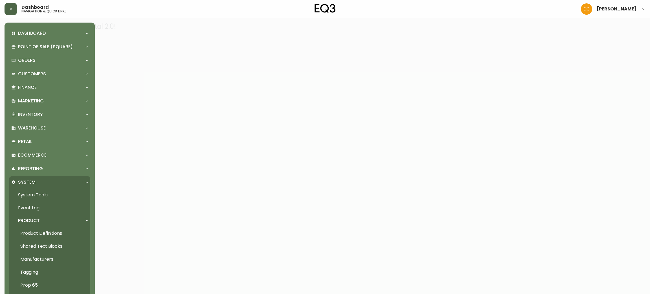
click at [39, 229] on link "Product Definitions" at bounding box center [49, 233] width 81 height 13
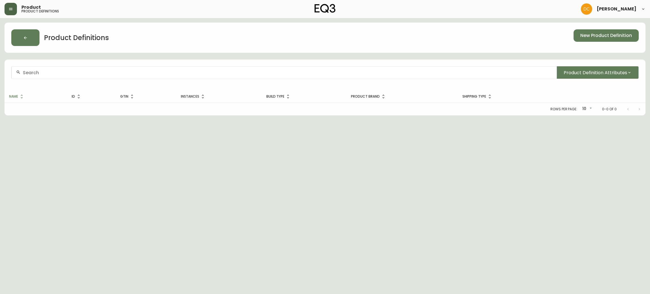
click at [114, 80] on div "Product Definition Attributes" at bounding box center [325, 75] width 641 height 31
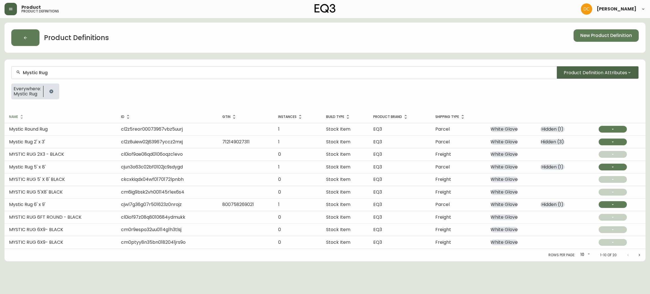
type input "Mystic Rug"
click at [593, 72] on span "Product Definition Attributes" at bounding box center [595, 72] width 63 height 7
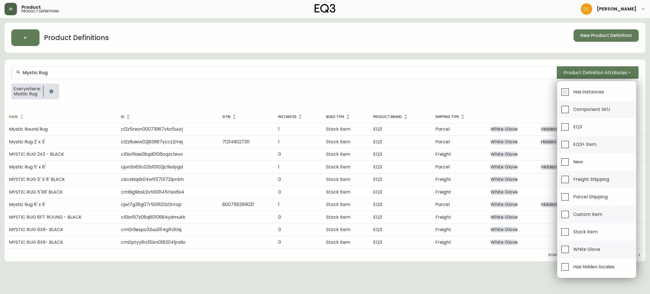
click at [569, 92] on input "Has instances" at bounding box center [565, 91] width 13 height 13
checkbox input "true"
click at [586, 262] on span "Has hidden locales" at bounding box center [593, 266] width 43 height 12
click at [572, 262] on input "Has hidden locales" at bounding box center [565, 266] width 13 height 13
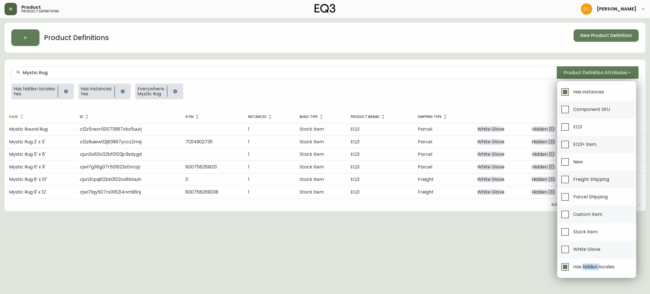
click at [586, 262] on span "Has hidden locales" at bounding box center [593, 266] width 43 height 12
click at [572, 262] on input "Has hidden locales" at bounding box center [565, 266] width 13 height 13
checkbox input "false"
click at [389, 277] on div at bounding box center [325, 147] width 650 height 294
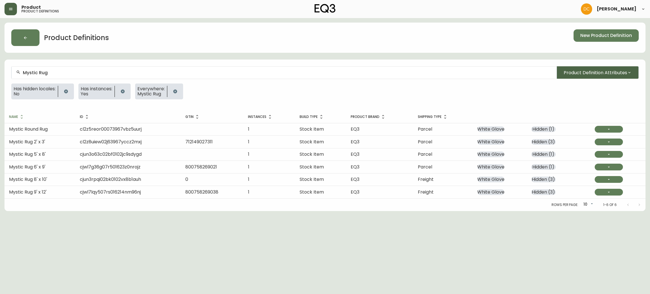
click at [595, 72] on span "Product Definition Attributes" at bounding box center [595, 72] width 63 height 7
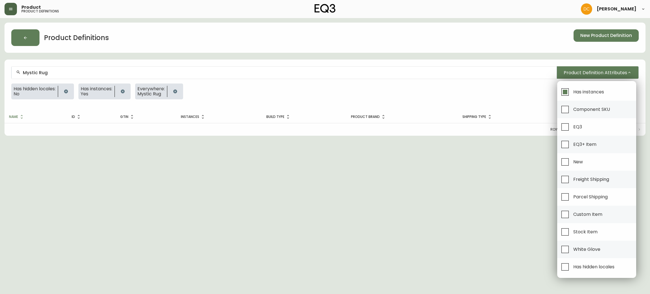
click at [64, 95] on div at bounding box center [325, 147] width 650 height 294
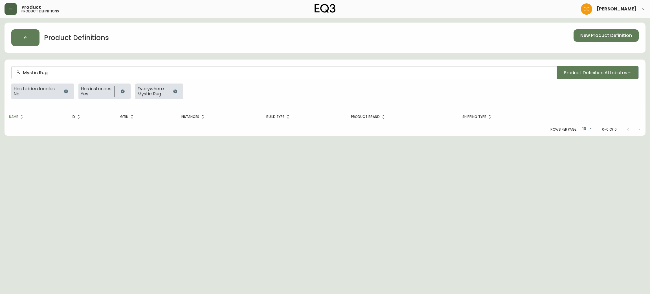
click at [67, 93] on icon "button" at bounding box center [66, 91] width 4 height 4
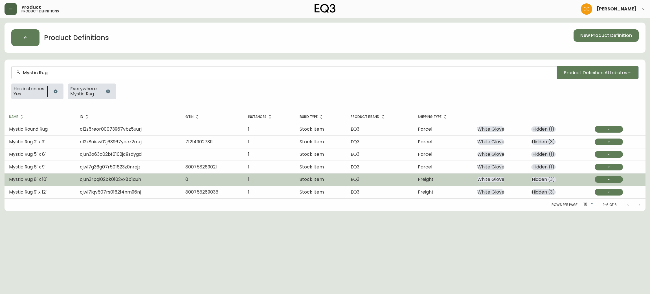
click at [58, 184] on td "Mystic Rug 8' x 10'" at bounding box center [40, 179] width 71 height 12
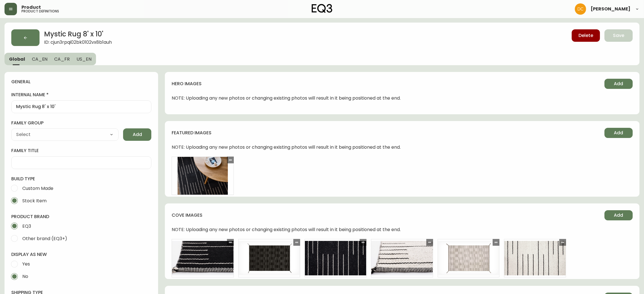
type input "EQ3"
type input "Home & Garden > Decor > Rugs"
type input "Default"
select select "cjyt4m5lw0000pt749bx6gh7n"
select select "cjpjx7rji00004c744bbp6zrf"
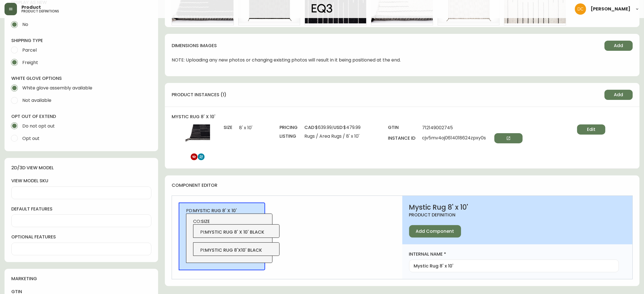
scroll to position [254, 0]
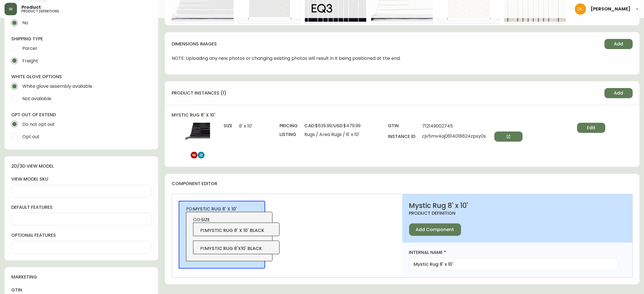
click at [578, 130] on button "Edit" at bounding box center [591, 128] width 28 height 10
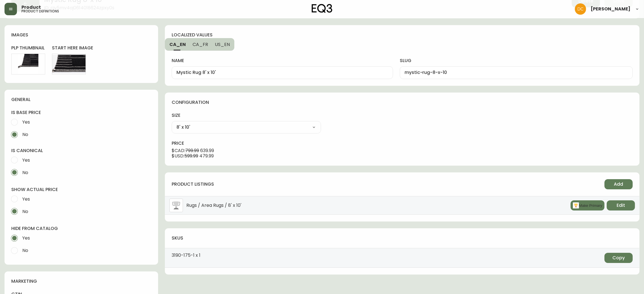
scroll to position [127, 0]
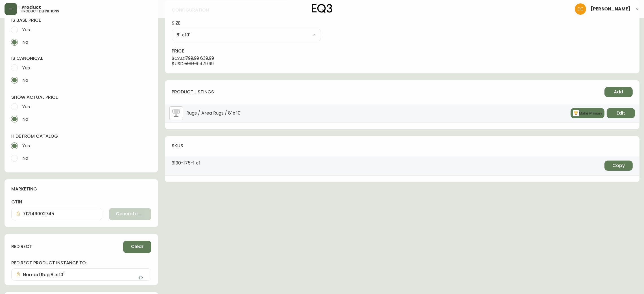
click at [24, 154] on span "No" at bounding box center [25, 158] width 8 height 12
click at [21, 154] on input "No" at bounding box center [14, 158] width 12 height 12
radio input "true"
radio input "false"
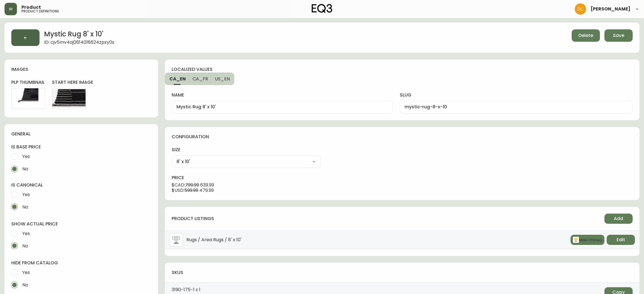
click at [24, 41] on button "button" at bounding box center [25, 37] width 28 height 17
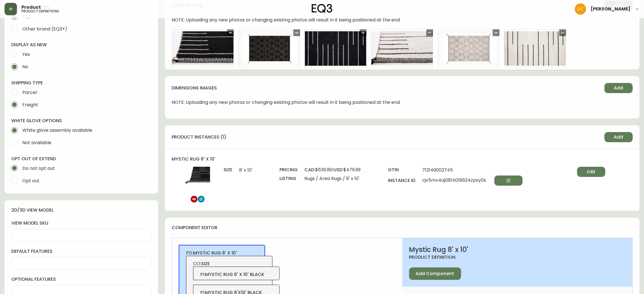
scroll to position [211, 0]
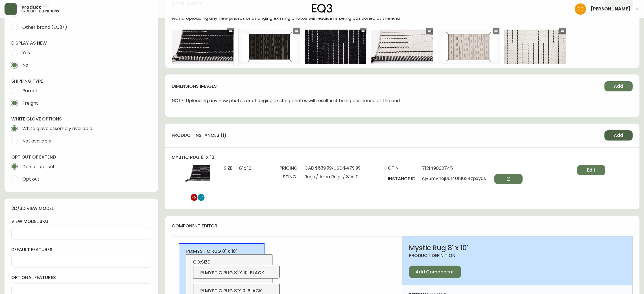
click at [613, 138] on button "Add" at bounding box center [618, 135] width 28 height 10
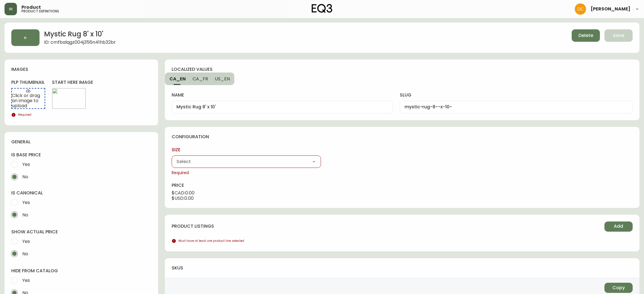
click at [242, 160] on select "8' x 10' Black/White" at bounding box center [246, 161] width 149 height 8
select select "cmf5m961q0042356niwherhnu"
click at [172, 157] on select "8' x 10' Black/White" at bounding box center [246, 161] width 149 height 8
type input "Black/White"
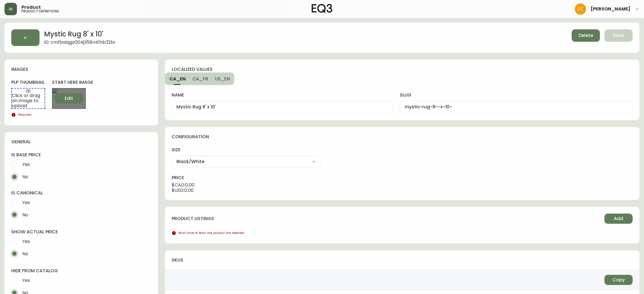
click at [70, 101] on span "Edit" at bounding box center [69, 98] width 8 height 6
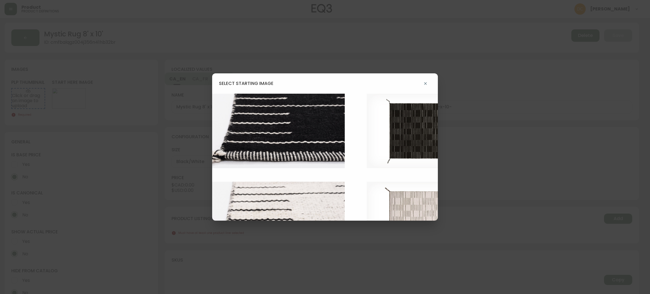
click at [282, 140] on img at bounding box center [282, 131] width 141 height 74
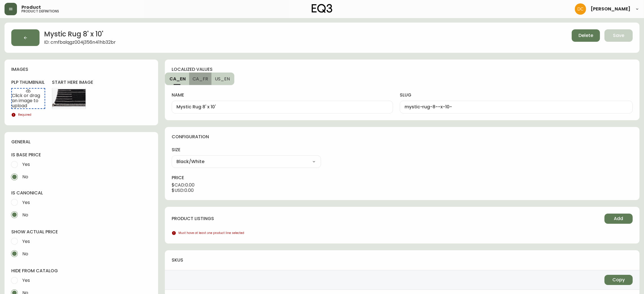
click at [204, 83] on button "CA_FR" at bounding box center [200, 79] width 22 height 12
type input "Tapis 8pi X 10pi Mystic"
type input "tapis-8pi-x-10pi-mystic"
click at [221, 82] on button "US_EN" at bounding box center [222, 79] width 23 height 12
type input "Mystic Rug 8' x 10'"
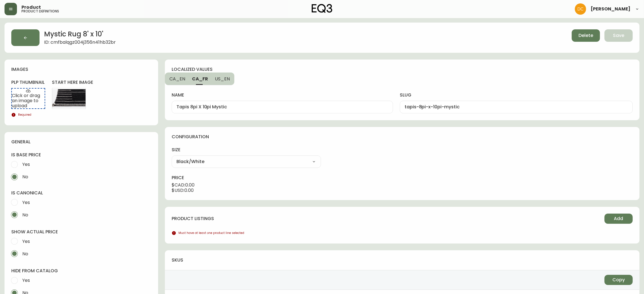
type input "mystic-rug-8--x-10-"
click at [202, 80] on span "CA_FR" at bounding box center [200, 79] width 16 height 6
type input "Tapis 8pi X 10pi Mystic"
type input "tapis-8pi-x-10pi-mystic"
drag, startPoint x: 176, startPoint y: 81, endPoint x: 172, endPoint y: 80, distance: 4.5
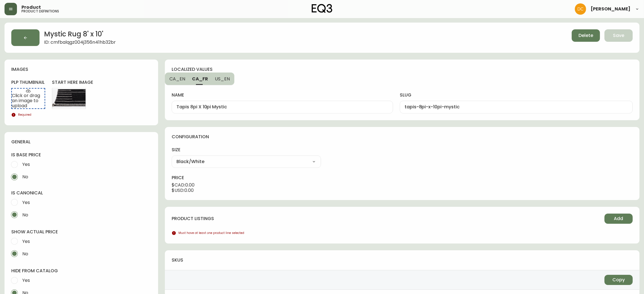
click at [176, 80] on span "CA_EN" at bounding box center [177, 79] width 16 height 6
type input "Mystic Rug 8' x 10'"
type input "mystic-rug-8--x-10-"
click at [23, 33] on button "button" at bounding box center [25, 37] width 28 height 17
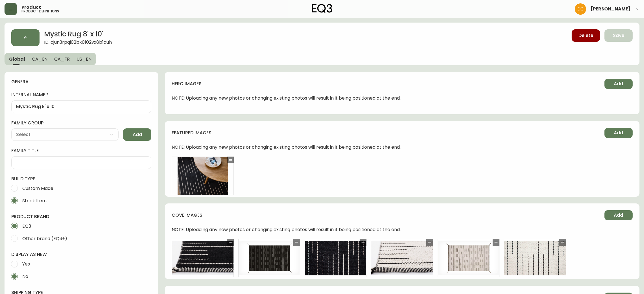
type input "EQ3"
type input "Home & Garden > Decor > Rugs"
type input "Default"
select select "cjyt4m5lw0000pt749bx6gh7n"
select select "cjpjx7rji00004c744bbp6zrf"
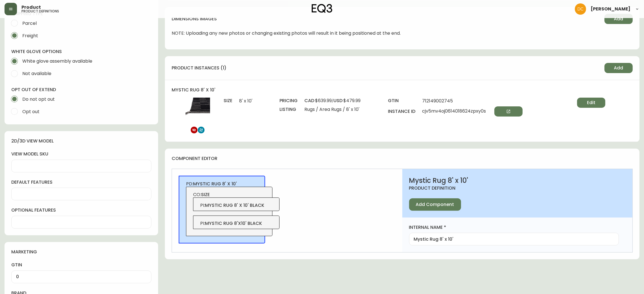
scroll to position [211, 0]
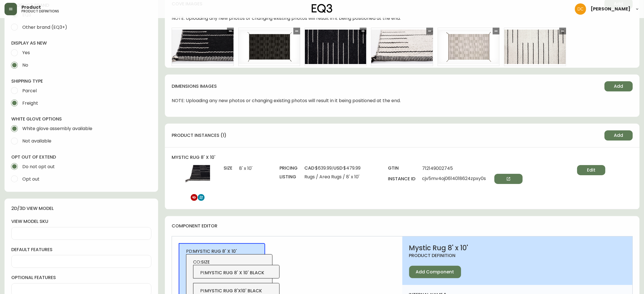
click at [611, 141] on div "product instances (1) Add" at bounding box center [402, 136] width 474 height 24
click at [595, 170] on span "Edit" at bounding box center [591, 170] width 8 height 6
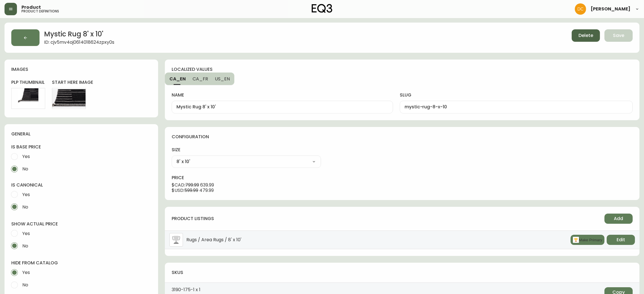
click at [585, 40] on button "Delete" at bounding box center [585, 35] width 28 height 12
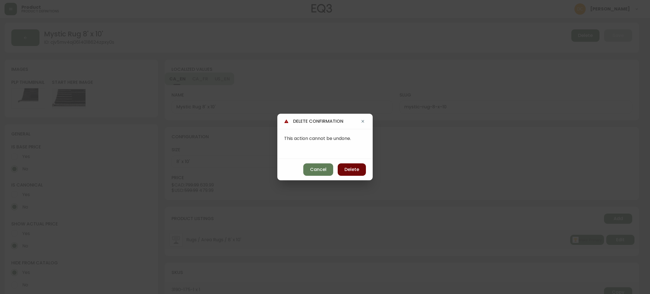
click at [345, 168] on span "Delete" at bounding box center [352, 169] width 15 height 6
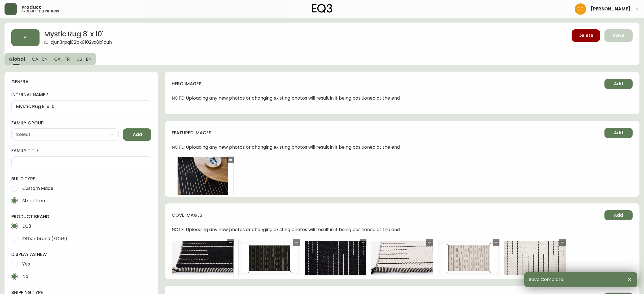
type input "EQ3"
type input "Home & Garden > Decor > Rugs"
type input "Default"
select select "cjyt4m5lw0000pt749bx6gh7n"
select select "cjpjx7rji00004c744bbp6zrf"
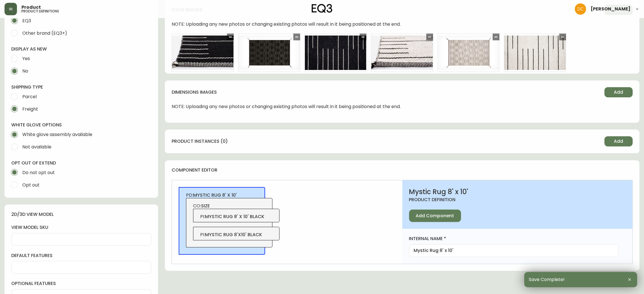
scroll to position [169, 0]
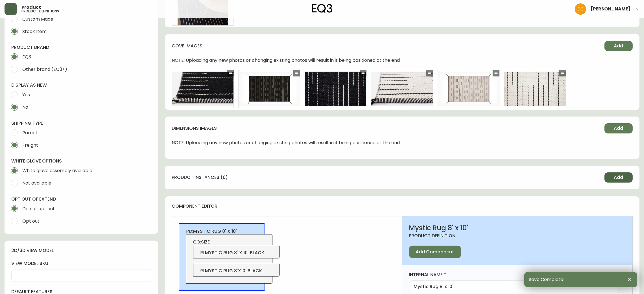
click at [614, 177] on span "Add" at bounding box center [618, 177] width 9 height 6
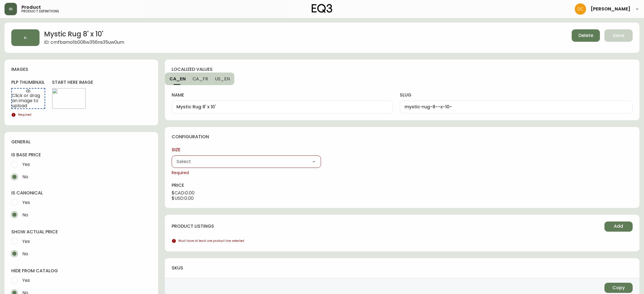
click at [216, 161] on select "8' x 10' Black/White" at bounding box center [246, 161] width 149 height 8
select select "cmf5m961q0042356niwherhnu"
click at [172, 157] on select "8' x 10' Black/White" at bounding box center [246, 161] width 149 height 8
type input "Black/White"
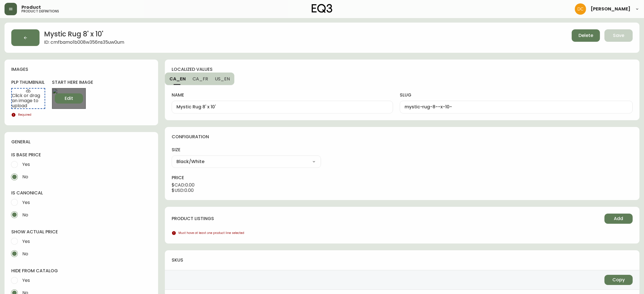
click at [72, 98] on span "Edit" at bounding box center [69, 98] width 8 height 6
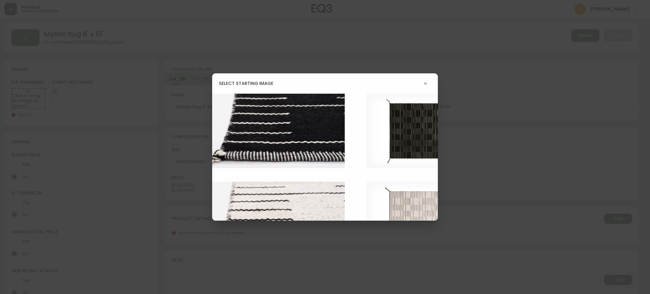
click at [286, 139] on img at bounding box center [282, 131] width 141 height 74
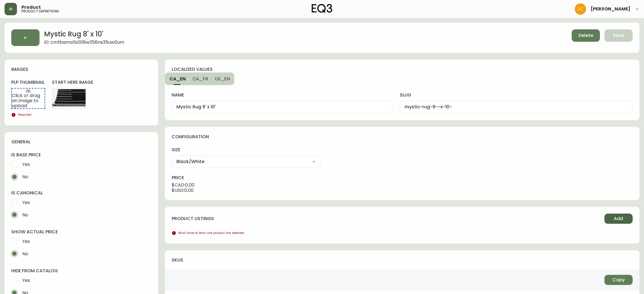
click at [616, 218] on span "Add" at bounding box center [618, 219] width 9 height 6
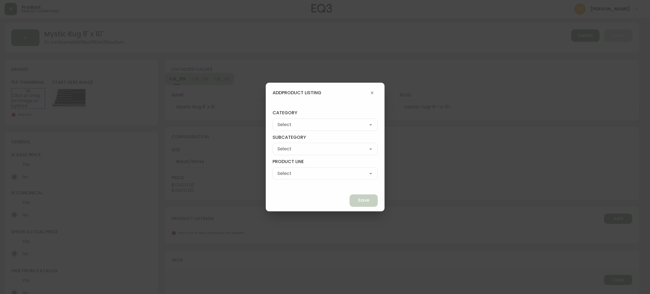
click at [310, 120] on select "Best Sellers Living Dining Bedroom Outdoor Office Lighting Rugs Accessories EQ3…" at bounding box center [325, 124] width 105 height 8
select select "6"
click at [285, 120] on select "Best Sellers Living Dining Bedroom Outdoor Office Lighting Rugs Accessories EQ3…" at bounding box center [325, 124] width 105 height 8
type input "Rugs"
click at [319, 131] on div "Rugs Best Sellers Living Dining Bedroom Outdoor Office Lighting Rugs Accessorie…" at bounding box center [325, 127] width 105 height 16
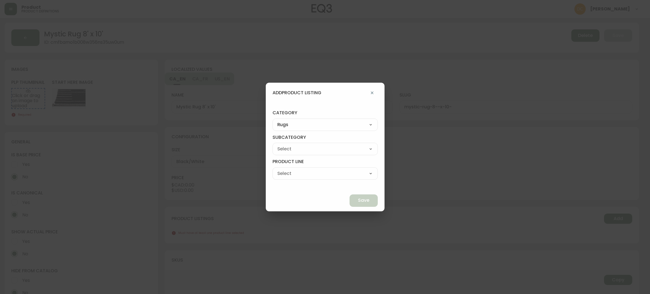
click at [323, 126] on select "Best Sellers Living Dining Bedroom Outdoor Office Lighting Rugs Accessories EQ3…" at bounding box center [325, 124] width 105 height 8
select select "7"
click at [285, 120] on select "Best Sellers Living Dining Bedroom Outdoor Office Lighting Rugs Accessories EQ3…" at bounding box center [325, 124] width 105 height 8
type input "Accessories"
click at [316, 147] on select "Rugs Lighting Accents Dining Barware Bedding - Not in Use" at bounding box center [325, 149] width 105 height 8
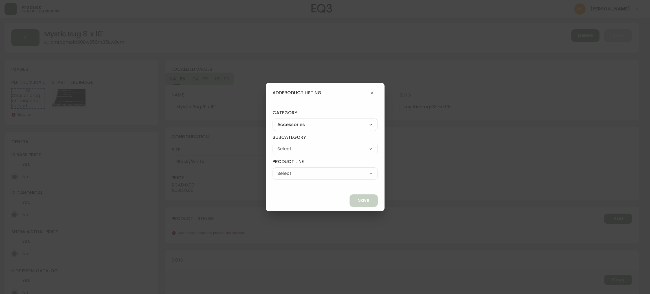
select select "cme91vfyq49ge01464fnbo5cq"
click at [285, 145] on select "Rugs Lighting Accents Dining Barware Bedding - Not in Use" at bounding box center [325, 149] width 105 height 8
type input "Rugs"
click at [306, 176] on select "5' x 8' 6 x 9 8 x 10 9 x 12 Round Rugs Entryway Rugs Others" at bounding box center [325, 173] width 105 height 8
select select "cmeiobm3d57bc01465z14xiit"
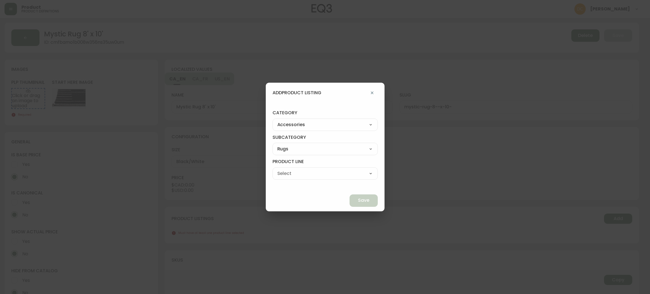
click at [285, 169] on select "5' x 8' 6 x 9 8 x 10 9 x 12 Round Rugs Entryway Rugs Others" at bounding box center [325, 173] width 105 height 8
type input "8 x 10"
click at [350, 205] on button "Save" at bounding box center [364, 200] width 28 height 12
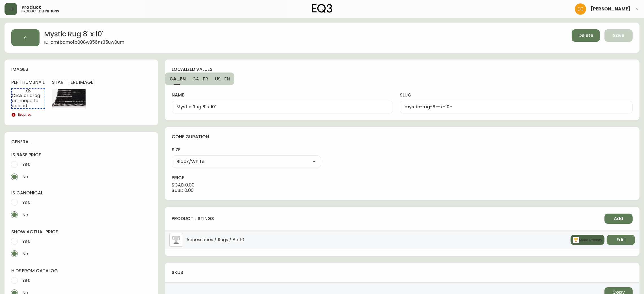
click at [573, 238] on rect "button" at bounding box center [576, 240] width 6 height 6
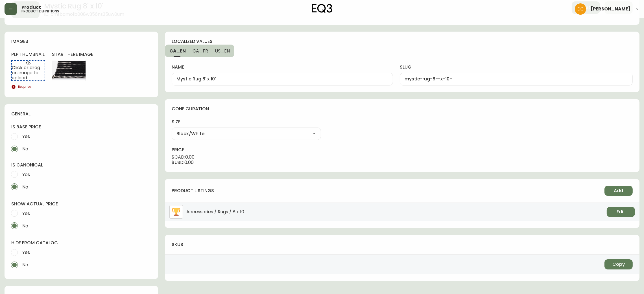
scroll to position [42, 0]
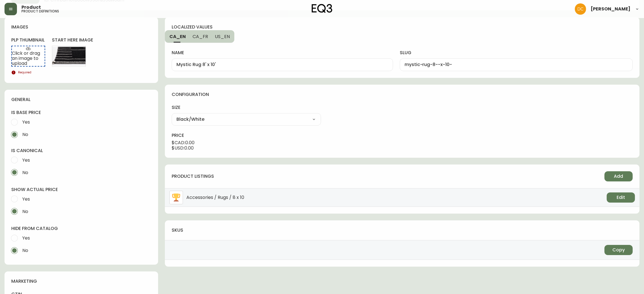
click at [22, 155] on span "Yes" at bounding box center [25, 160] width 9 height 12
click at [21, 155] on input "Yes" at bounding box center [14, 160] width 12 height 12
radio input "true"
radio input "false"
click at [27, 123] on span "Yes" at bounding box center [26, 122] width 8 height 6
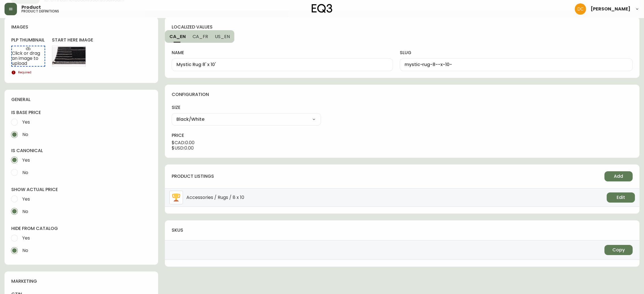
click at [21, 123] on input "Yes" at bounding box center [14, 122] width 12 height 12
radio input "true"
radio input "false"
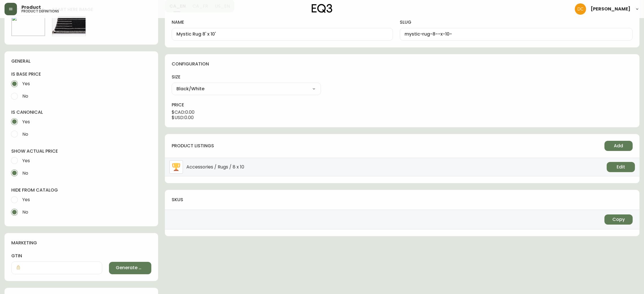
scroll to position [0, 0]
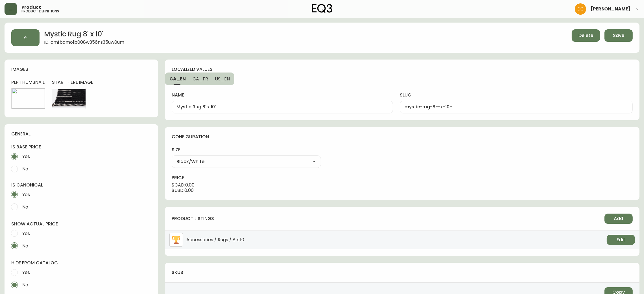
click at [201, 85] on div "name Mystic Rug 8' x 10'" at bounding box center [282, 99] width 221 height 28
click at [220, 81] on span "US_EN" at bounding box center [222, 79] width 15 height 6
click at [192, 79] on span "CA_FR" at bounding box center [200, 79] width 16 height 6
type input "Tapis 8pi X 10pi Mystic"
type input "tapis-8pi-x-10pi-mystic"
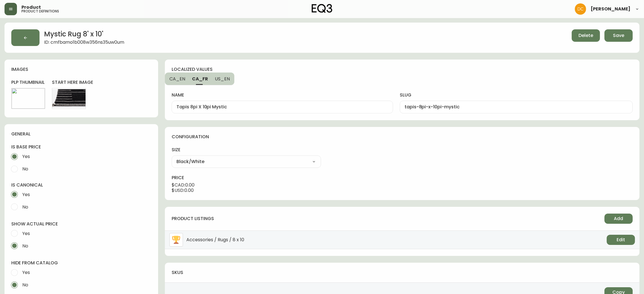
click at [180, 72] on div "localized values CA_EN CA_FR US_EN name Tapis 8pi X 10pi Mystic slug tapis-8pi-…" at bounding box center [402, 90] width 474 height 61
click at [179, 74] on button "CA_EN" at bounding box center [177, 79] width 24 height 12
type input "Mystic Rug 8' x 10'"
click at [475, 103] on div "mystic-rug-8--x-10-" at bounding box center [516, 107] width 233 height 13
click at [468, 69] on div "localized values CA_EN CA_FR US_EN name Mystic Rug 8' x 10' slug mystic-rug-8-x…" at bounding box center [402, 90] width 474 height 61
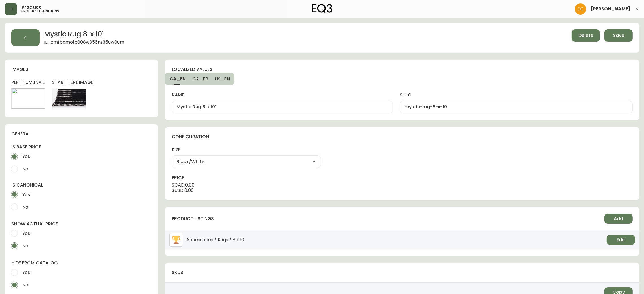
click at [458, 109] on input "mystic-rug-8-x-10" at bounding box center [515, 106] width 223 height 5
click at [228, 79] on button "US_EN" at bounding box center [222, 79] width 23 height 12
drag, startPoint x: 508, startPoint y: 108, endPoint x: 498, endPoint y: 107, distance: 9.3
click at [507, 108] on input "mystic-rug-8--x-10-" at bounding box center [515, 106] width 223 height 5
paste input "x-10"
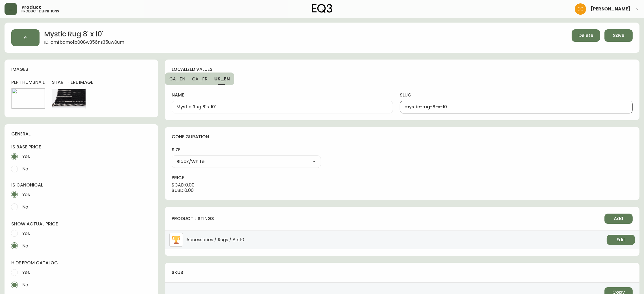
type input "mystic-rug-8-x-10"
click at [197, 81] on span "CA_FR" at bounding box center [200, 79] width 16 height 6
type input "Tapis 8pi X 10pi Mystic"
type input "tapis-8pi-x-10pi-mystic"
click at [172, 79] on span "CA_EN" at bounding box center [177, 79] width 16 height 6
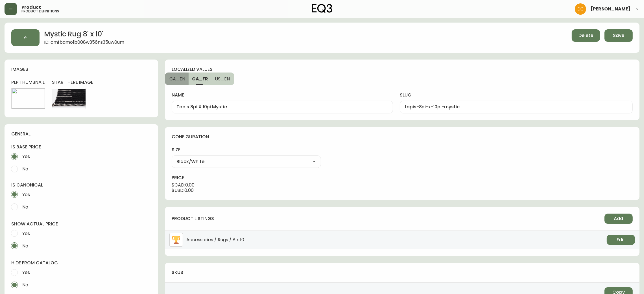
type input "Mystic Rug 8' x 10'"
type input "mystic-rug-8-x-10"
click at [400, 66] on div "localized values CA_EN CA_FR US_EN name Mystic Rug 8' x 10' slug mystic-rug-8-x…" at bounding box center [402, 90] width 474 height 61
click at [611, 37] on button "Save" at bounding box center [618, 35] width 28 height 12
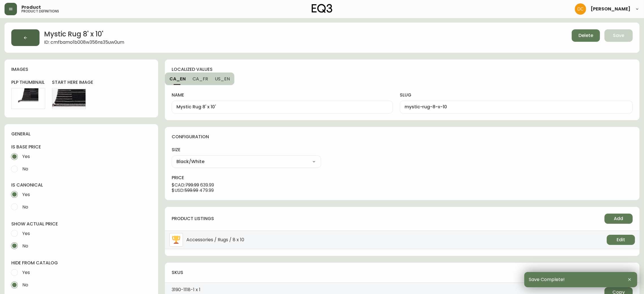
click at [19, 40] on button "button" at bounding box center [25, 37] width 28 height 17
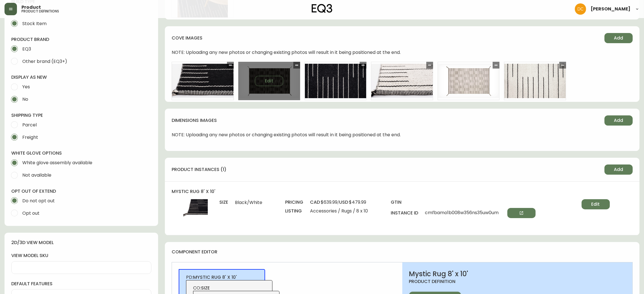
scroll to position [296, 0]
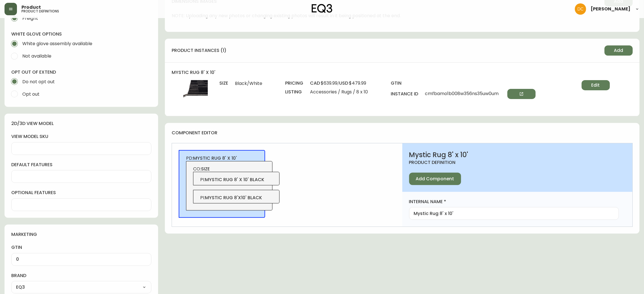
click at [255, 180] on span "mystic rug 8' x 10' black" at bounding box center [234, 179] width 59 height 6
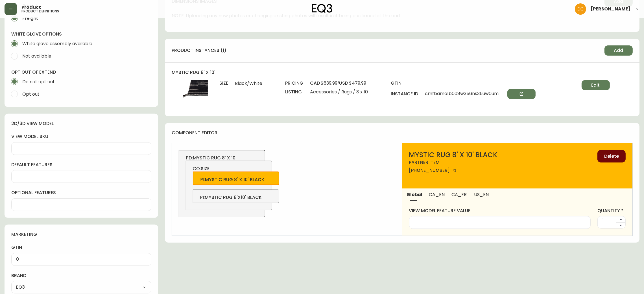
click at [603, 156] on button "Delete" at bounding box center [611, 156] width 28 height 12
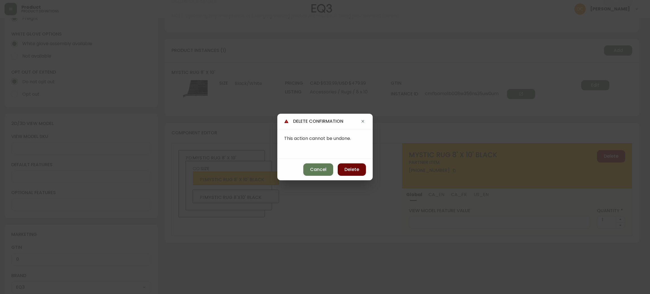
click at [356, 173] on button "Delete" at bounding box center [352, 169] width 28 height 12
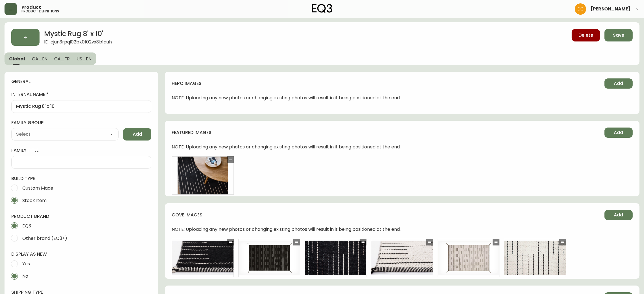
scroll to position [0, 0]
click at [29, 60] on button "CA_EN" at bounding box center [39, 59] width 23 height 12
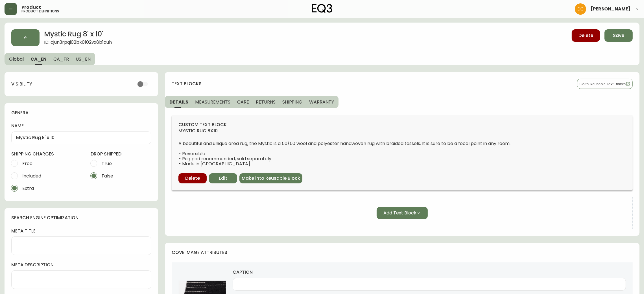
click at [140, 84] on input "checkbox" at bounding box center [140, 84] width 32 height 11
click at [62, 62] on span "CA_FR" at bounding box center [61, 59] width 16 height 6
checkbox input "false"
type input "Tapis 8pi X 10pi Mystic"
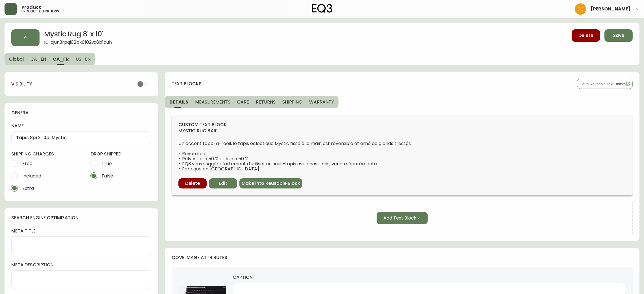
click at [143, 83] on input "checkbox" at bounding box center [140, 84] width 32 height 11
checkbox input "true"
drag, startPoint x: 43, startPoint y: 62, endPoint x: 28, endPoint y: 63, distance: 15.2
click at [41, 62] on button "CA_EN" at bounding box center [38, 59] width 23 height 12
type input "Mystic Rug 8' x 10'"
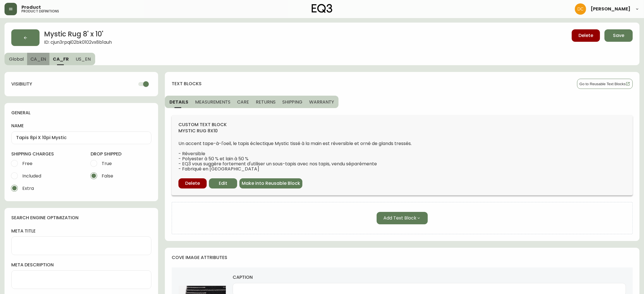
type input "Modern oak coffee table sits above a black area rug with white stripes"
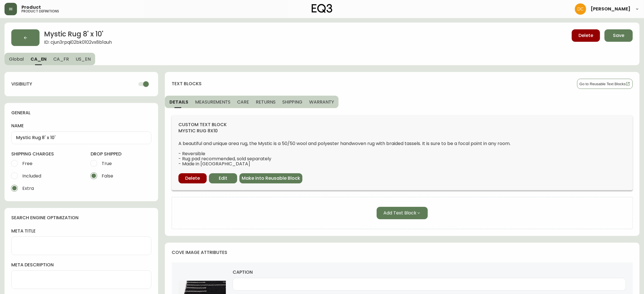
click at [17, 61] on span "Global" at bounding box center [16, 59] width 15 height 6
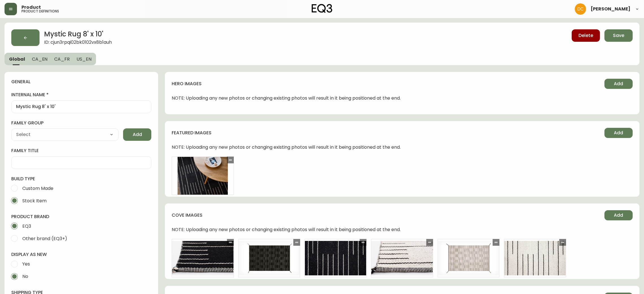
type input "EQ3"
type input "Home & Garden > Decor > Rugs"
type input "Default"
select select "cjyt4m5lw0000pt749bx6gh7n"
select select "cjpjx7rji00004c744bbp6zrf"
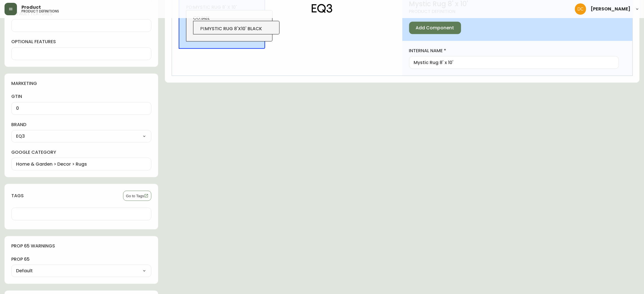
scroll to position [492, 0]
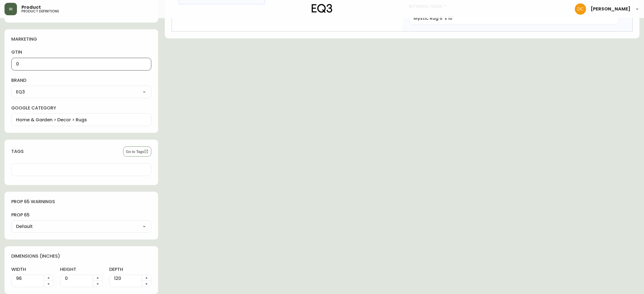
click at [95, 62] on input "0" at bounding box center [81, 64] width 130 height 5
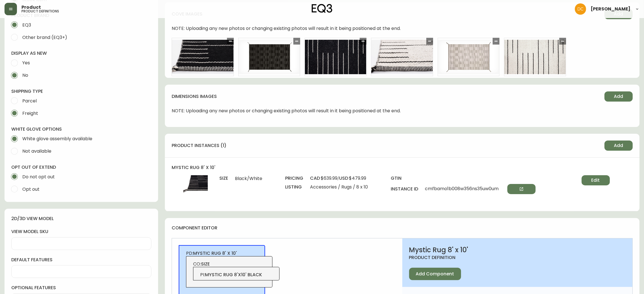
scroll to position [196, 0]
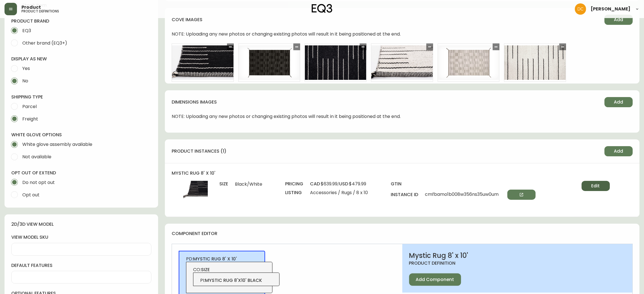
click at [594, 187] on span "Edit" at bounding box center [595, 186] width 8 height 6
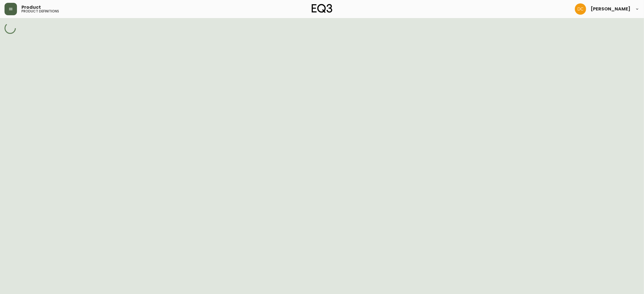
select select "cmf5m961q0042356niwherhnu"
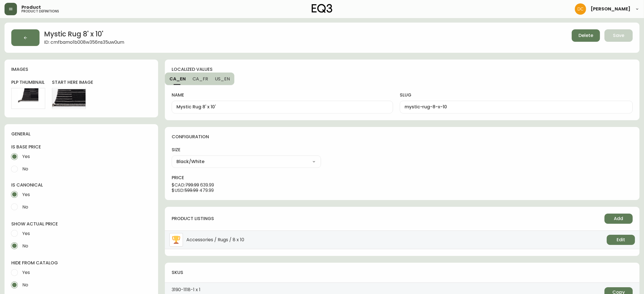
scroll to position [166, 0]
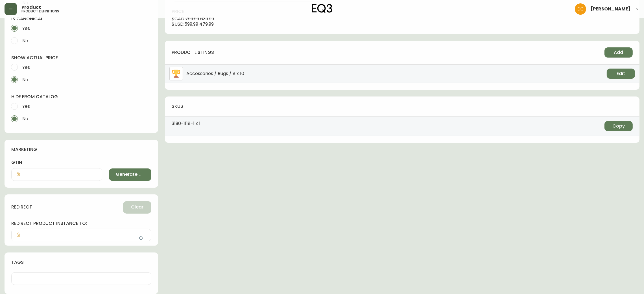
click at [110, 185] on div "marketing gtin Generate GTIN" at bounding box center [82, 164] width 154 height 48
click at [114, 170] on button "Generate GTIN" at bounding box center [130, 174] width 43 height 12
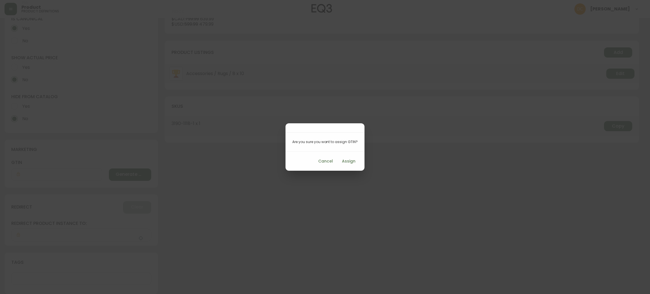
click at [350, 159] on span "Assign" at bounding box center [349, 161] width 14 height 7
type input "712149041805"
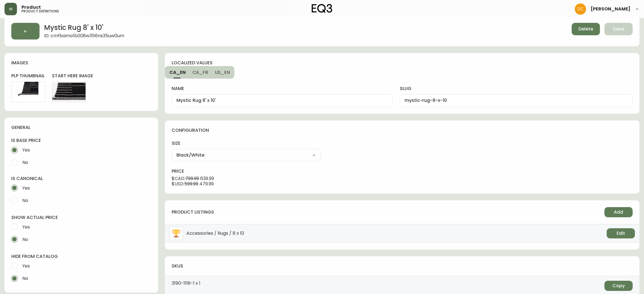
scroll to position [0, 0]
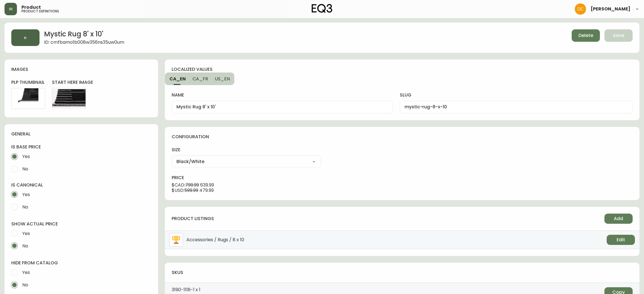
click at [34, 34] on button "button" at bounding box center [25, 37] width 28 height 17
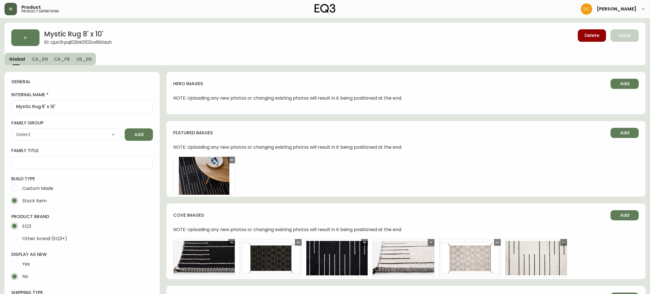
type input "EQ3"
type input "Home & Garden > Decor > Rugs"
type input "Default"
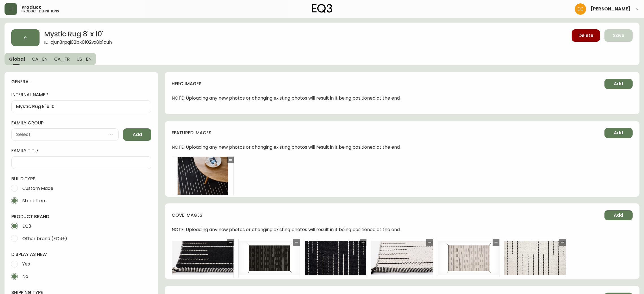
select select "cjyt4m5lw0000pt749bx6gh7n"
select select "cjpjx7rji00004c744bbp6zrf"
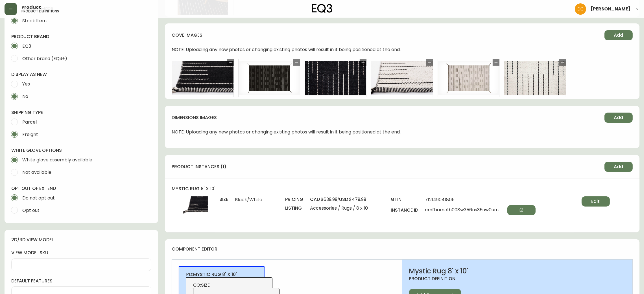
scroll to position [296, 0]
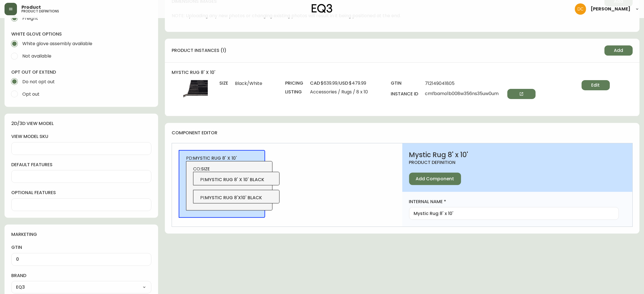
click at [260, 180] on span "mystic rug 8' x 10' black" at bounding box center [234, 179] width 59 height 6
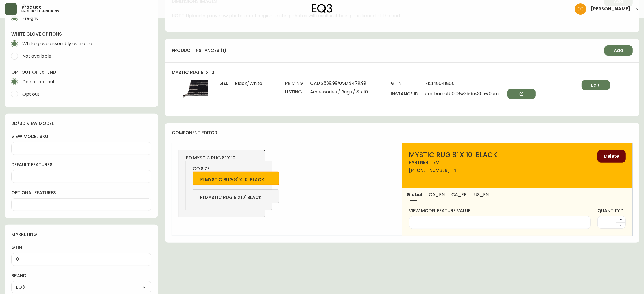
click at [624, 157] on button "Delete" at bounding box center [611, 156] width 28 height 12
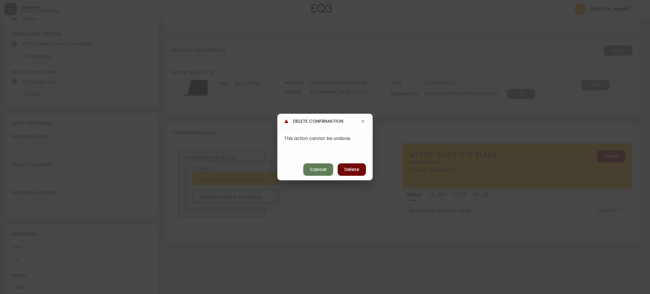
click at [360, 170] on button "Delete" at bounding box center [352, 169] width 28 height 12
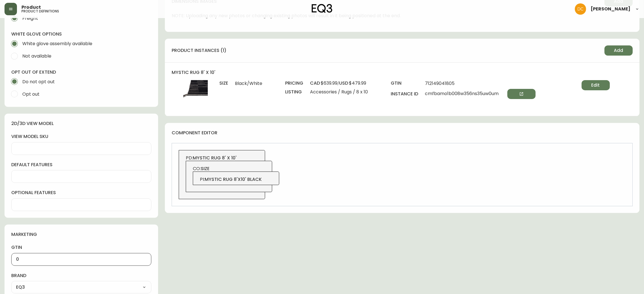
click at [38, 259] on input "0" at bounding box center [81, 259] width 130 height 5
click at [38, 260] on input "0" at bounding box center [81, 259] width 130 height 5
click at [198, 264] on div "hero images Add NOTE: Uploading any new photos or changing existing photos will…" at bounding box center [402, 133] width 474 height 714
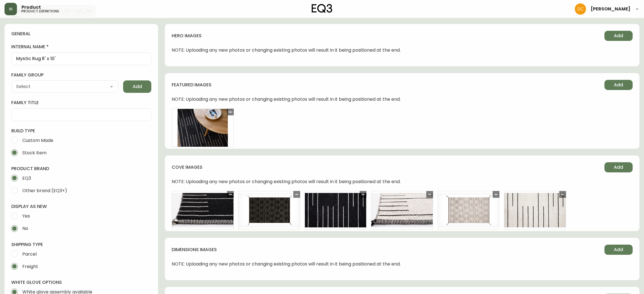
scroll to position [0, 0]
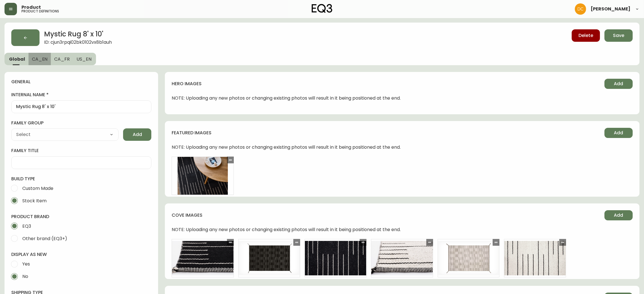
click at [35, 56] on span "CA_EN" at bounding box center [40, 59] width 16 height 6
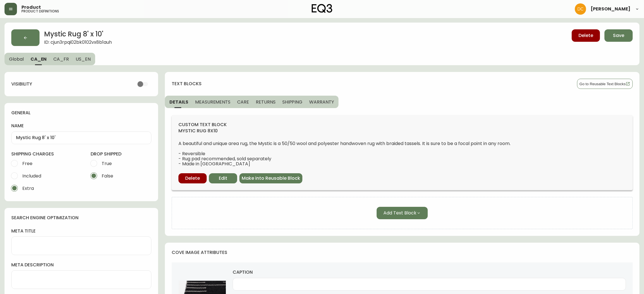
click at [145, 87] on input "checkbox" at bounding box center [140, 84] width 32 height 11
click at [61, 62] on span "CA_FR" at bounding box center [61, 59] width 16 height 6
checkbox input "false"
type input "Tapis 8pi X 10pi Mystic"
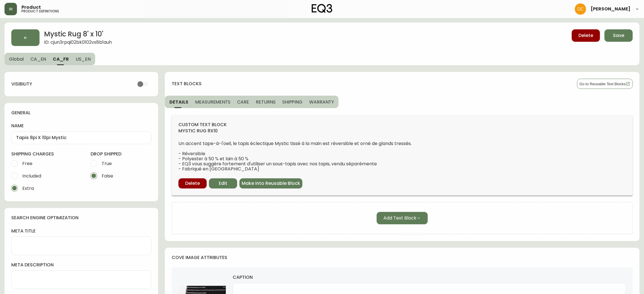
click at [146, 84] on input "checkbox" at bounding box center [140, 84] width 32 height 11
checkbox input "true"
drag, startPoint x: 41, startPoint y: 59, endPoint x: 34, endPoint y: 59, distance: 7.3
click at [41, 59] on span "CA_EN" at bounding box center [38, 59] width 16 height 6
type input "Mystic Rug 8' x 10'"
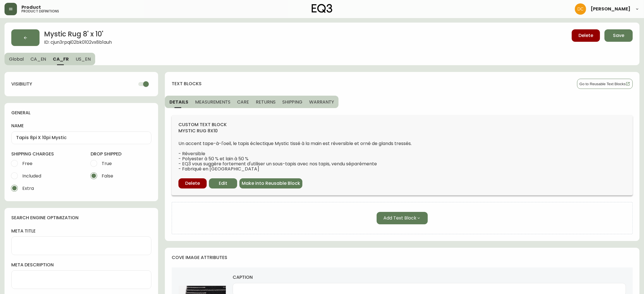
type input "Modern oak coffee table sits above a black area rug with white stripes"
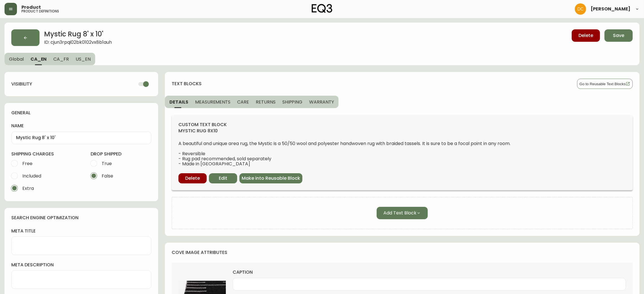
click at [15, 58] on span "Global" at bounding box center [16, 59] width 15 height 6
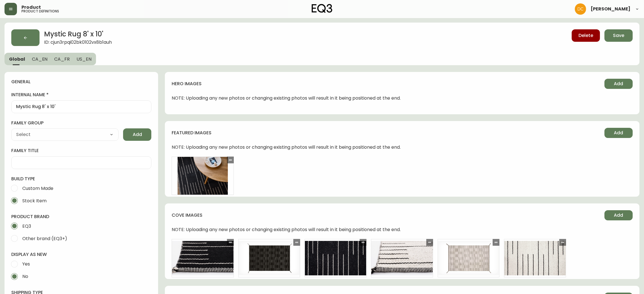
type input "EQ3"
type input "Default"
type input "Home & Garden > Decor > Rugs"
select select "cjyt4m5lw0000pt749bx6gh7n"
select select "cjpjx7rji00004c744bbp6zrf"
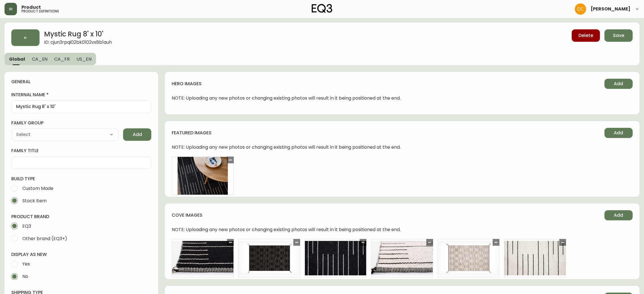
drag, startPoint x: 343, startPoint y: 245, endPoint x: 331, endPoint y: 95, distance: 150.6
click at [45, 59] on span "CA_EN" at bounding box center [40, 59] width 16 height 6
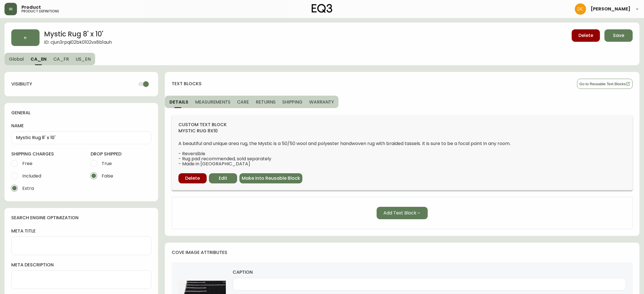
click at [8, 59] on button "Global" at bounding box center [16, 59] width 23 height 12
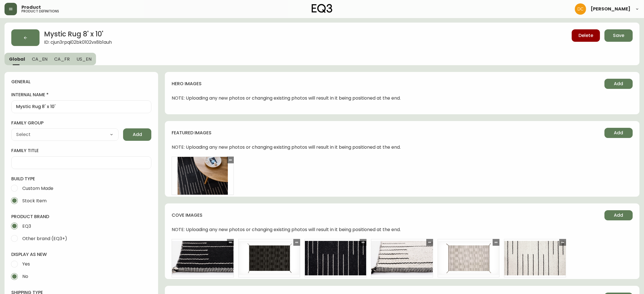
type input "EQ3"
type input "Home & Garden > Decor > Rugs"
type input "Default"
select select "cjyt4m5lw0000pt749bx6gh7n"
select select "cjpjx7rji00004c744bbp6zrf"
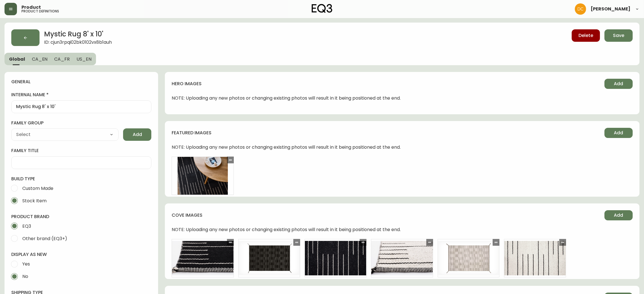
click at [611, 40] on button "Save" at bounding box center [618, 35] width 28 height 12
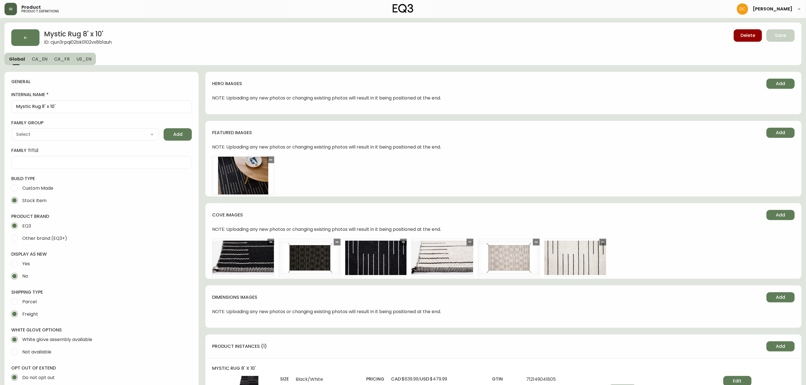
drag, startPoint x: 381, startPoint y: 314, endPoint x: 350, endPoint y: 122, distance: 194.9
